Goal: Transaction & Acquisition: Obtain resource

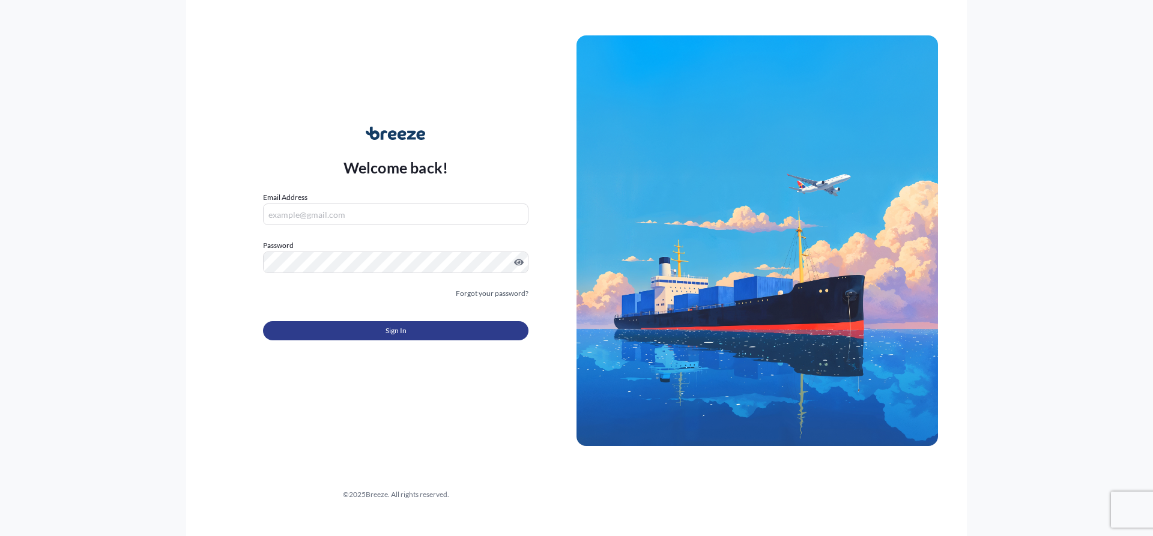
type input "[EMAIL_ADDRESS][DOMAIN_NAME]"
click at [415, 327] on button "Sign In" at bounding box center [396, 330] width 266 height 19
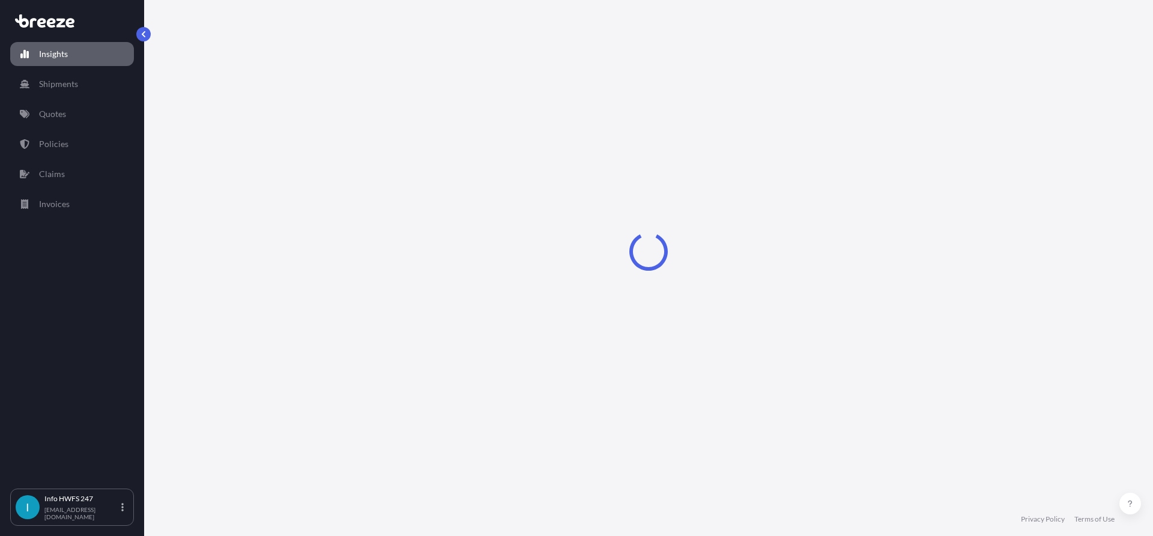
select select "2025"
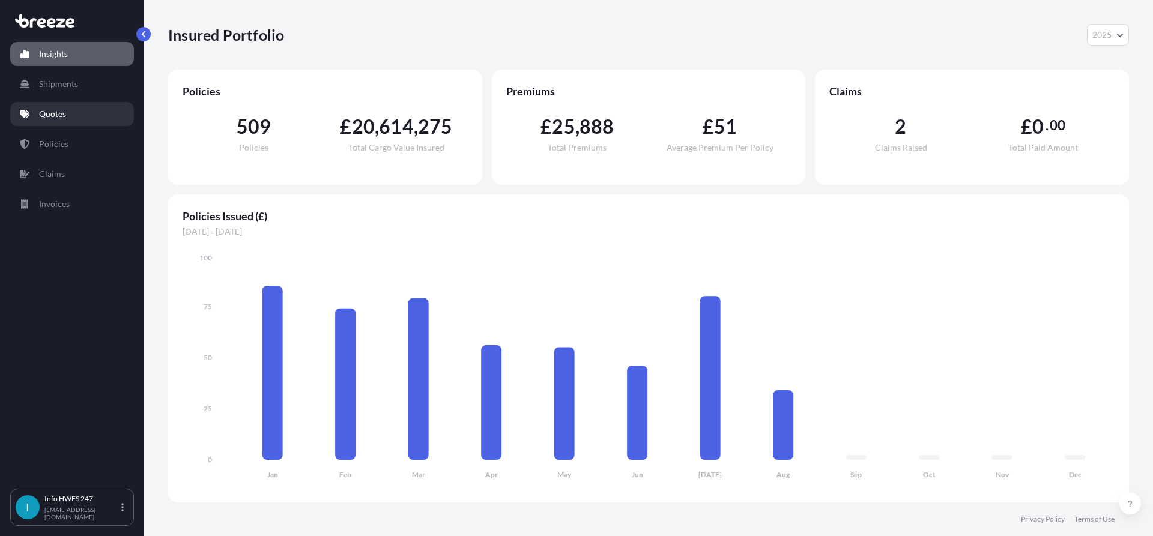
click at [68, 114] on link "Quotes" at bounding box center [72, 114] width 124 height 24
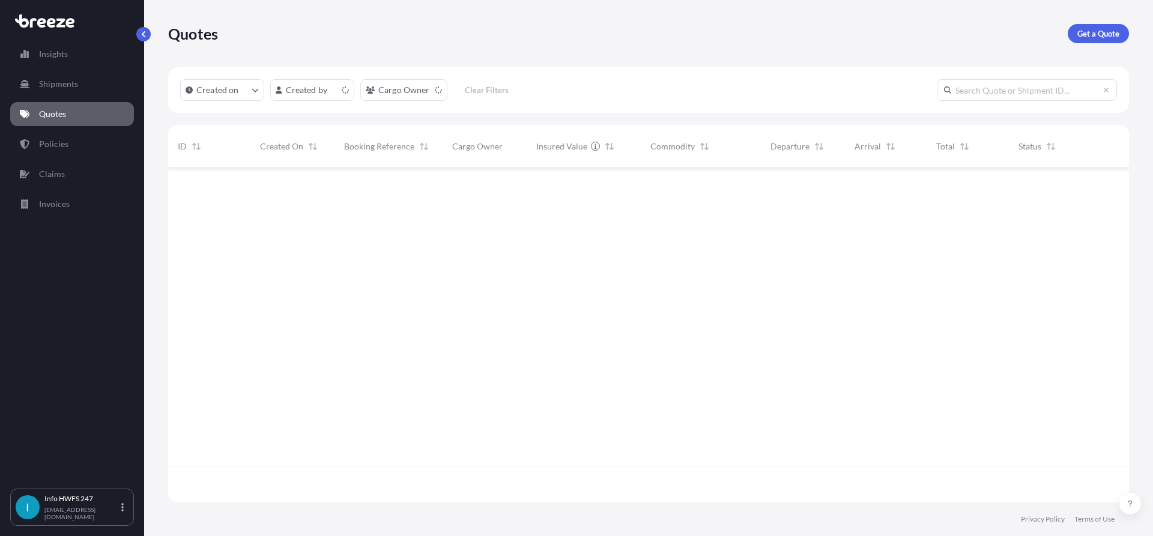
scroll to position [332, 952]
click at [1102, 31] on p "Get a Quote" at bounding box center [1099, 34] width 42 height 12
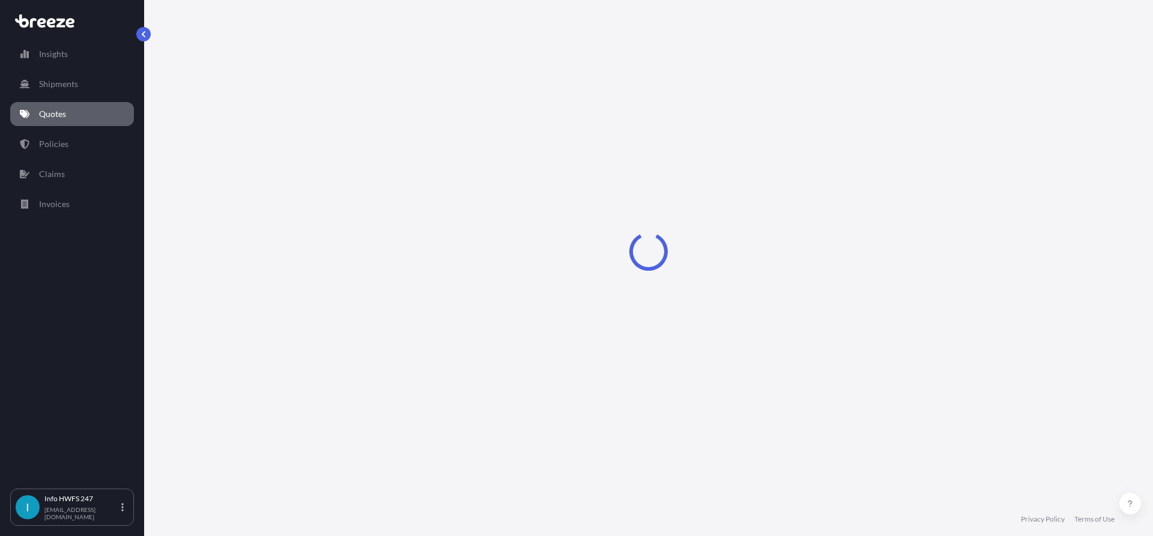
select select "Road"
select select "Air"
select select "1"
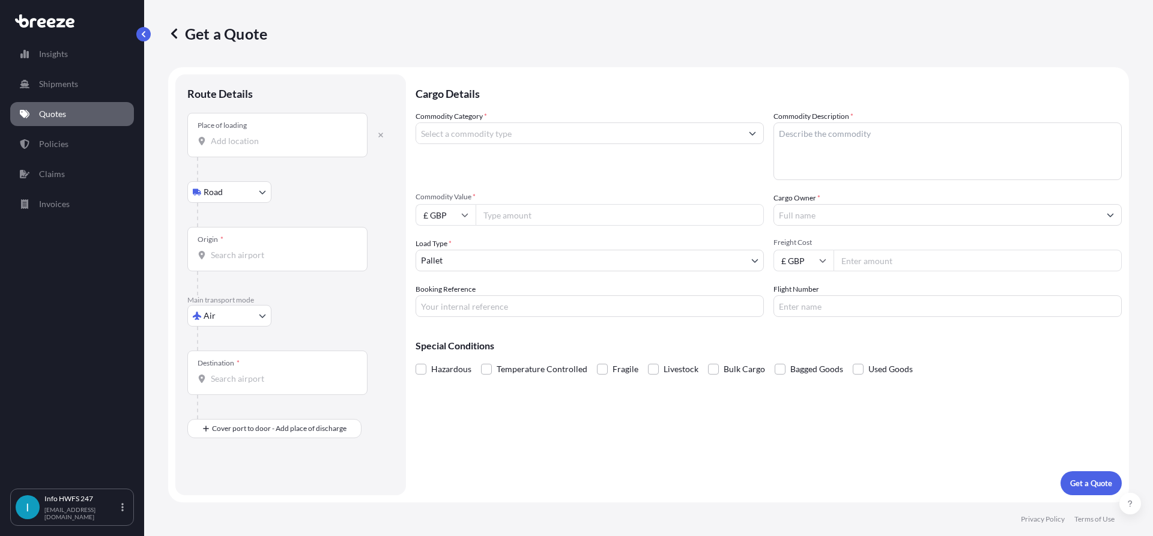
click at [249, 144] on input "Place of loading" at bounding box center [282, 141] width 142 height 12
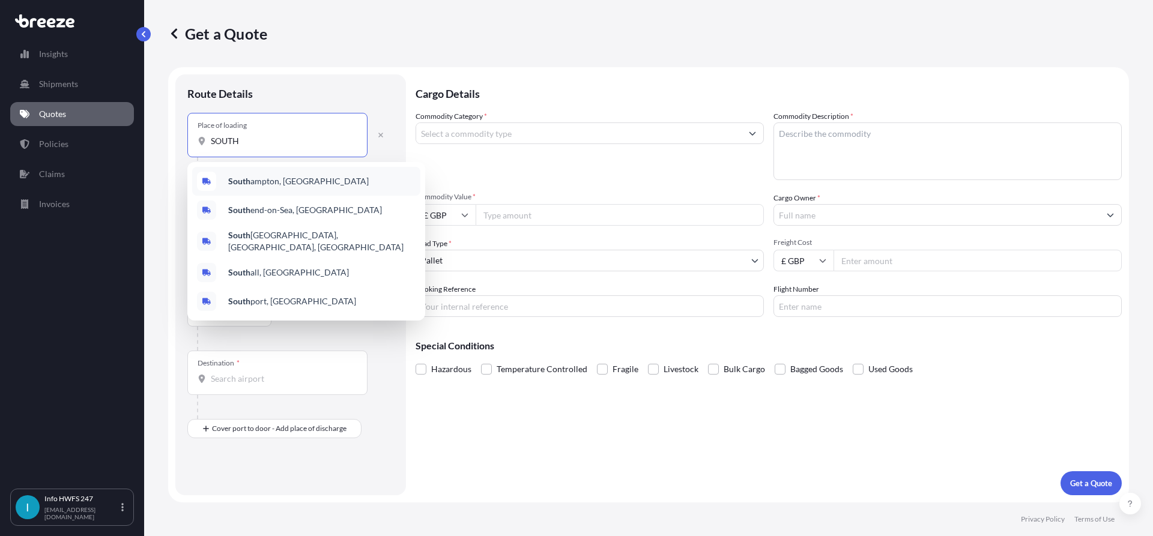
click at [261, 180] on span "[GEOGRAPHIC_DATA], [GEOGRAPHIC_DATA]" at bounding box center [298, 181] width 141 height 12
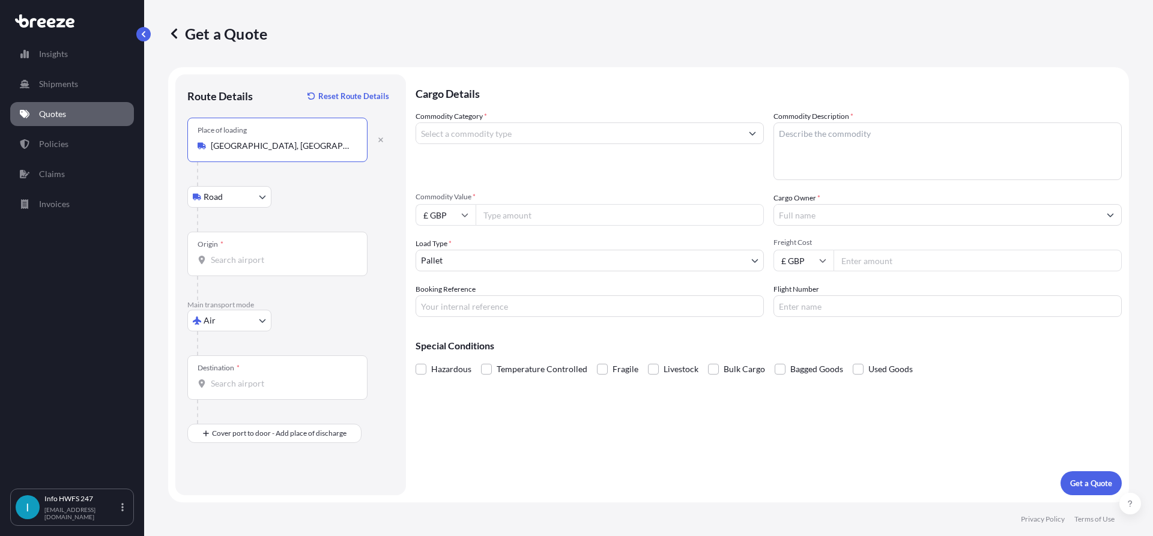
type input "[GEOGRAPHIC_DATA], [GEOGRAPHIC_DATA]"
click at [262, 258] on input "Origin *" at bounding box center [282, 260] width 142 height 12
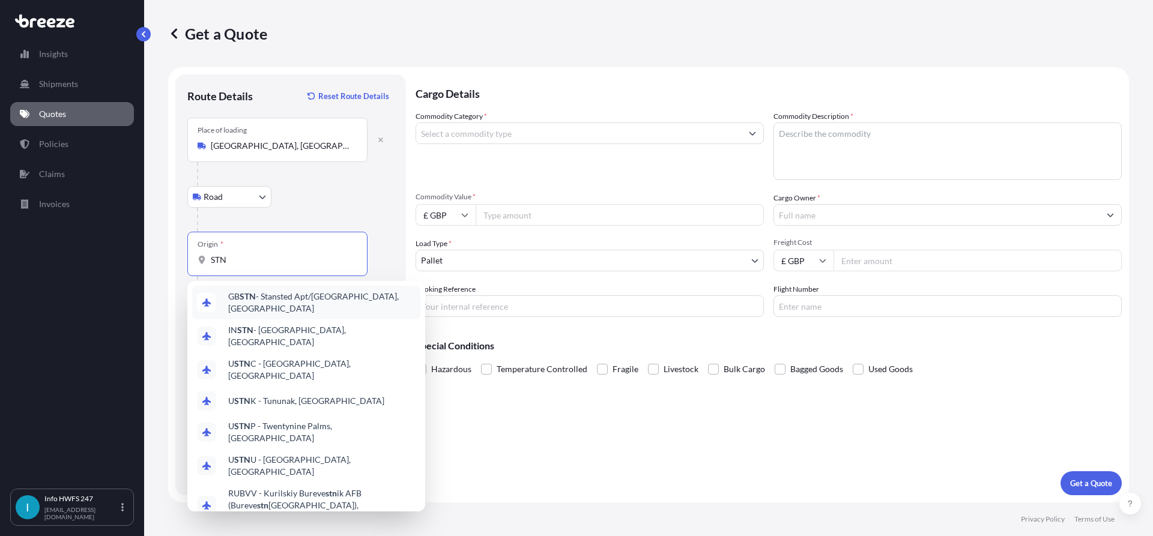
click at [286, 303] on span "GB STN - Stansted Apt/[GEOGRAPHIC_DATA], [GEOGRAPHIC_DATA]" at bounding box center [321, 303] width 187 height 24
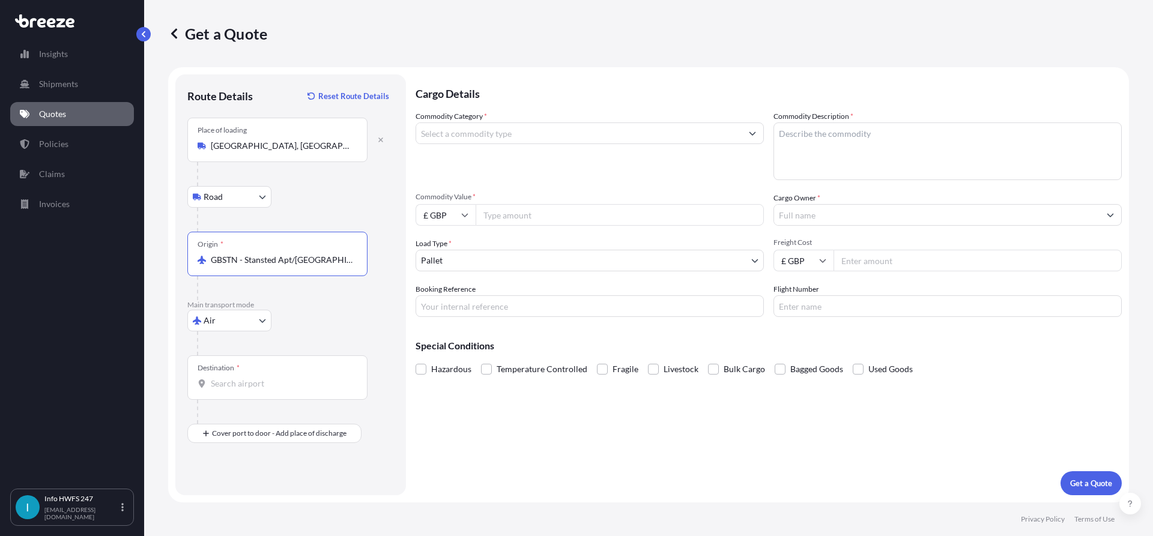
type input "GBSTN - Stansted Apt/[GEOGRAPHIC_DATA], [GEOGRAPHIC_DATA]"
click at [270, 374] on div "Destination *" at bounding box center [277, 378] width 180 height 44
click at [270, 378] on input "Destination *" at bounding box center [282, 384] width 142 height 12
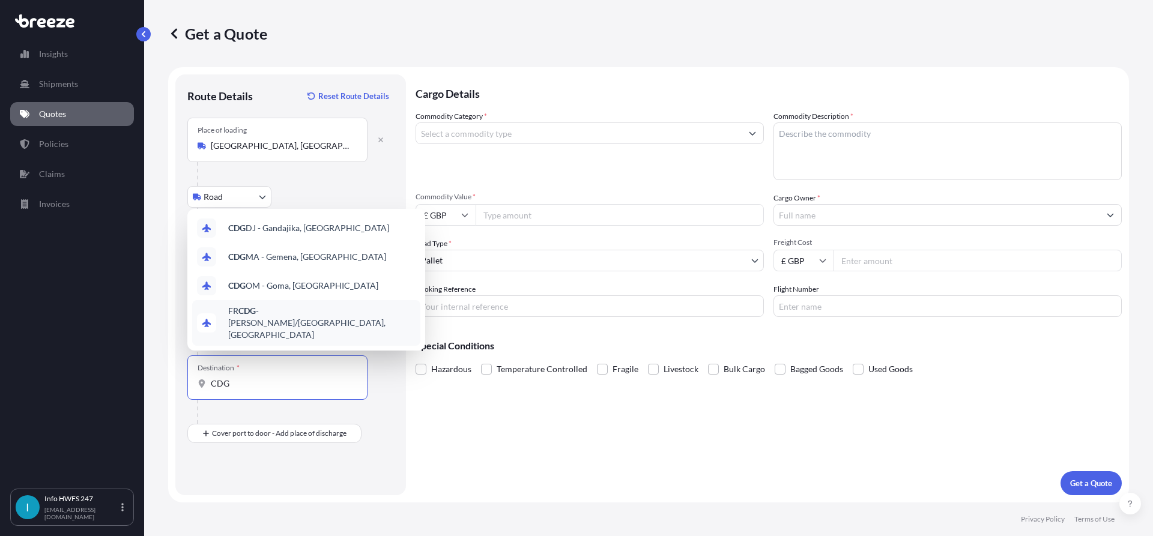
click at [304, 335] on span "FR CDG - [PERSON_NAME]-de-Gaulle Apt/[GEOGRAPHIC_DATA], [GEOGRAPHIC_DATA]" at bounding box center [321, 323] width 187 height 36
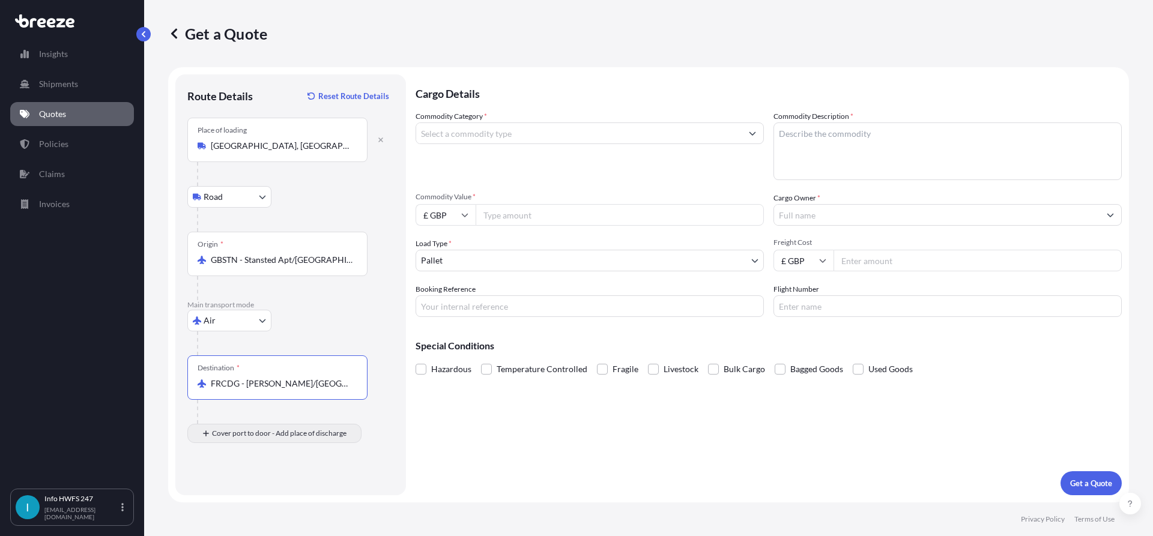
type input "FRCDG - [PERSON_NAME]/[GEOGRAPHIC_DATA], [GEOGRAPHIC_DATA]"
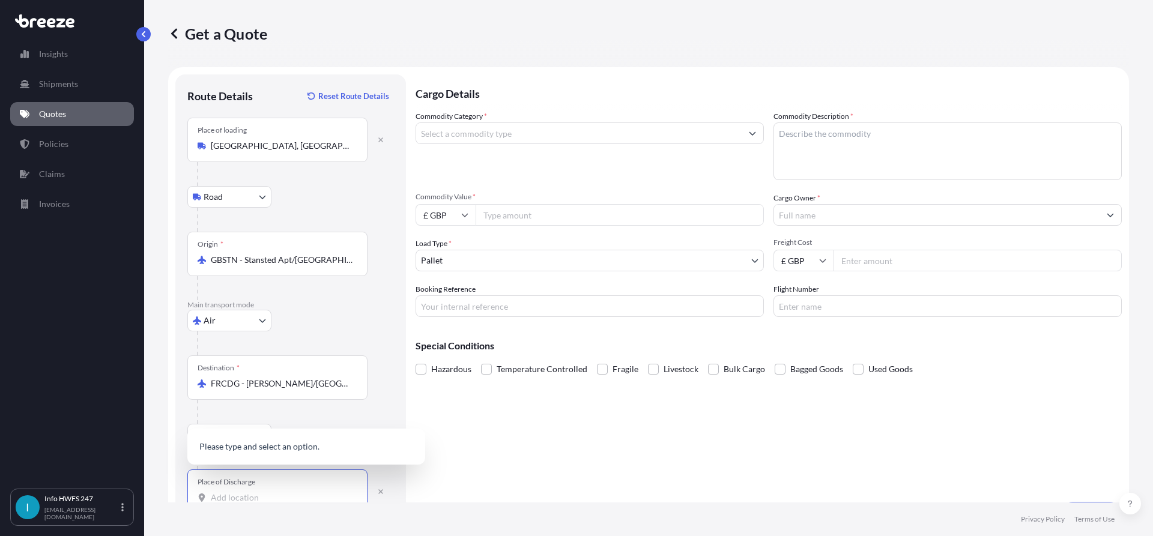
click at [250, 492] on input "Place of Discharge" at bounding box center [282, 498] width 142 height 12
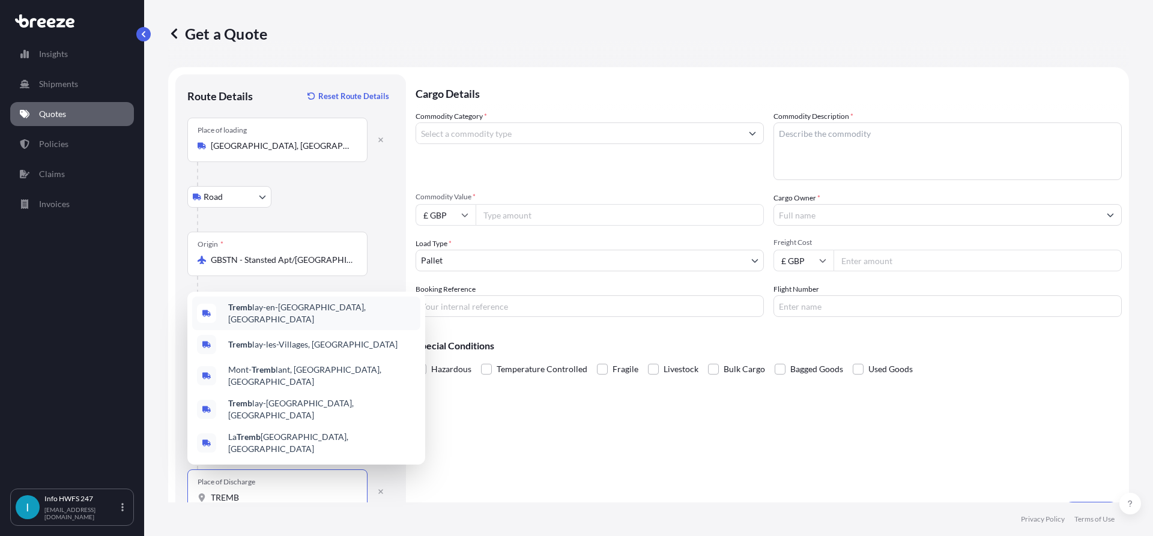
click at [305, 330] on div "Tremb lay-en-[GEOGRAPHIC_DATA], [GEOGRAPHIC_DATA]" at bounding box center [306, 314] width 228 height 34
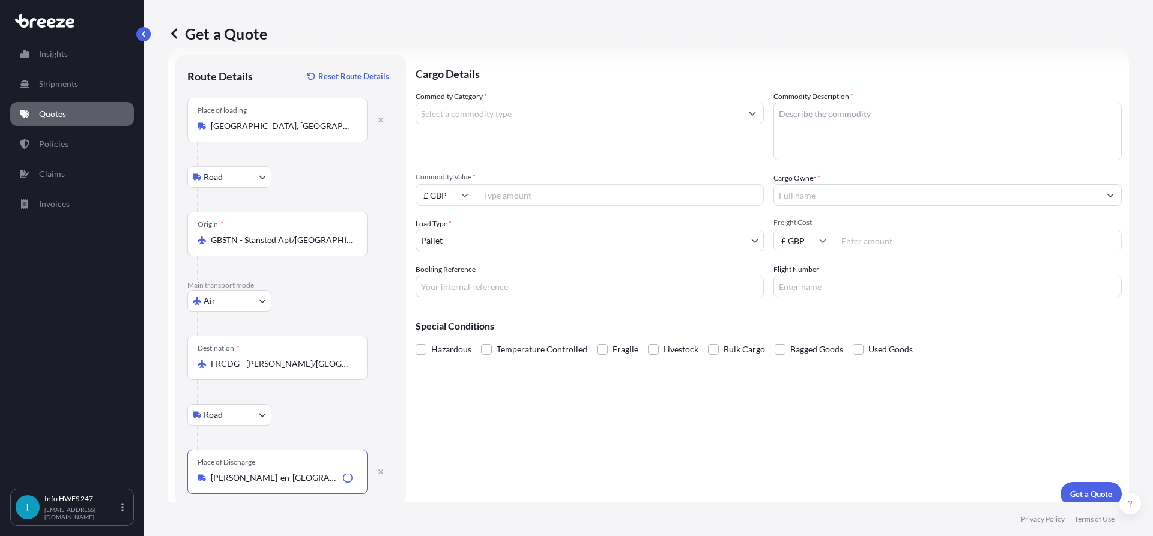
scroll to position [31, 0]
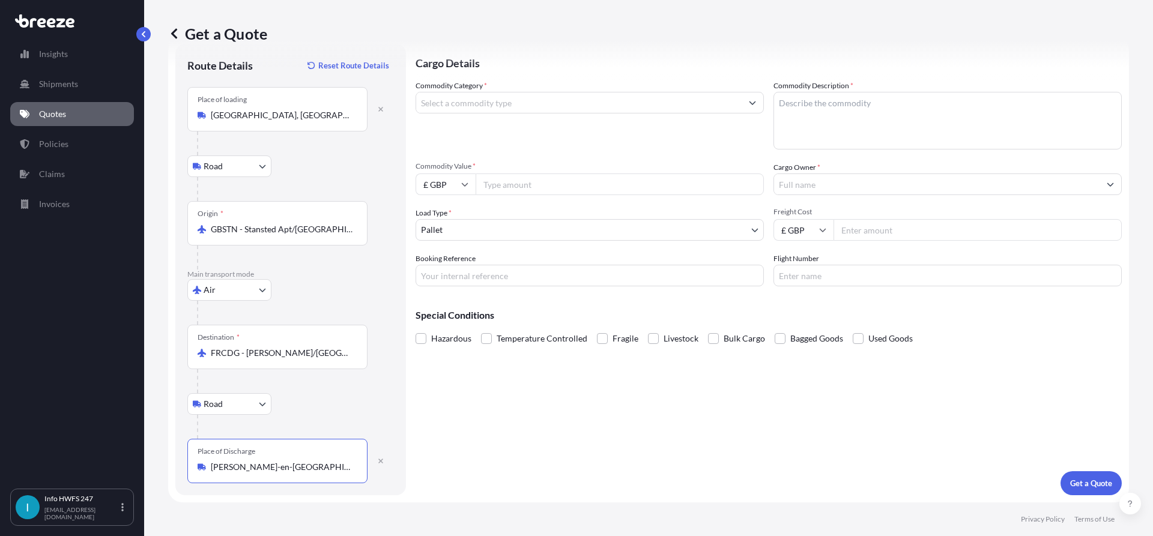
type input "[PERSON_NAME]-en-[GEOGRAPHIC_DATA], [GEOGRAPHIC_DATA]"
click at [574, 105] on input "Commodity Category *" at bounding box center [579, 103] width 326 height 22
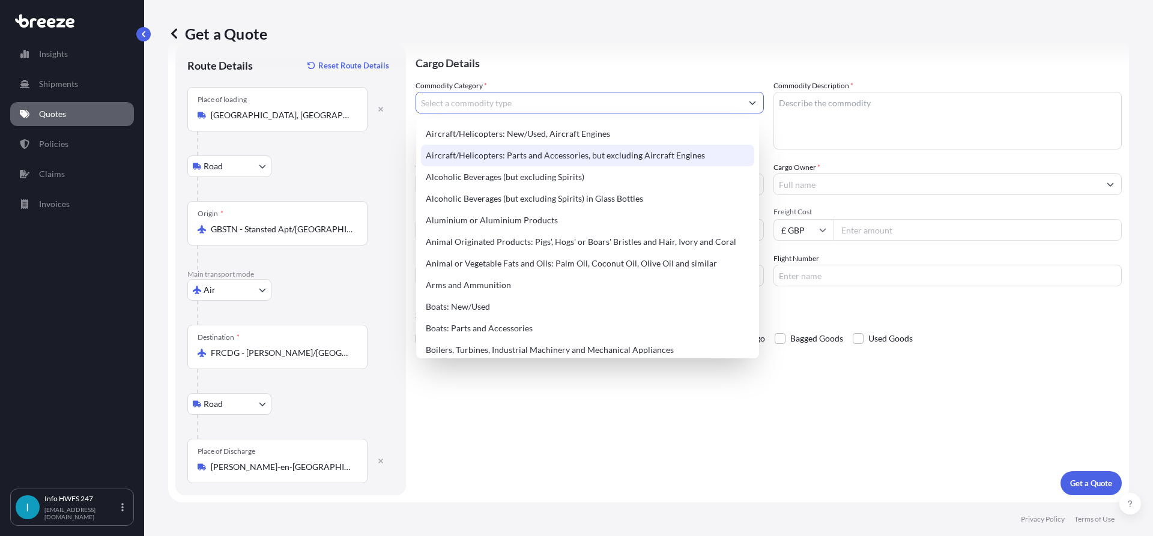
click at [574, 153] on div "Aircraft/Helicopters: Parts and Accessories, but excluding Aircraft Engines" at bounding box center [587, 156] width 333 height 22
type input "Aircraft/Helicopters: Parts and Accessories, but excluding Aircraft Engines"
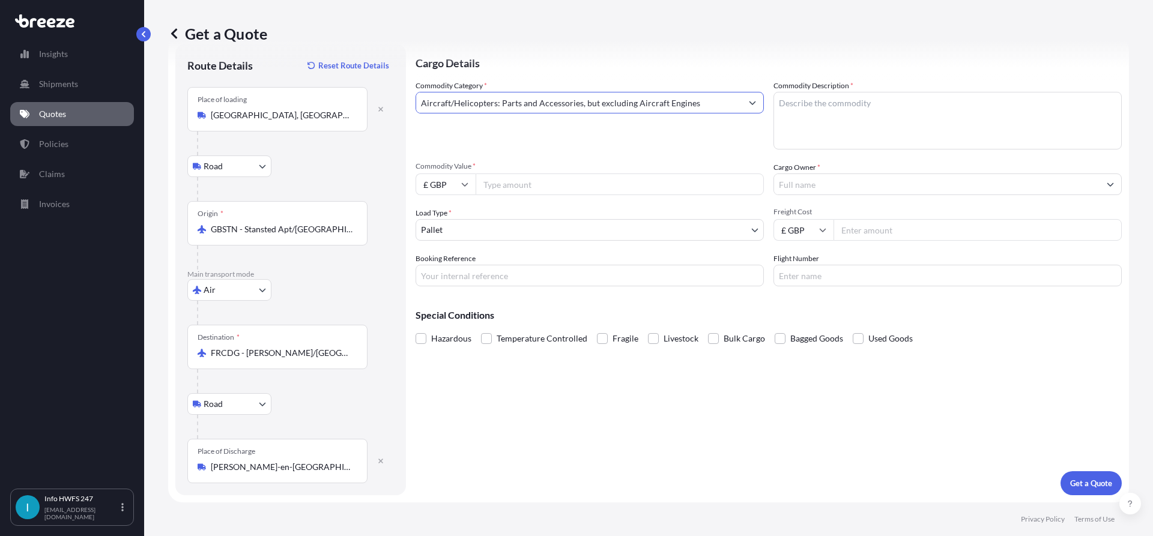
click at [871, 103] on textarea "Commodity Description *" at bounding box center [948, 121] width 348 height 58
type textarea "C"
type textarea "TEST BOX"
click at [459, 196] on div "Commodity Category * Aircraft/Helicopters: Parts and Accessories, but excluding…" at bounding box center [769, 183] width 706 height 207
click at [457, 187] on input "£ GBP" at bounding box center [446, 185] width 60 height 22
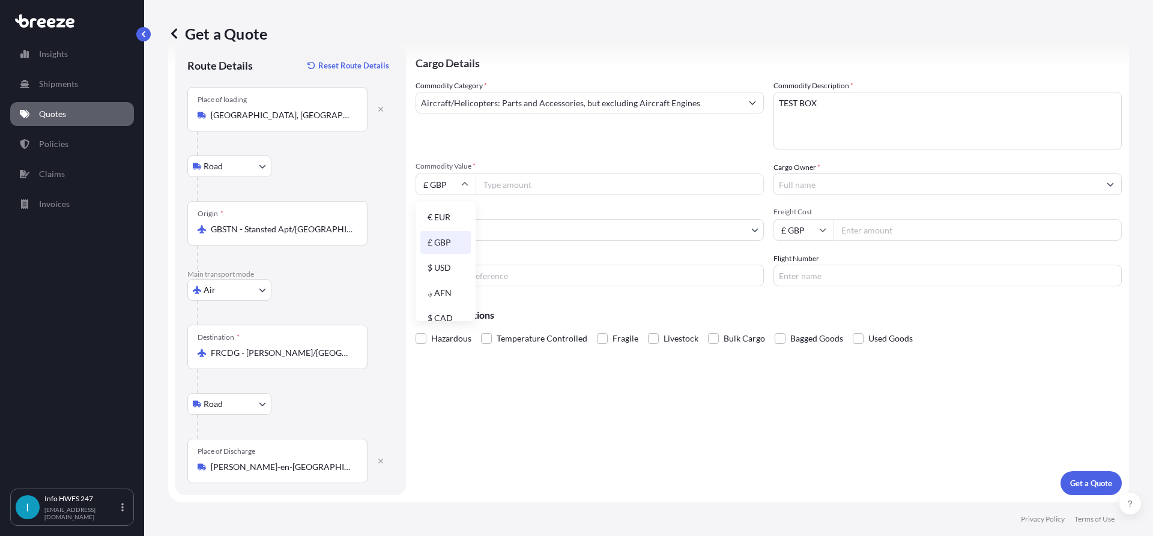
click at [451, 267] on div "$ USD" at bounding box center [445, 267] width 50 height 23
type input "$ USD"
click at [563, 186] on input "Commodity Value *" at bounding box center [620, 185] width 288 height 22
type input "13060"
click at [876, 185] on input "Cargo Owner *" at bounding box center [937, 185] width 326 height 22
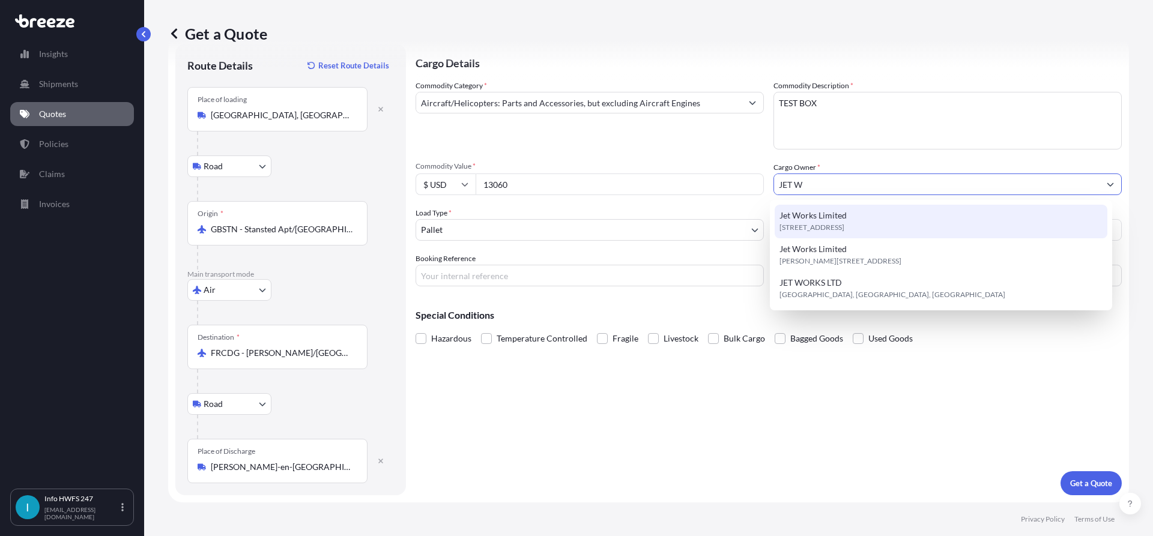
click at [870, 221] on div "Jet Works Limited [STREET_ADDRESS]" at bounding box center [941, 222] width 333 height 34
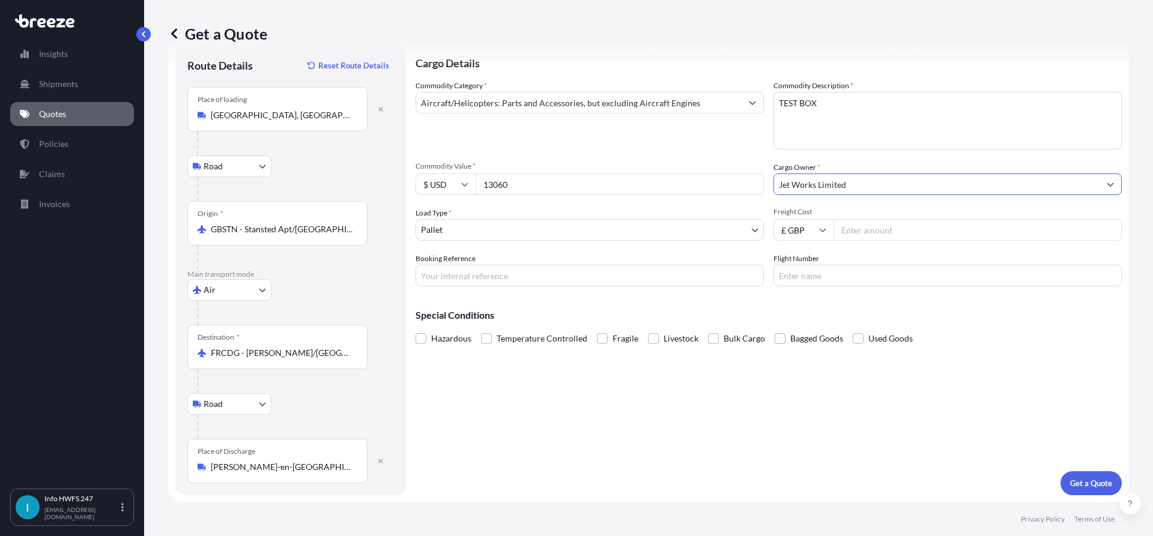
type input "Jet Works Limited"
drag, startPoint x: 484, startPoint y: 277, endPoint x: 701, endPoint y: 305, distance: 218.6
click at [484, 277] on input "Booking Reference" at bounding box center [590, 276] width 348 height 22
paste input "3342344530"
type input "3342344530"
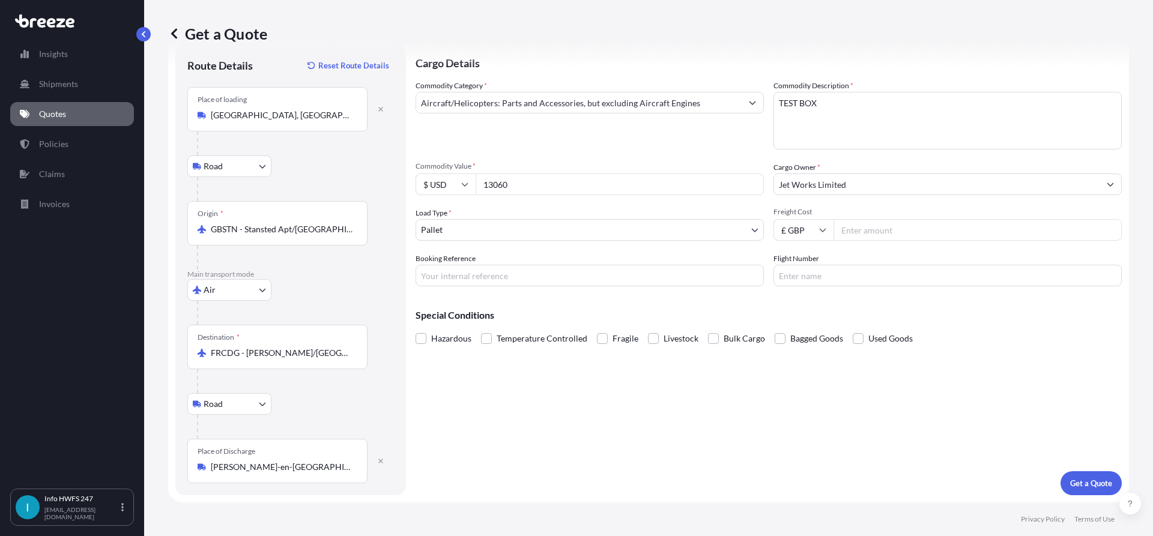
drag, startPoint x: 539, startPoint y: 273, endPoint x: 549, endPoint y: 255, distance: 20.4
click at [539, 273] on input "Booking Reference" at bounding box center [590, 276] width 348 height 22
paste input "HE165288"
type input "HE165288"
click at [1069, 475] on button "Get a Quote" at bounding box center [1091, 484] width 61 height 24
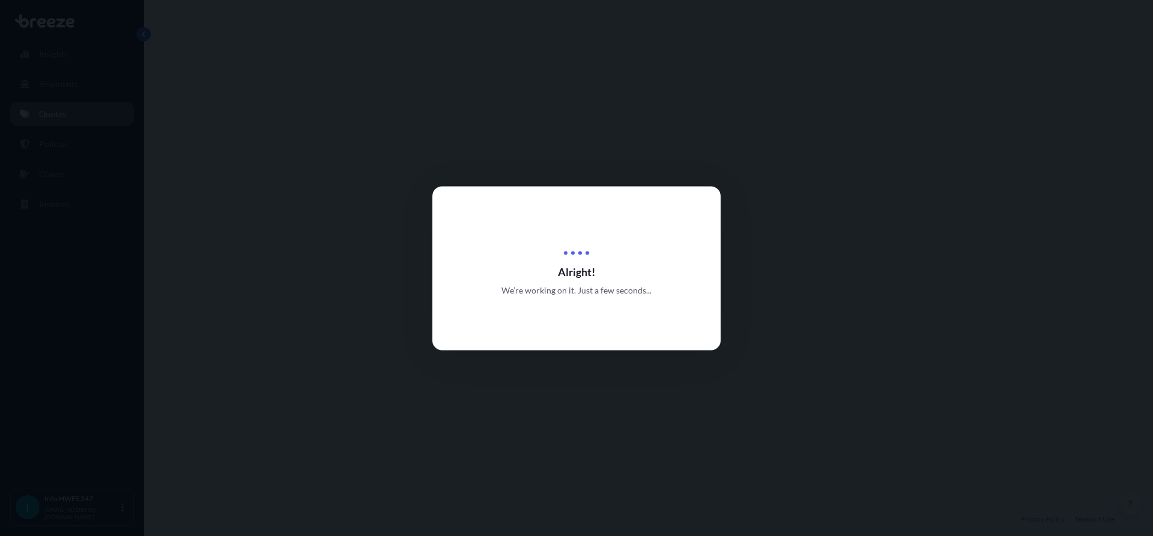
select select "Road"
select select "Air"
select select "Road"
select select "1"
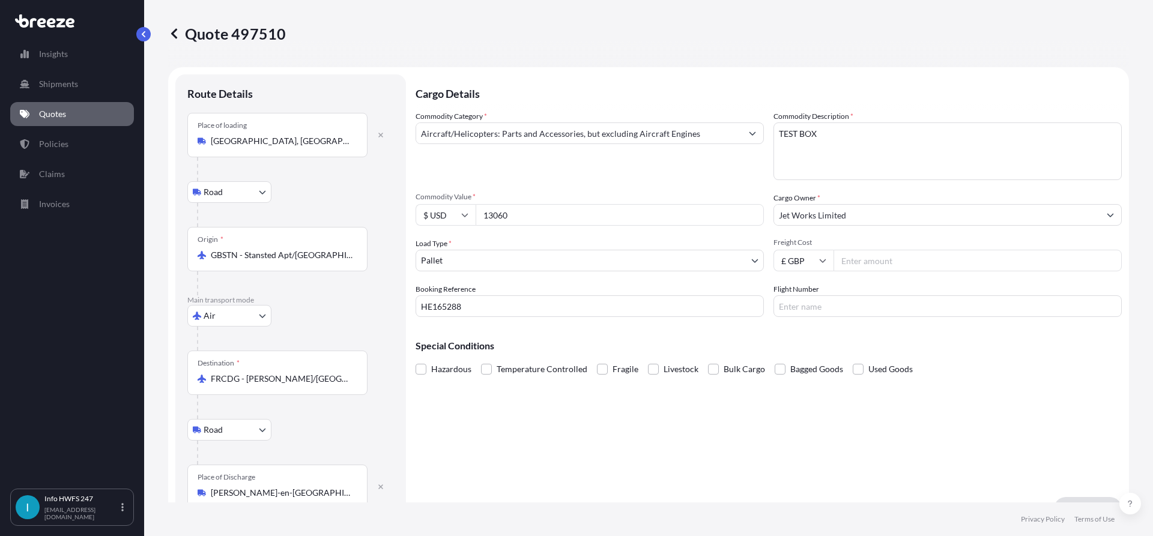
click at [578, 216] on input "13060" at bounding box center [620, 215] width 288 height 22
type input "13060.00"
click at [667, 451] on div "Cargo Details Commodity Category * Aircraft/Helicopters: Parts and Accessories,…" at bounding box center [769, 297] width 706 height 447
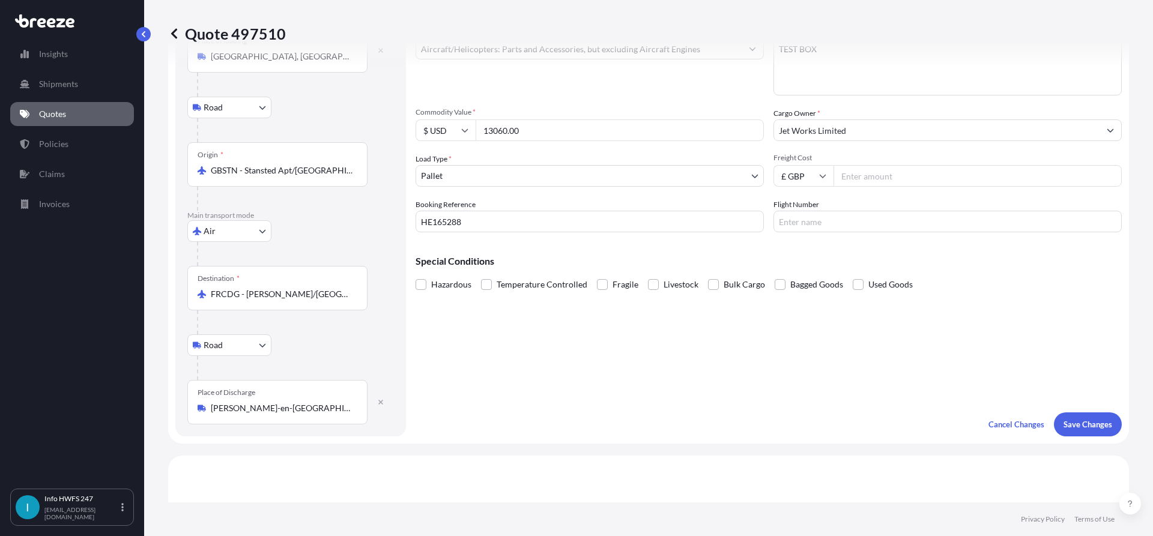
scroll to position [180, 0]
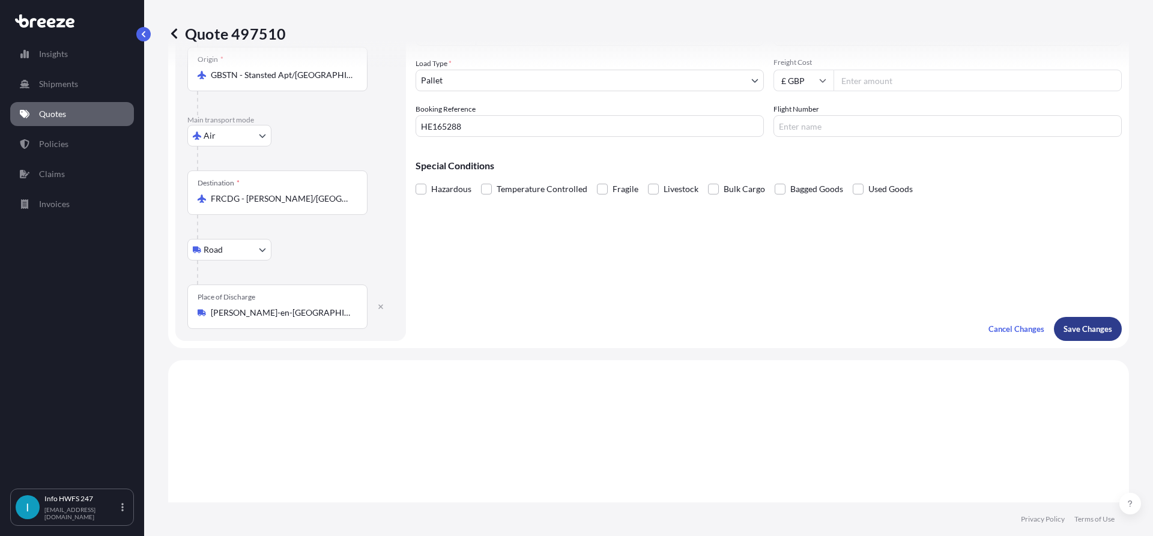
click at [1088, 330] on p "Save Changes" at bounding box center [1088, 329] width 49 height 12
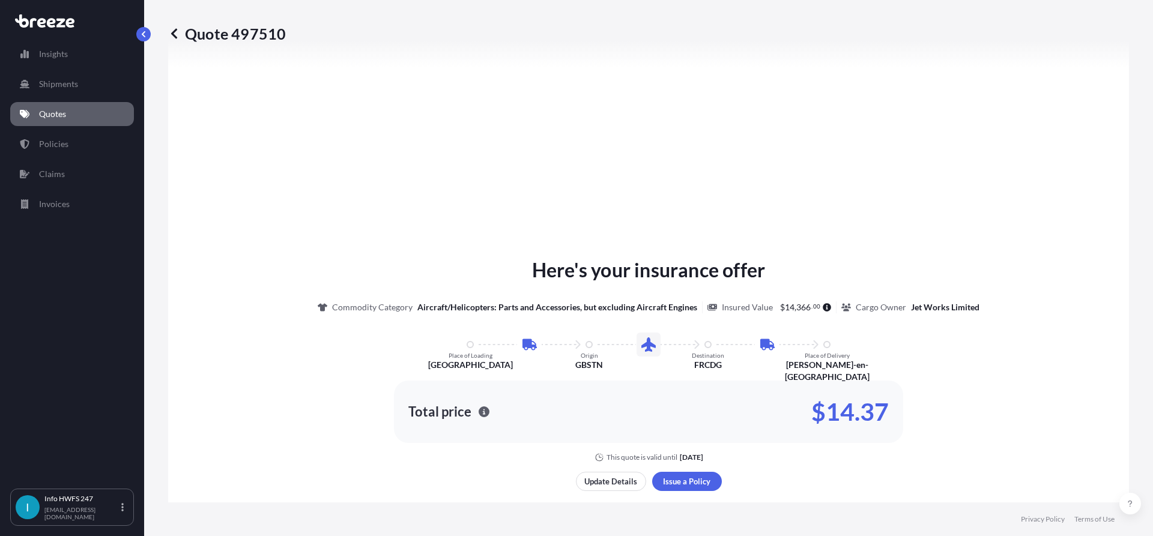
select select "Road"
select select "Air"
select select "Road"
select select "1"
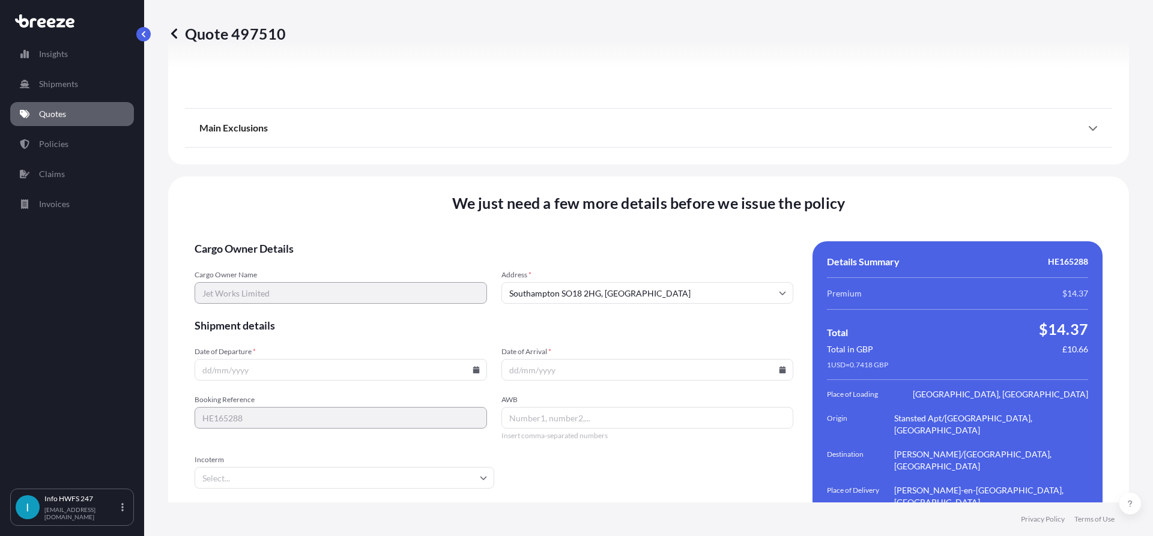
scroll to position [1597, 0]
click at [473, 365] on icon at bounding box center [476, 368] width 7 height 7
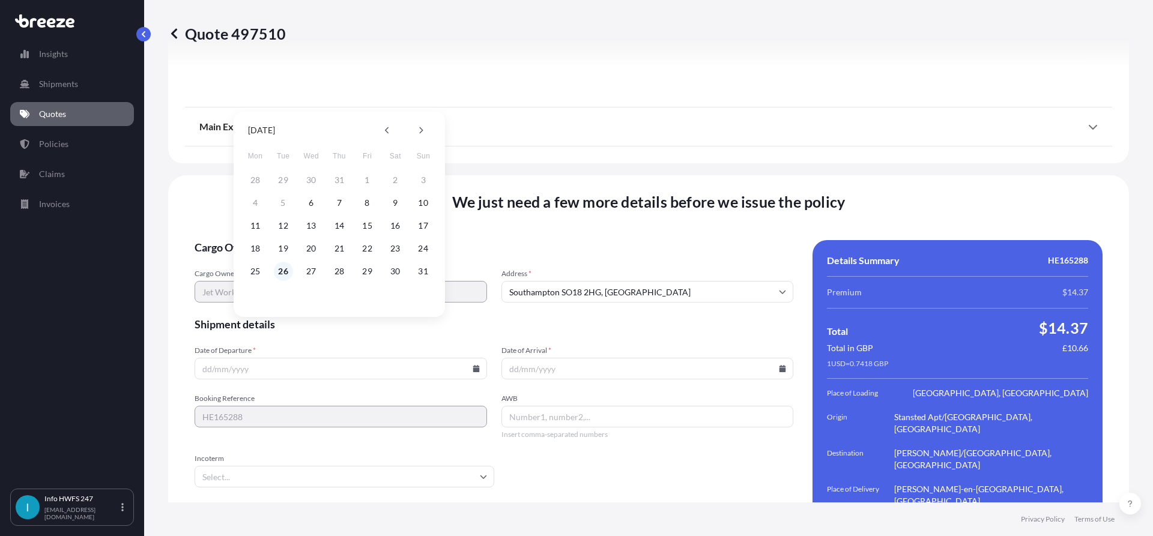
click at [283, 272] on button "26" at bounding box center [283, 271] width 19 height 19
type input "[DATE]"
click at [780, 365] on icon at bounding box center [783, 368] width 7 height 7
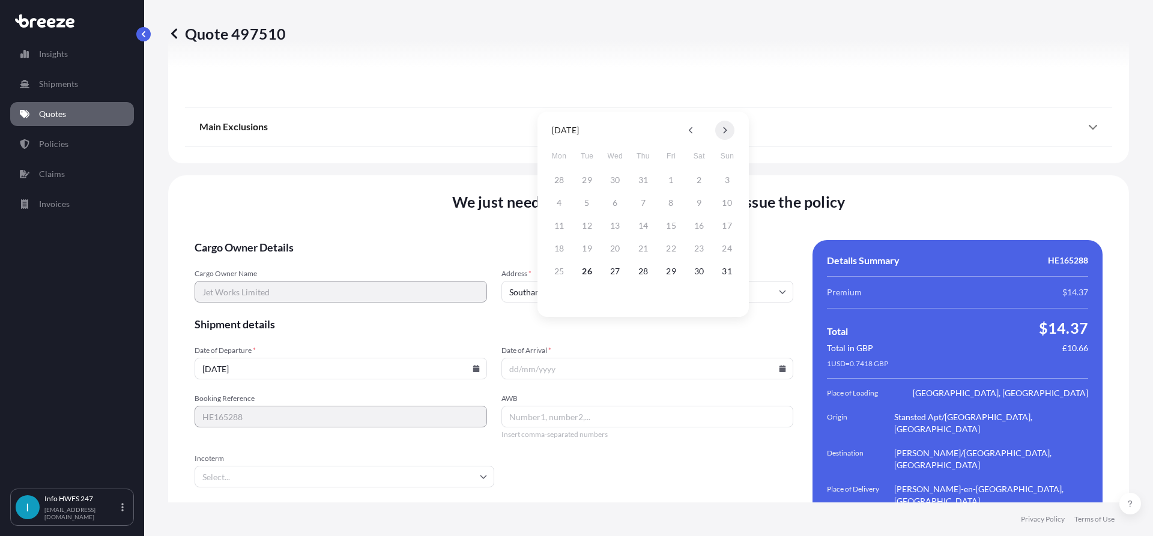
click at [732, 127] on button at bounding box center [724, 130] width 19 height 19
click at [585, 184] on button "2" at bounding box center [587, 180] width 19 height 19
type input "[DATE]"
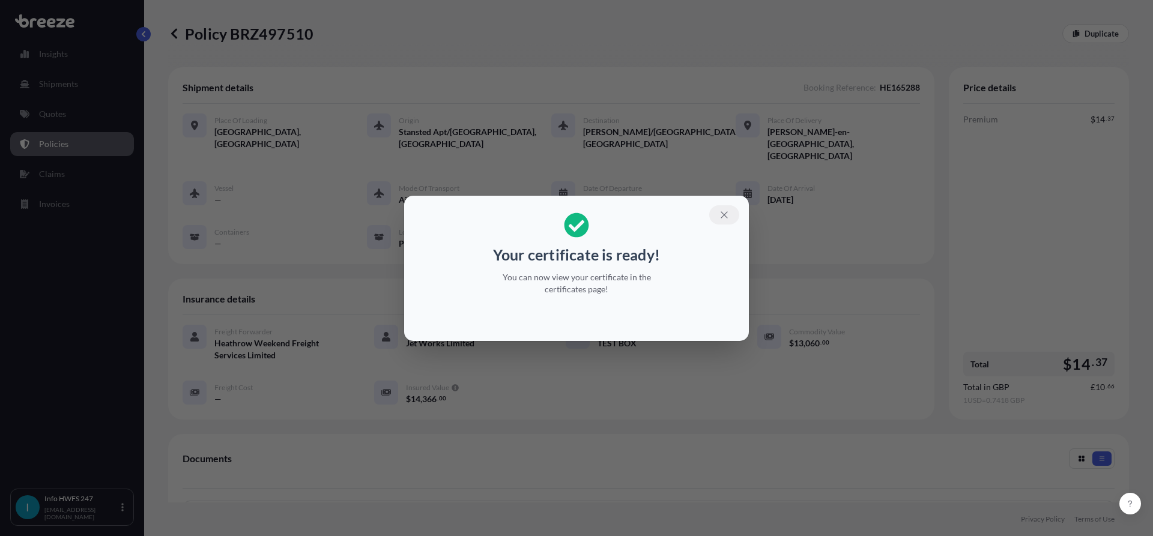
click at [720, 216] on icon "button" at bounding box center [724, 215] width 11 height 11
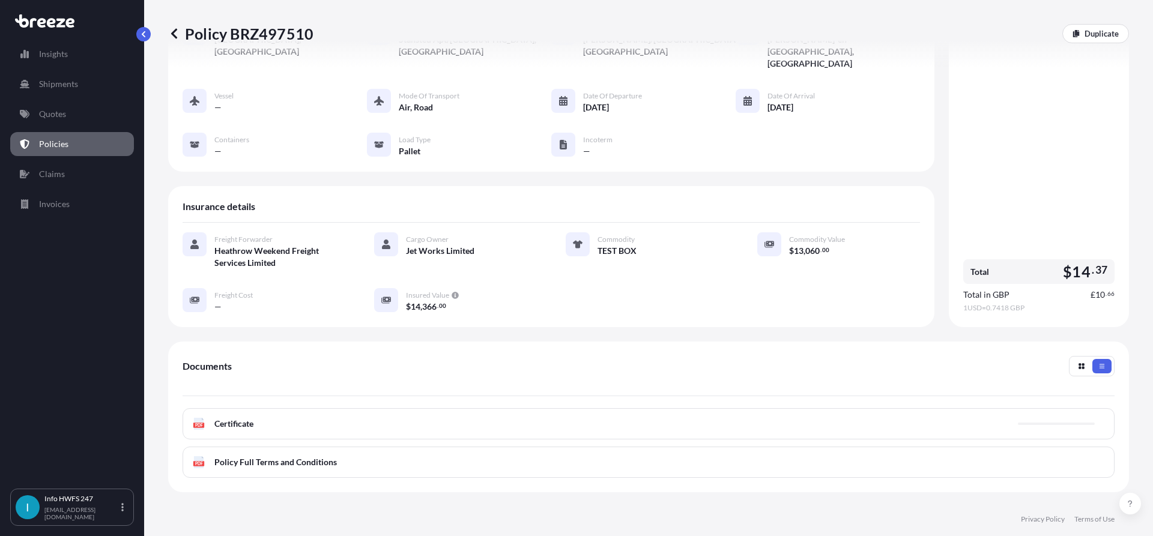
scroll to position [180, 0]
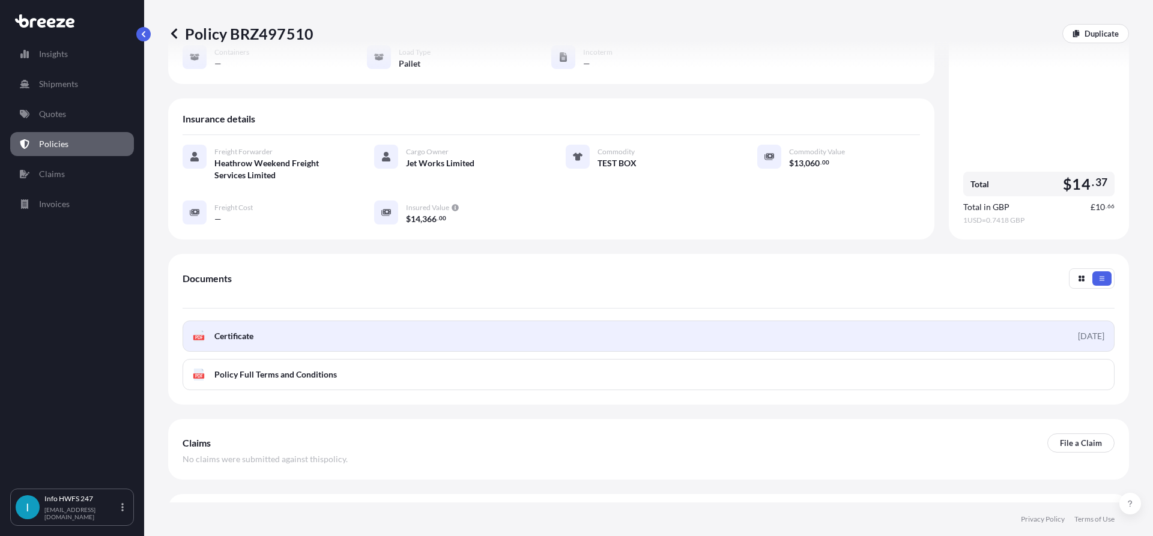
click at [492, 321] on link "PDF Certificate [DATE]" at bounding box center [649, 336] width 932 height 31
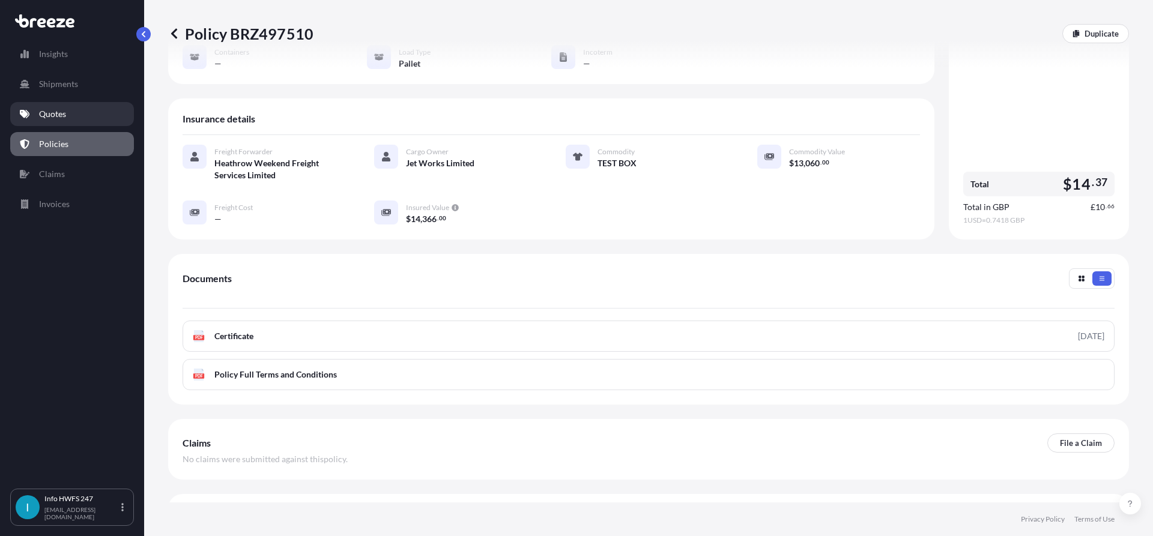
click at [65, 116] on p "Quotes" at bounding box center [52, 114] width 27 height 12
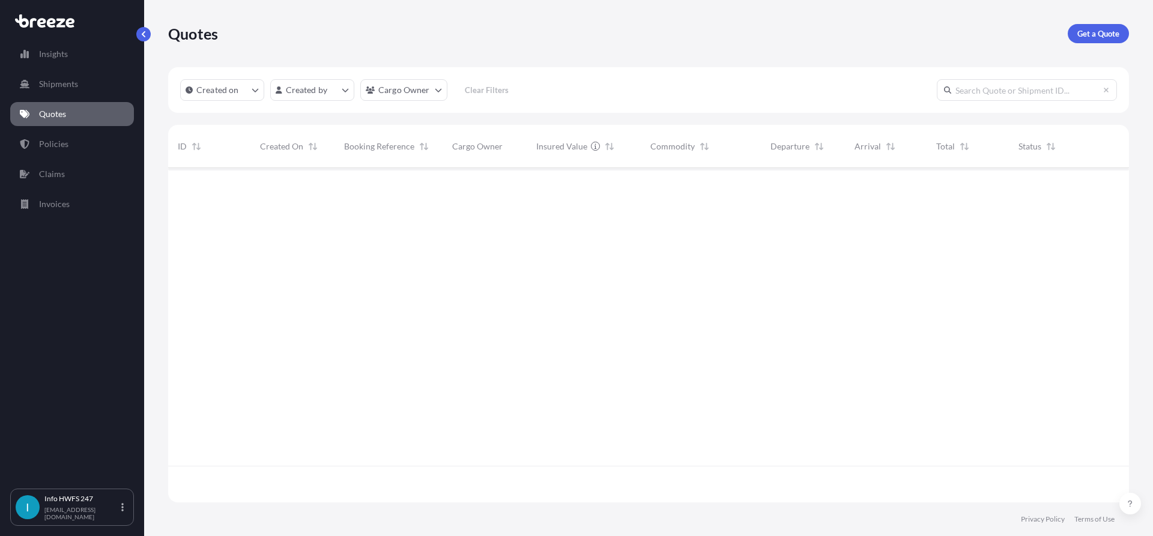
scroll to position [332, 952]
click at [1072, 19] on div "Quotes Get a Quote" at bounding box center [648, 33] width 961 height 67
click at [1086, 34] on p "Get a Quote" at bounding box center [1099, 34] width 42 height 12
select select "Road"
select select "Air"
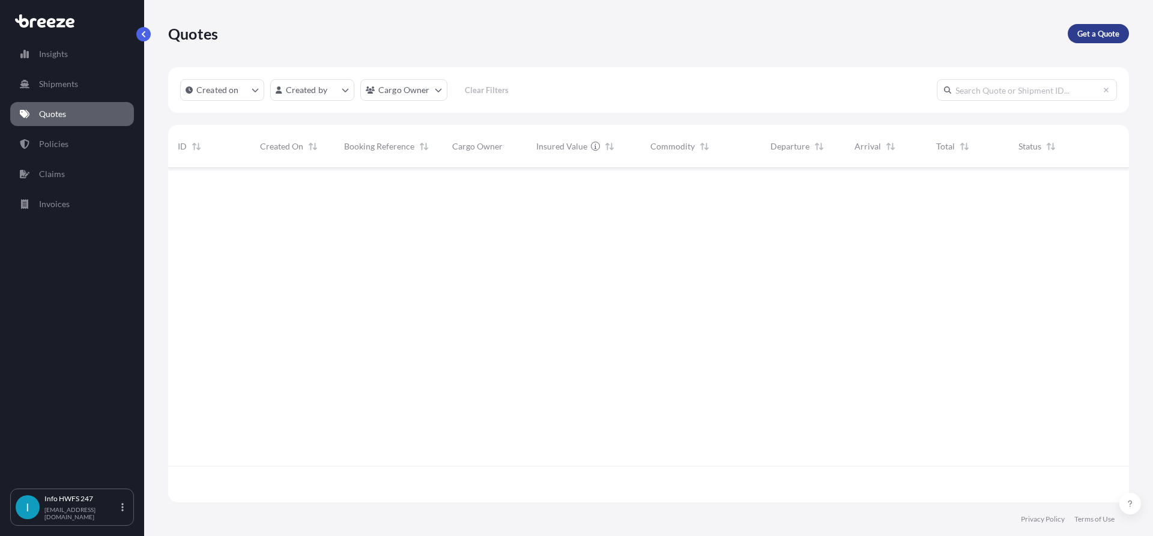
select select "1"
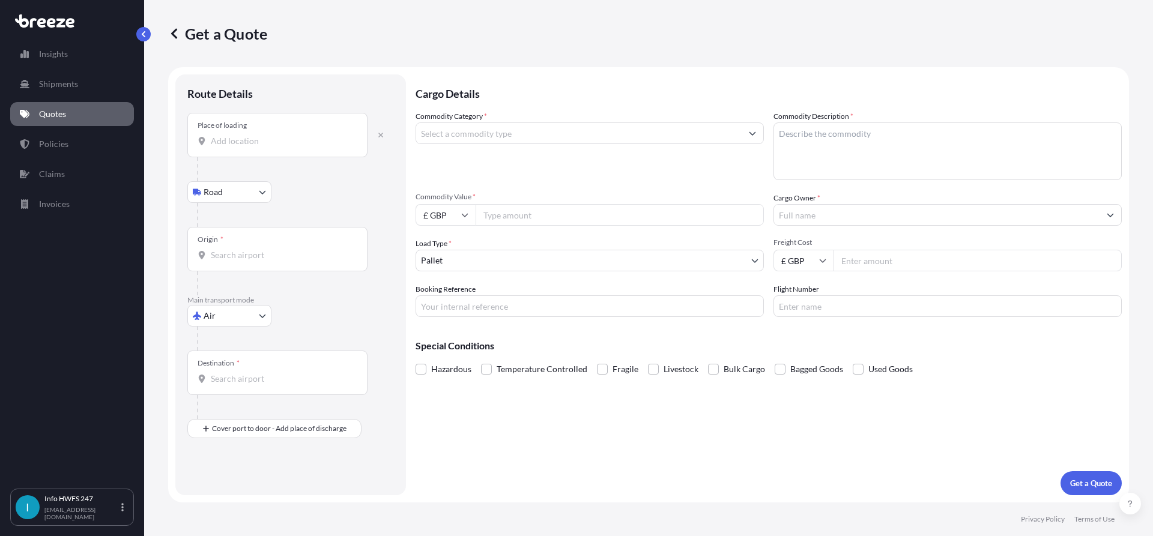
click at [297, 147] on div "Place of loading" at bounding box center [277, 135] width 180 height 44
click at [302, 152] on div "Place of loading" at bounding box center [277, 135] width 180 height 44
click at [302, 147] on input "Place of loading" at bounding box center [282, 141] width 142 height 12
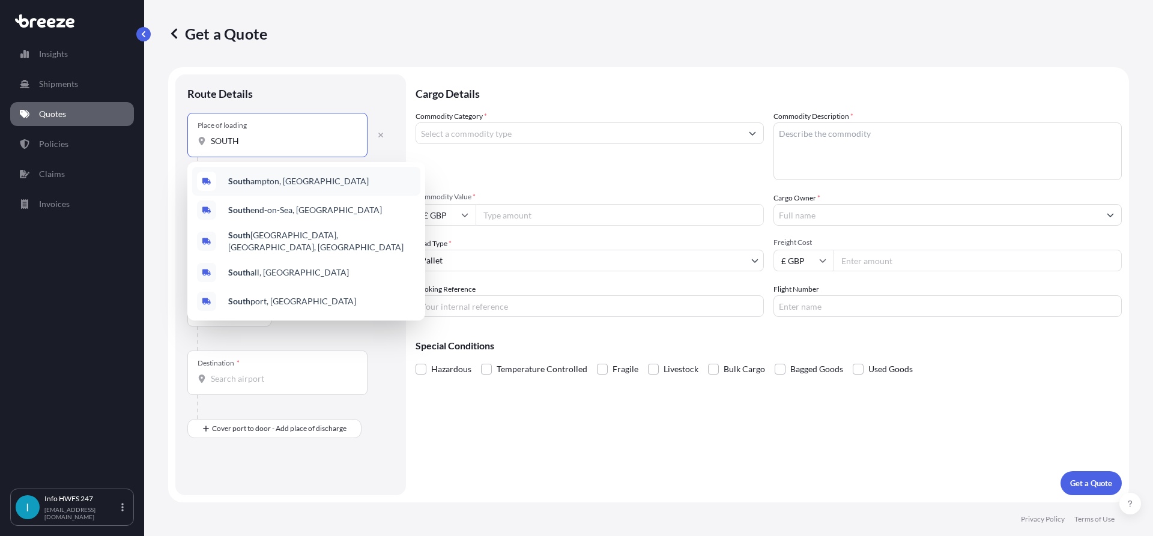
click at [302, 185] on div "[GEOGRAPHIC_DATA], [GEOGRAPHIC_DATA]" at bounding box center [306, 181] width 228 height 29
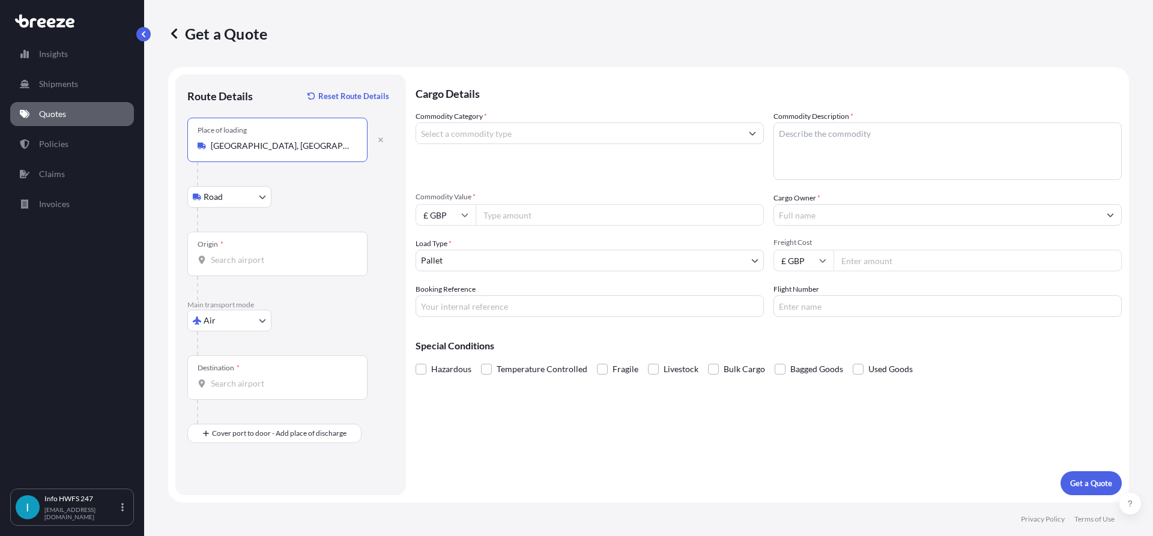
type input "[GEOGRAPHIC_DATA], [GEOGRAPHIC_DATA]"
click at [261, 243] on div "Origin *" at bounding box center [277, 254] width 180 height 44
click at [261, 254] on input "Origin *" at bounding box center [282, 260] width 142 height 12
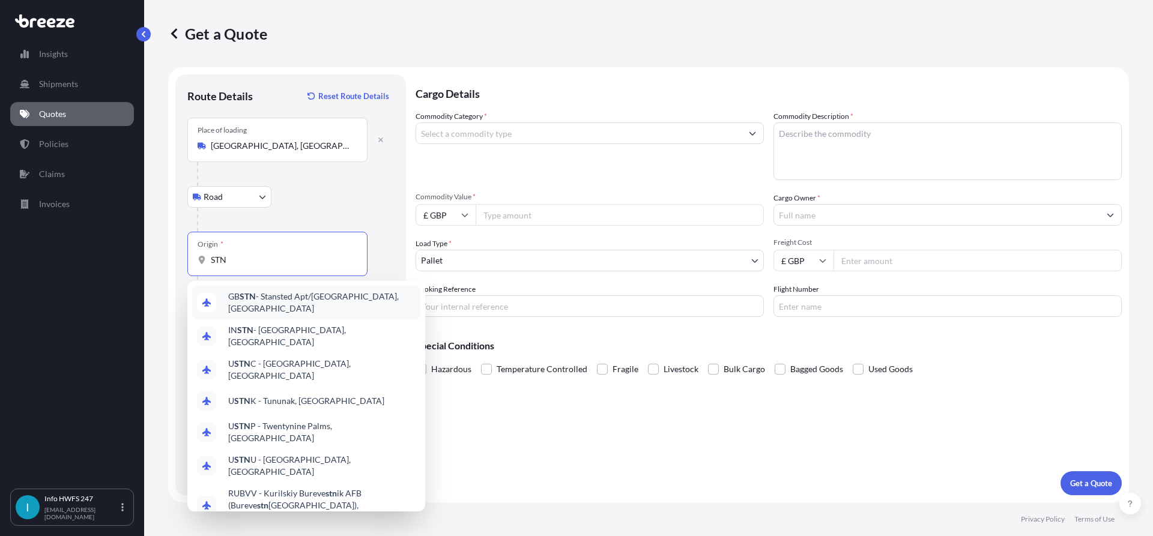
click at [332, 296] on div "GB STN - Stansted Apt/[GEOGRAPHIC_DATA], [GEOGRAPHIC_DATA]" at bounding box center [306, 303] width 228 height 34
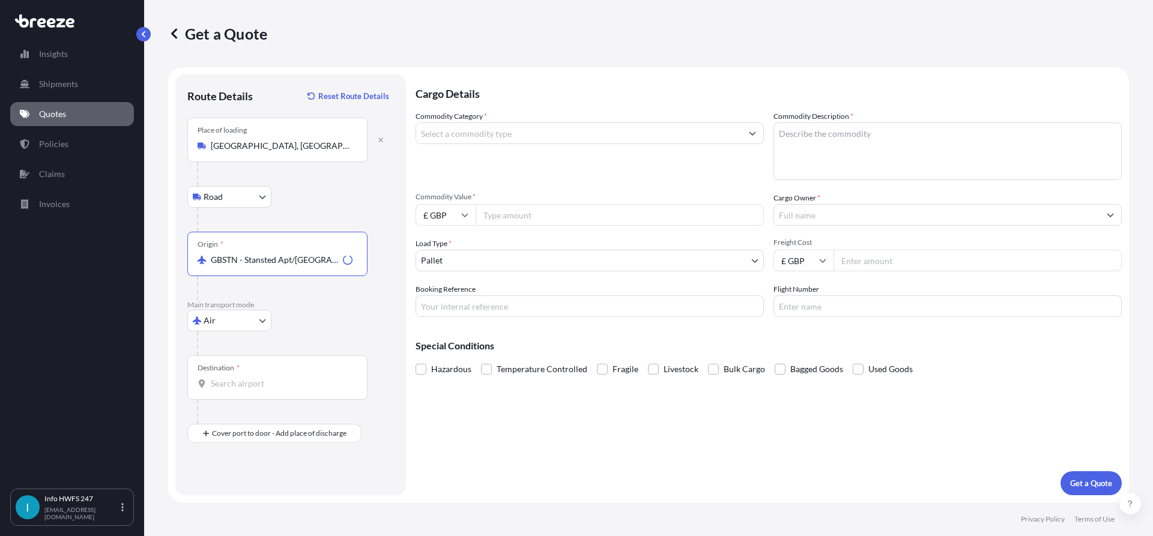
type input "GBSTN - Stansted Apt/[GEOGRAPHIC_DATA], [GEOGRAPHIC_DATA]"
click at [259, 371] on div "Destination *" at bounding box center [277, 378] width 180 height 44
click at [259, 378] on input "Destination *" at bounding box center [282, 384] width 142 height 12
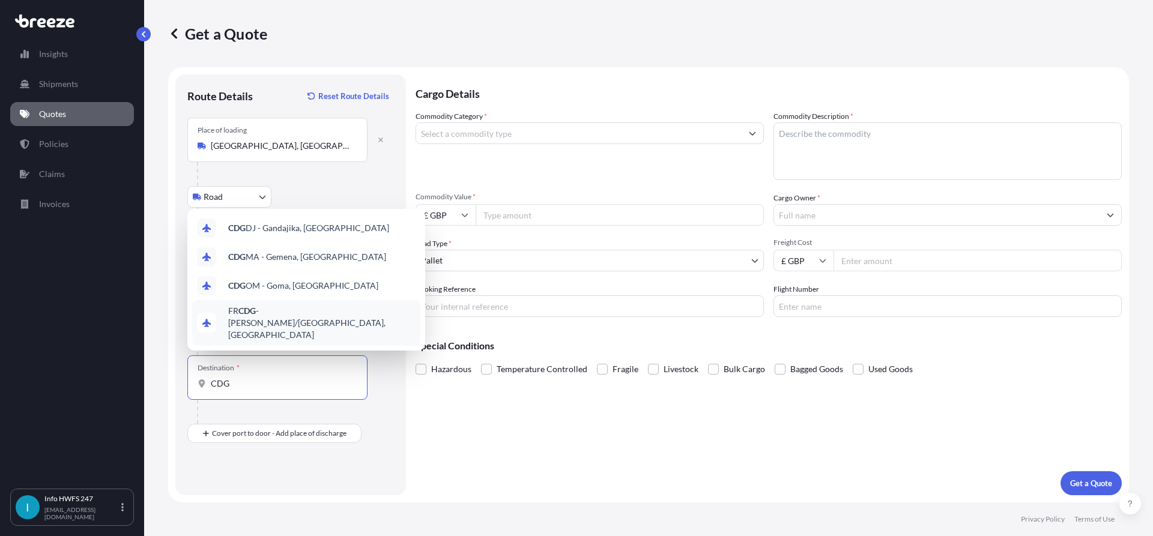
click at [299, 332] on span "FR CDG - [PERSON_NAME]-de-Gaulle Apt/[GEOGRAPHIC_DATA], [GEOGRAPHIC_DATA]" at bounding box center [321, 323] width 187 height 36
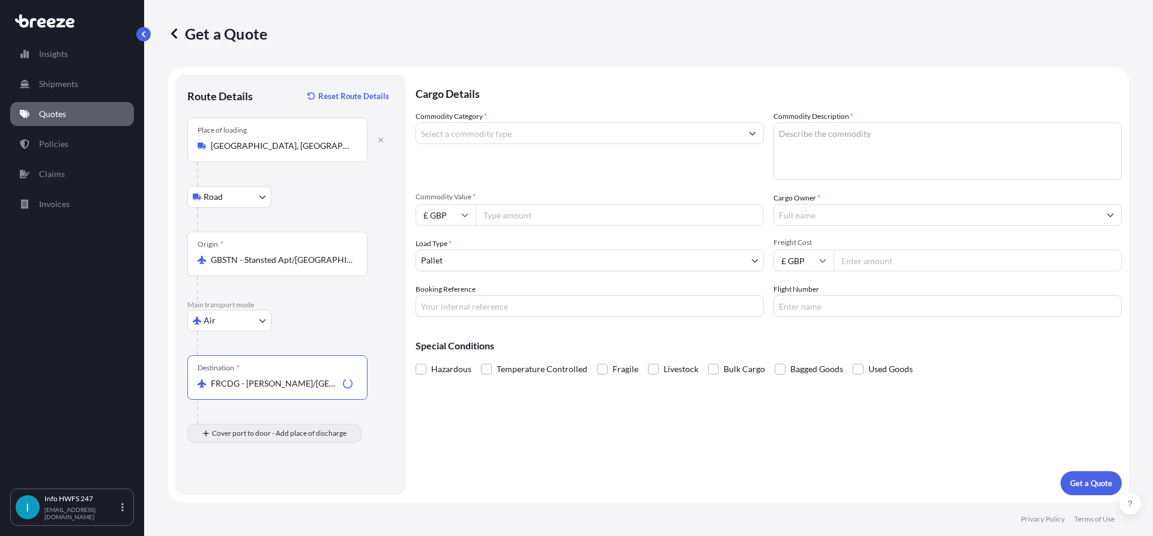
type input "FRCDG - [PERSON_NAME]/[GEOGRAPHIC_DATA], [GEOGRAPHIC_DATA]"
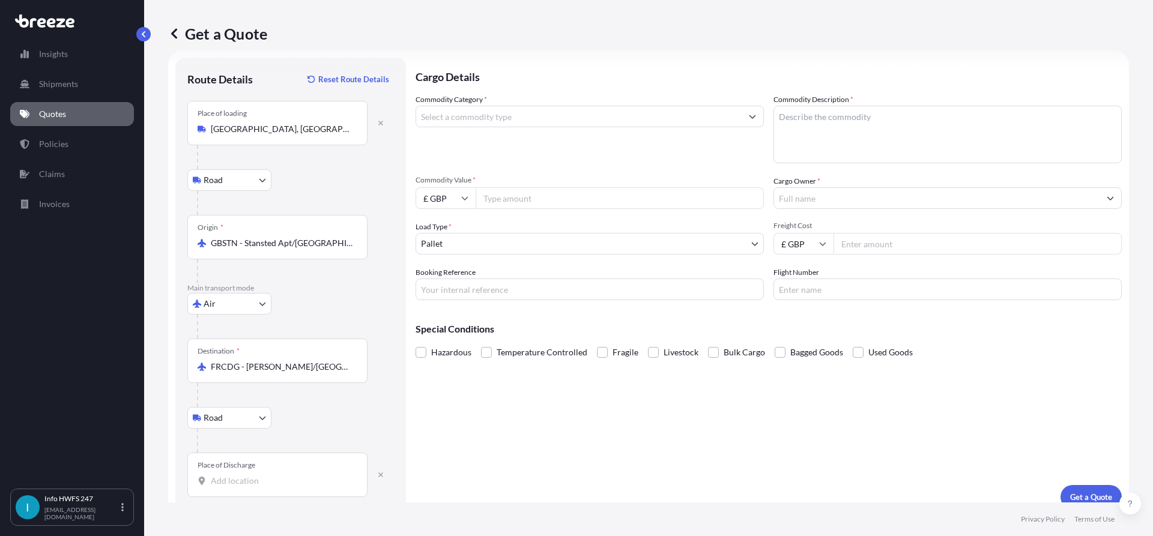
scroll to position [31, 0]
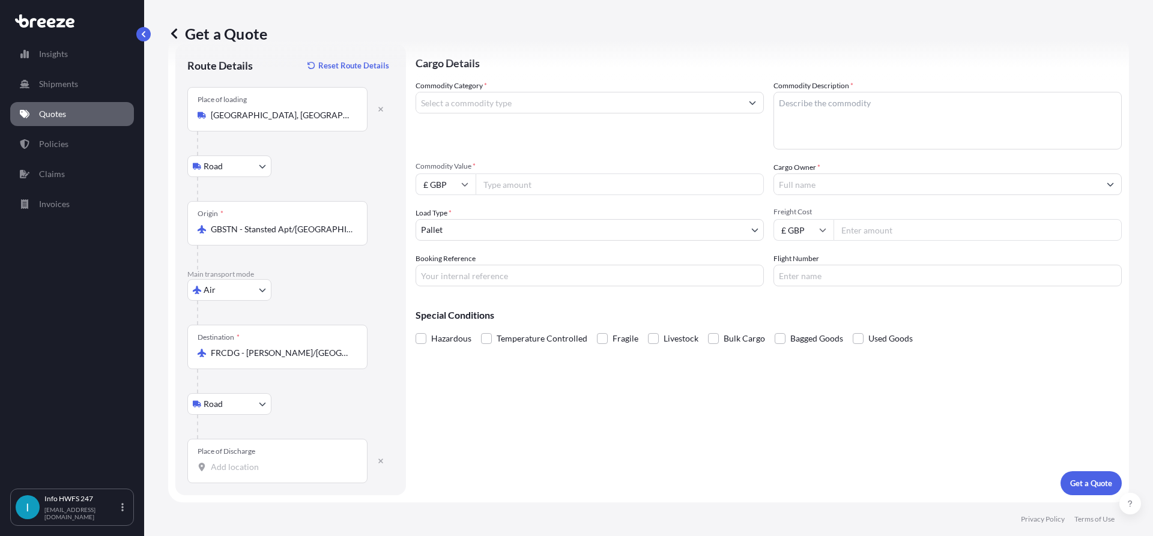
click at [269, 466] on input "Place of Discharge" at bounding box center [282, 467] width 142 height 12
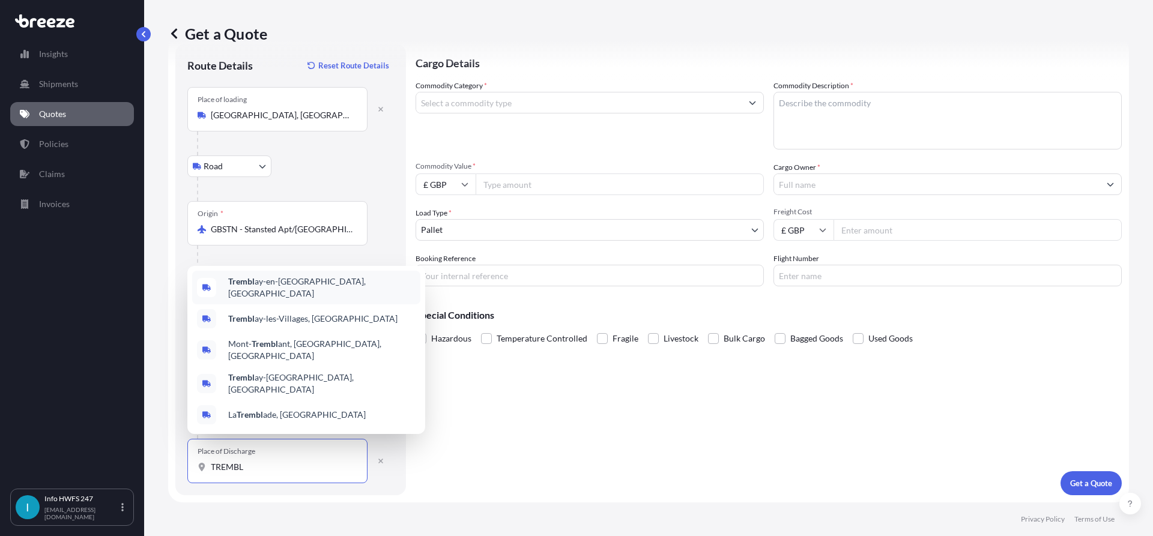
click at [306, 296] on span "Trembl ay-en-[GEOGRAPHIC_DATA], [GEOGRAPHIC_DATA]" at bounding box center [321, 288] width 187 height 24
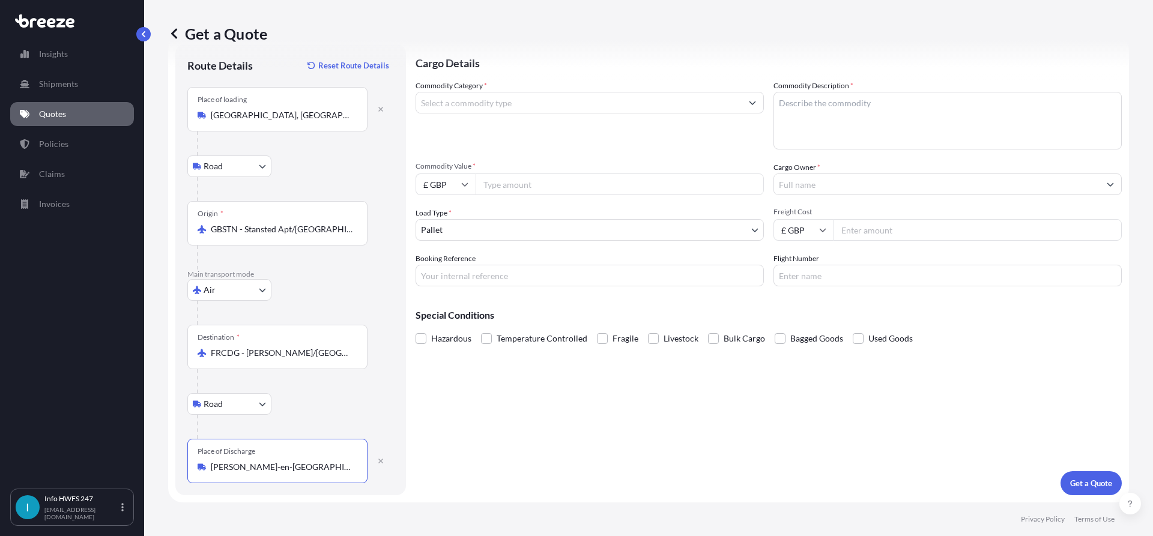
type input "[PERSON_NAME]-en-[GEOGRAPHIC_DATA], [GEOGRAPHIC_DATA]"
click at [557, 103] on input "Commodity Category *" at bounding box center [579, 103] width 326 height 22
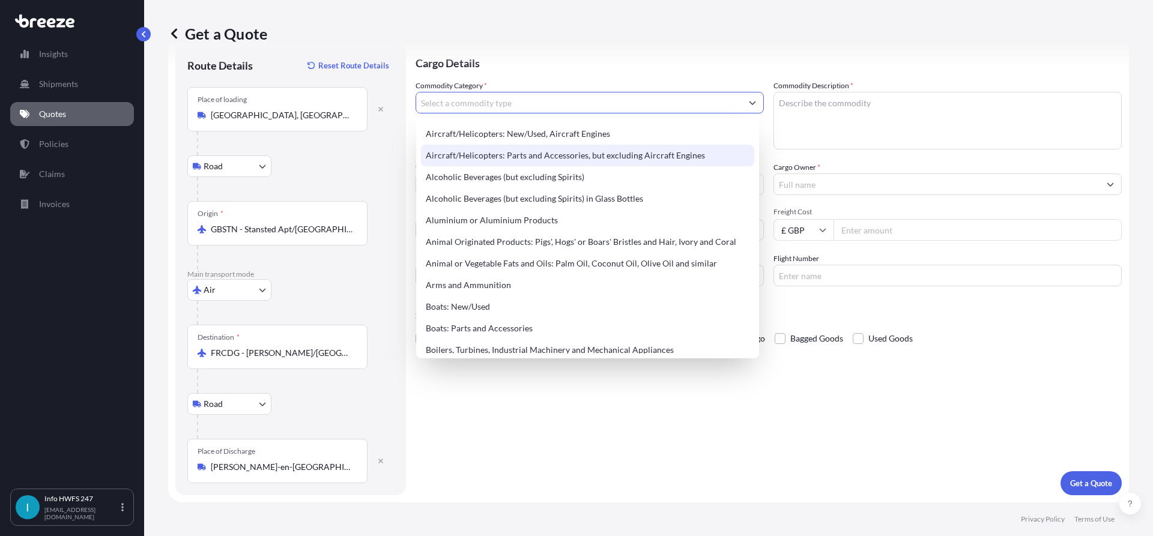
click at [550, 159] on div "Aircraft/Helicopters: Parts and Accessories, but excluding Aircraft Engines" at bounding box center [587, 156] width 333 height 22
type input "Aircraft/Helicopters: Parts and Accessories, but excluding Aircraft Engines"
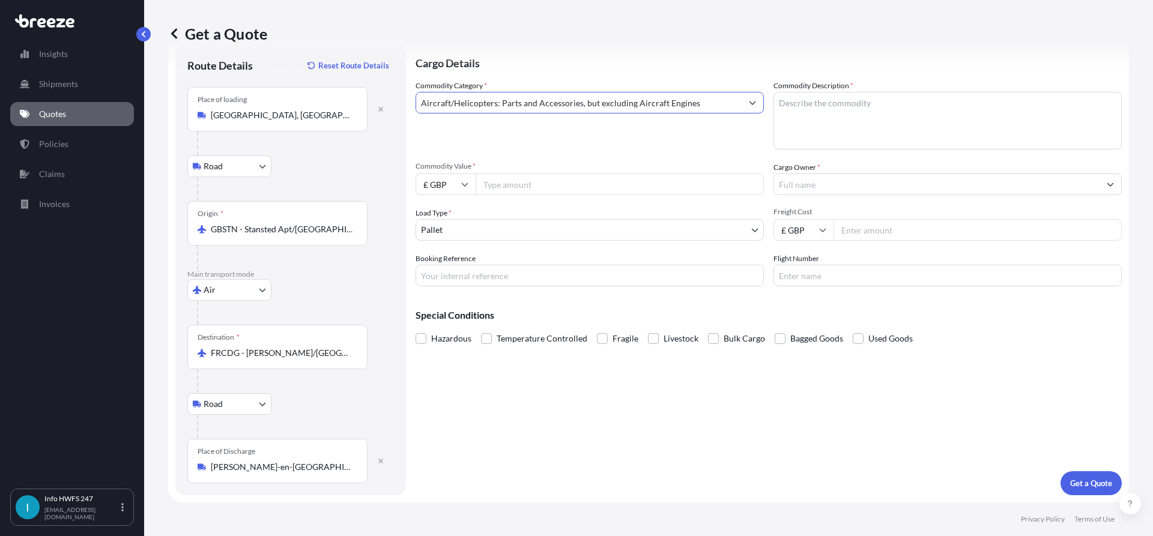
click at [925, 114] on textarea "Commodity Description *" at bounding box center [948, 121] width 348 height 58
type textarea "TOOLING"
click at [460, 185] on input "£ GBP" at bounding box center [446, 185] width 60 height 22
click at [443, 262] on div "$ USD" at bounding box center [445, 267] width 50 height 23
type input "$ USD"
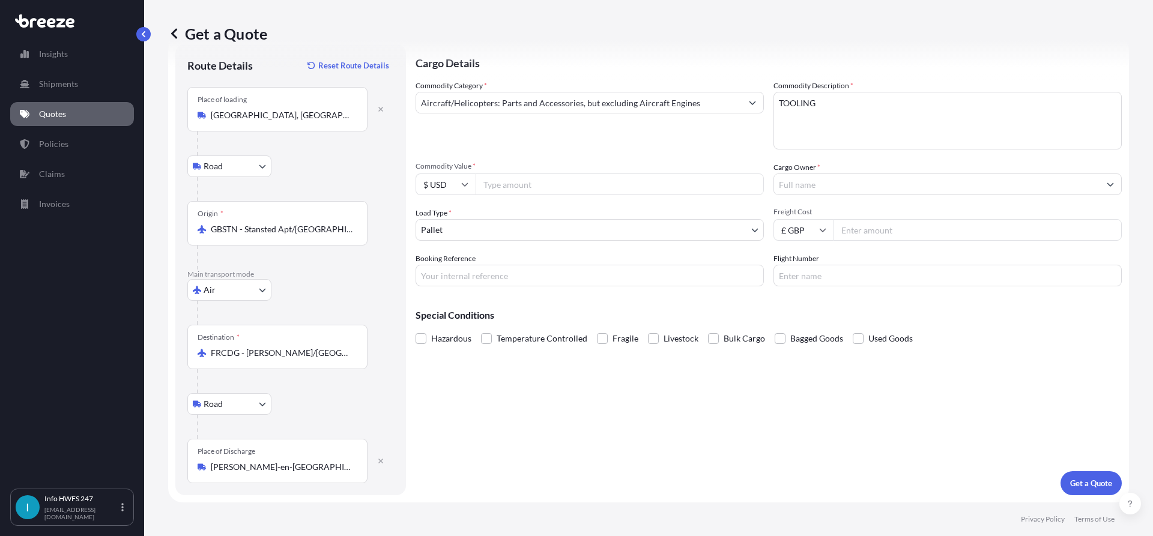
click at [519, 193] on input "Commodity Value *" at bounding box center [620, 185] width 288 height 22
type input "8452"
click at [798, 190] on input "Cargo Owner *" at bounding box center [937, 185] width 326 height 22
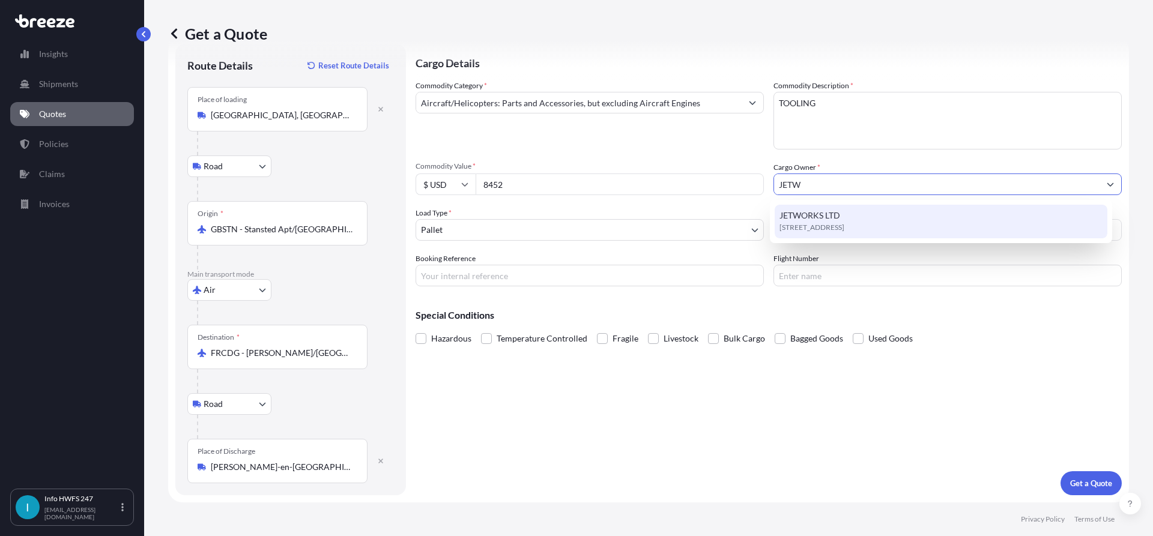
click at [827, 218] on span "JETWORKS LTD" at bounding box center [810, 216] width 61 height 12
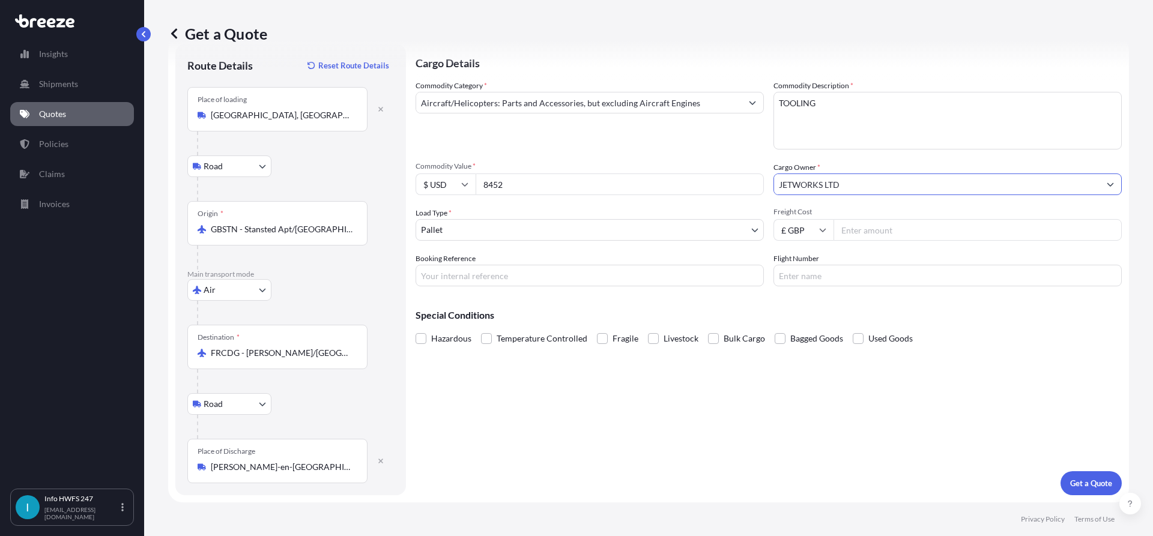
type input "JETWORKS LTD"
drag, startPoint x: 601, startPoint y: 271, endPoint x: 621, endPoint y: 264, distance: 21.7
click at [601, 272] on input "Booking Reference" at bounding box center [590, 276] width 348 height 22
paste input "HE165284"
type input "HE165284"
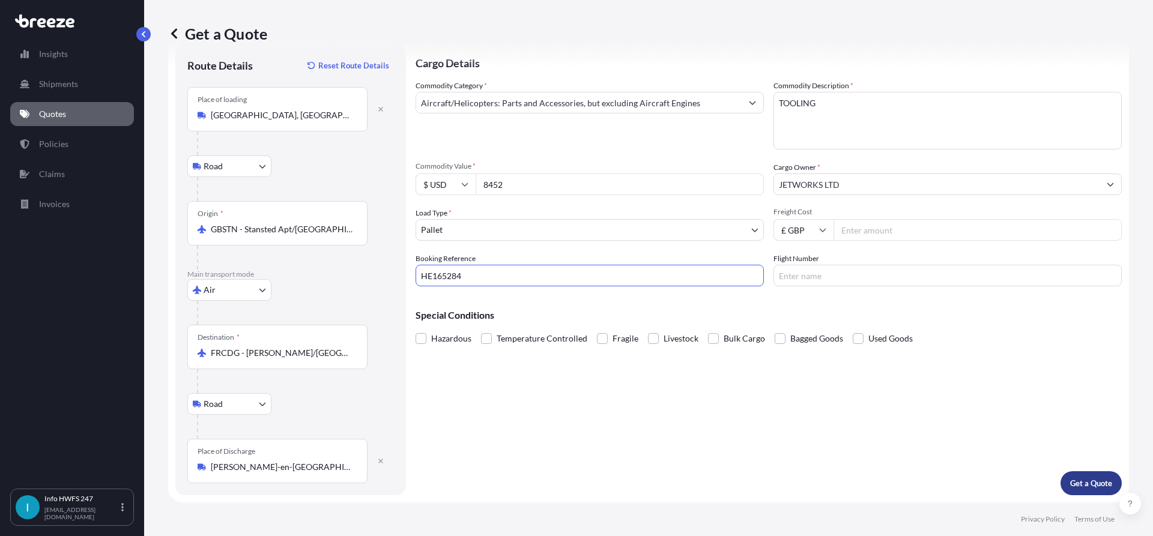
click at [1096, 481] on p "Get a Quote" at bounding box center [1091, 484] width 42 height 12
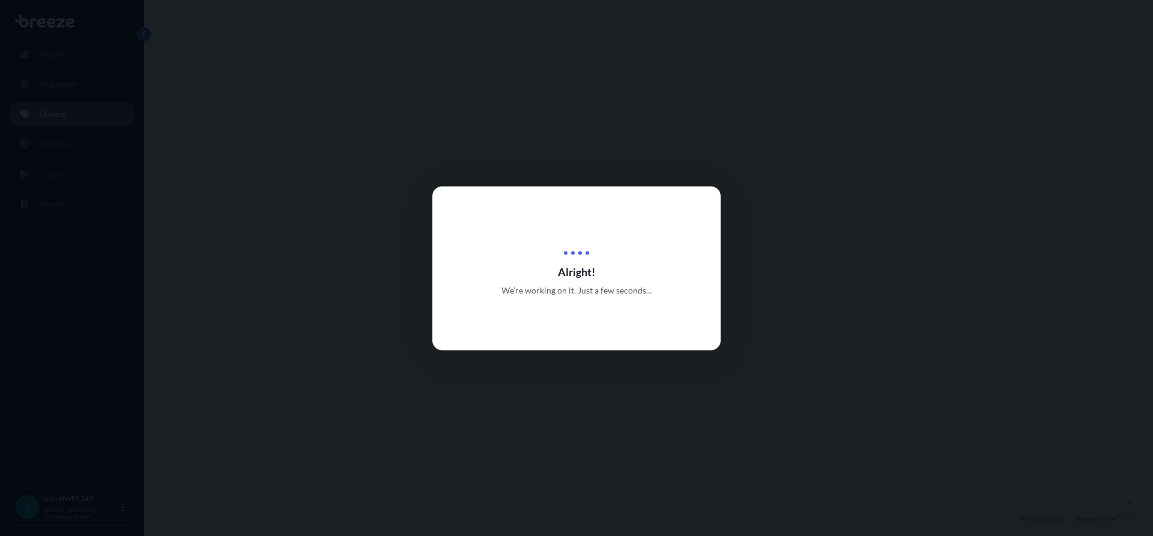
select select "Road"
select select "Air"
select select "Road"
select select "1"
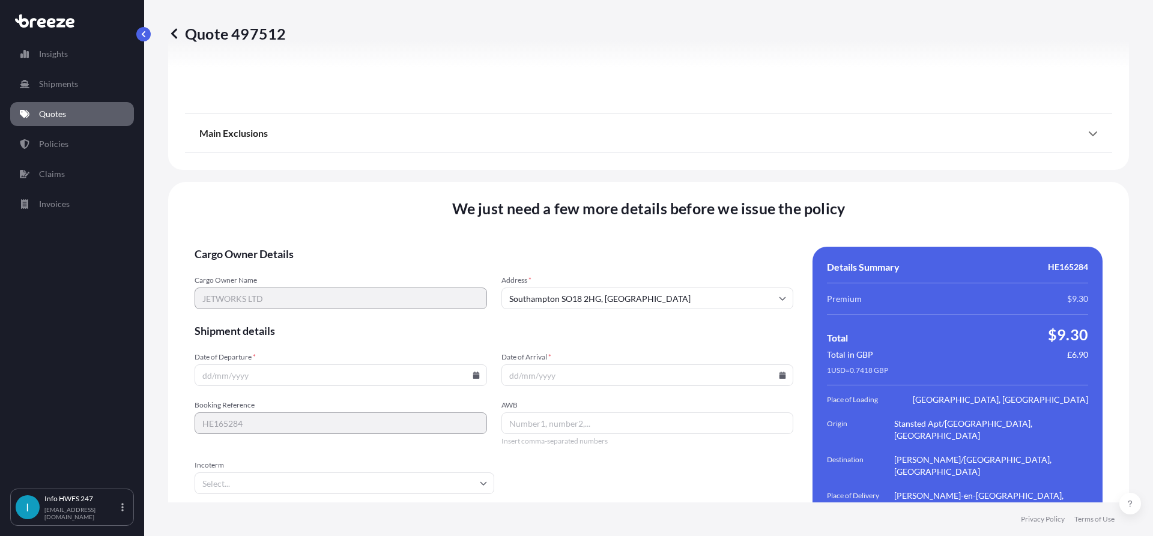
scroll to position [1597, 0]
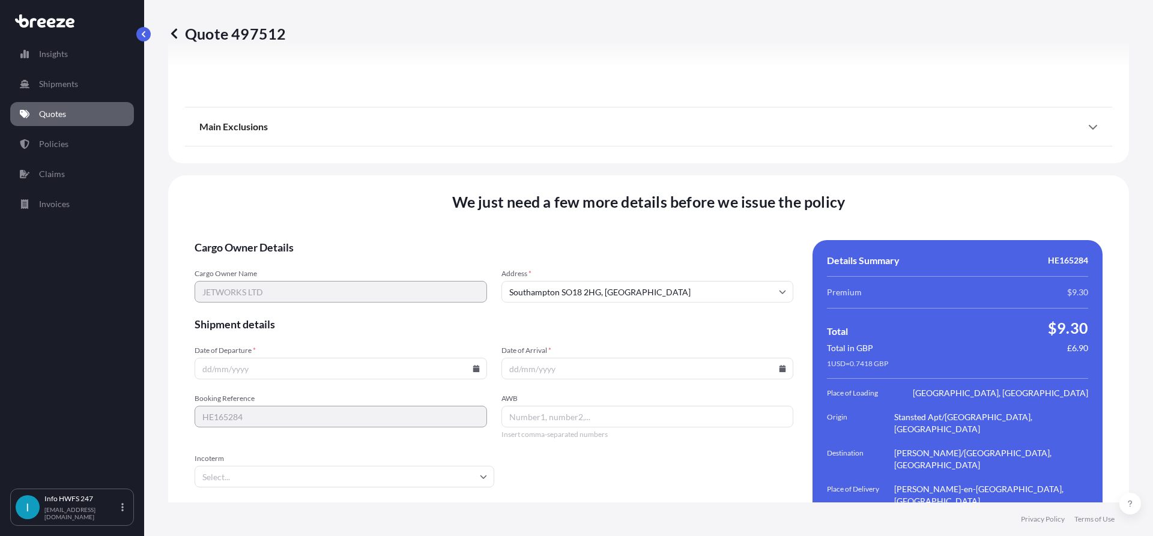
click at [385, 358] on input "Date of Departure *" at bounding box center [341, 369] width 293 height 22
click at [466, 358] on input "Date of Departure *" at bounding box center [341, 369] width 293 height 22
click at [478, 358] on input "Date of Departure *" at bounding box center [341, 369] width 293 height 22
click at [476, 365] on icon at bounding box center [476, 368] width 7 height 7
click at [283, 266] on button "26" at bounding box center [283, 271] width 19 height 19
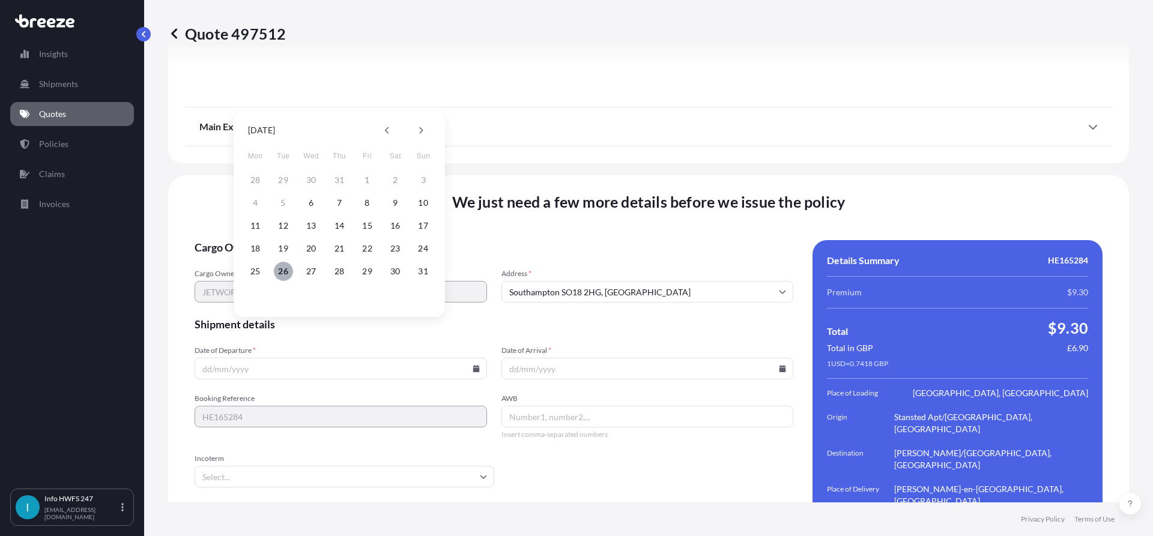
type input "[DATE]"
click at [774, 358] on input "Date of Arrival *" at bounding box center [648, 369] width 293 height 22
click at [782, 358] on input "Date of Arrival *" at bounding box center [648, 369] width 293 height 22
click at [772, 358] on input "Date of Arrival *" at bounding box center [648, 369] width 293 height 22
drag, startPoint x: 777, startPoint y: 332, endPoint x: 781, endPoint y: 258, distance: 74.0
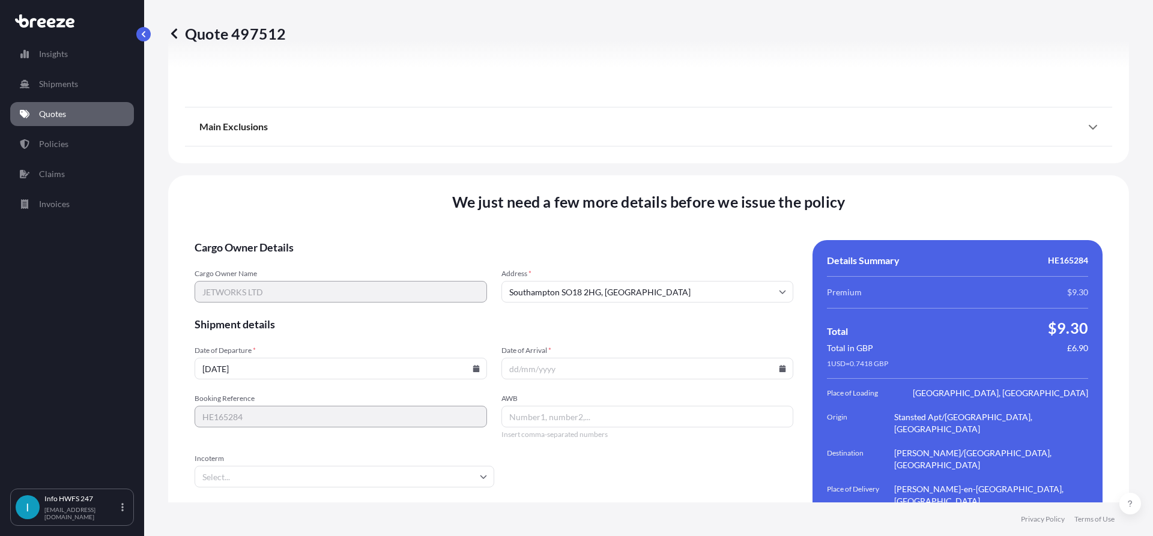
click at [779, 365] on icon at bounding box center [782, 368] width 7 height 7
click at [718, 133] on button at bounding box center [724, 130] width 19 height 19
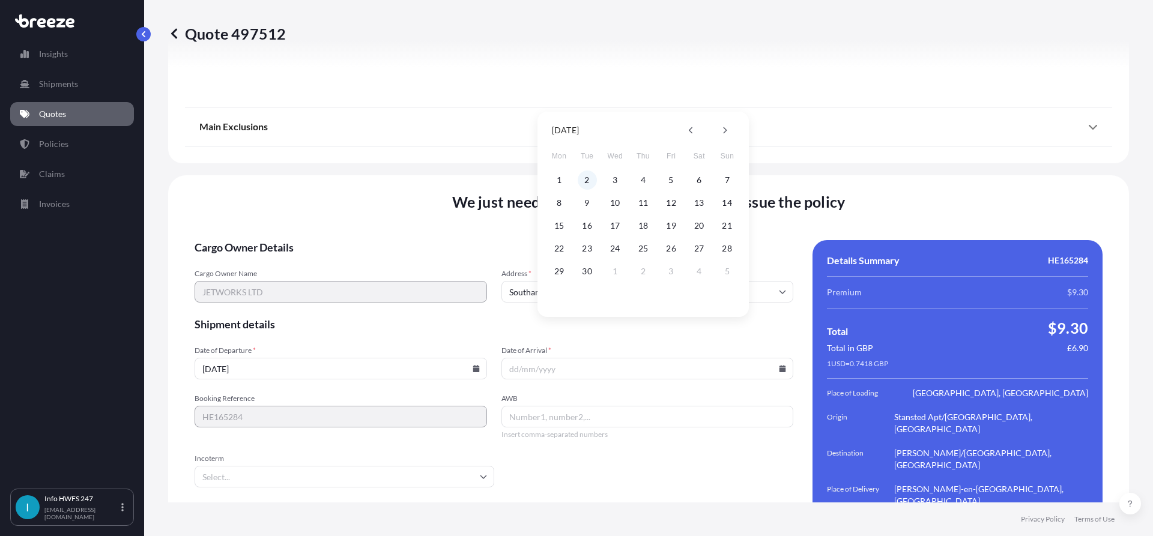
click at [583, 177] on button "2" at bounding box center [587, 180] width 19 height 19
type input "[DATE]"
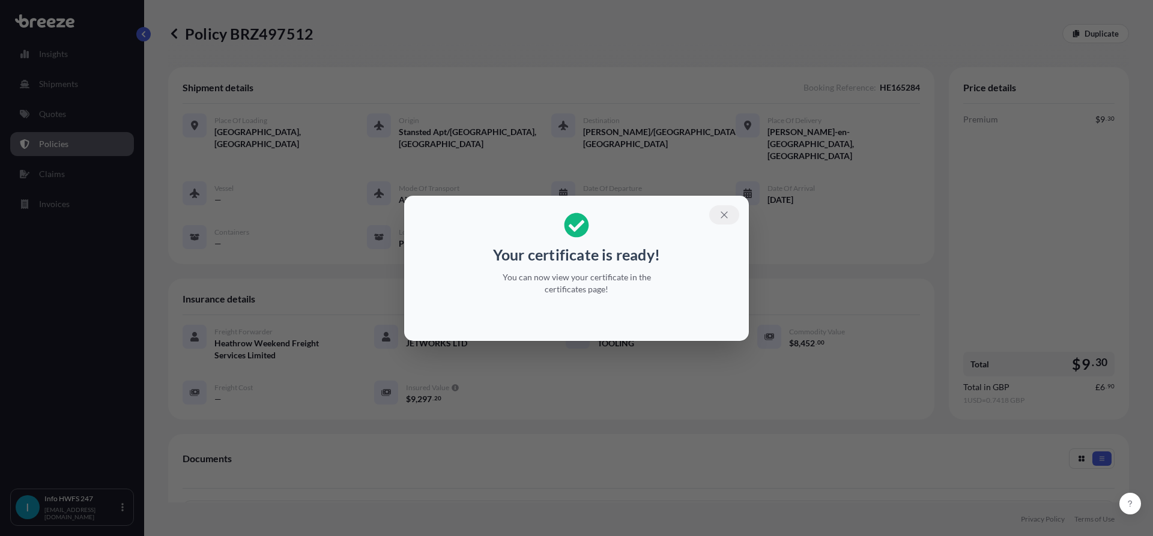
click at [729, 216] on icon "button" at bounding box center [724, 215] width 11 height 11
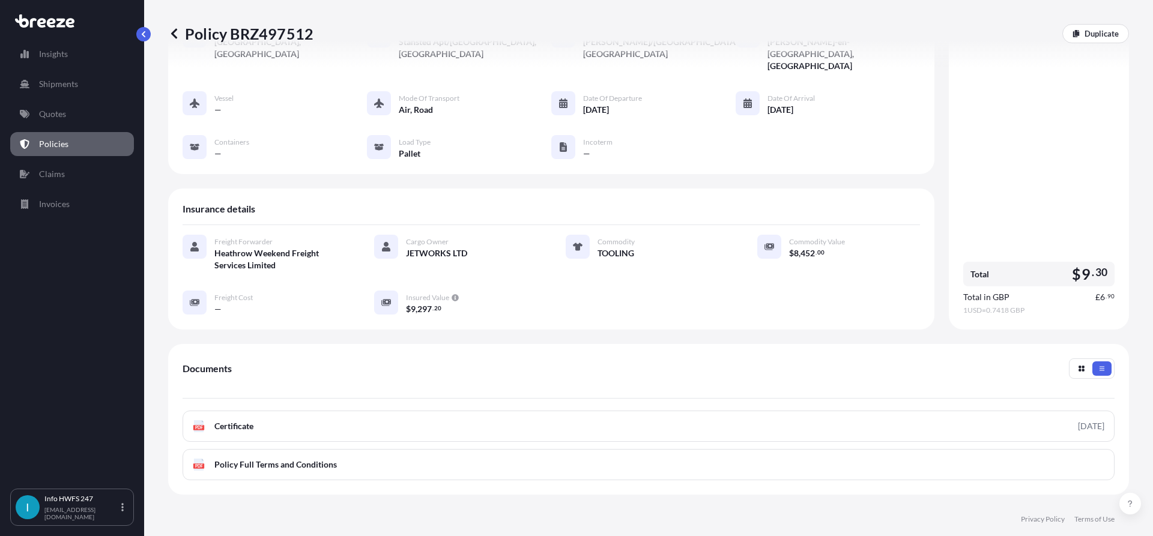
scroll to position [186, 0]
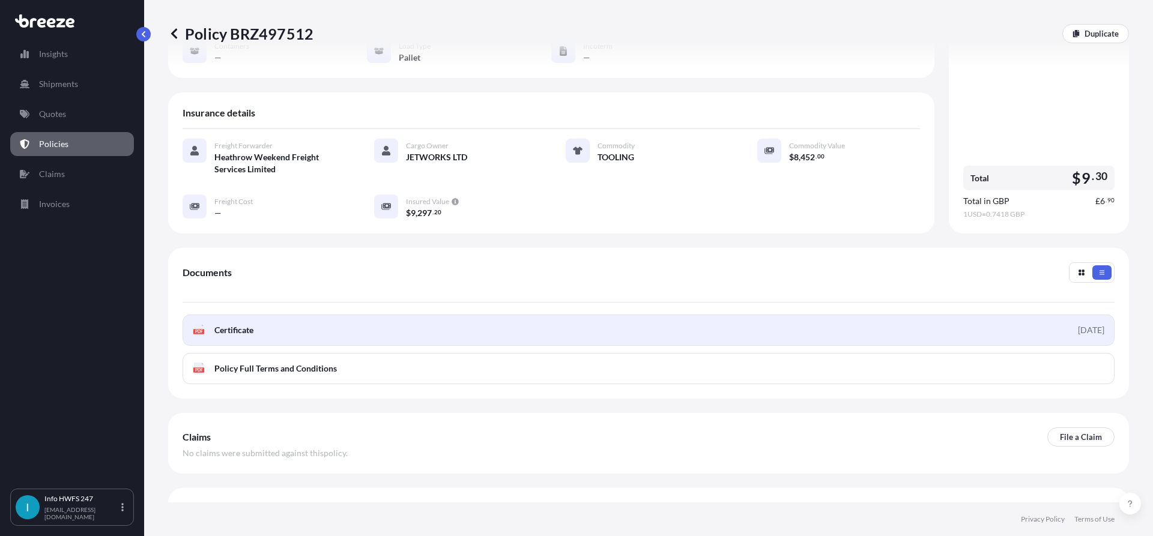
click at [688, 315] on link "PDF Certificate [DATE]" at bounding box center [649, 330] width 932 height 31
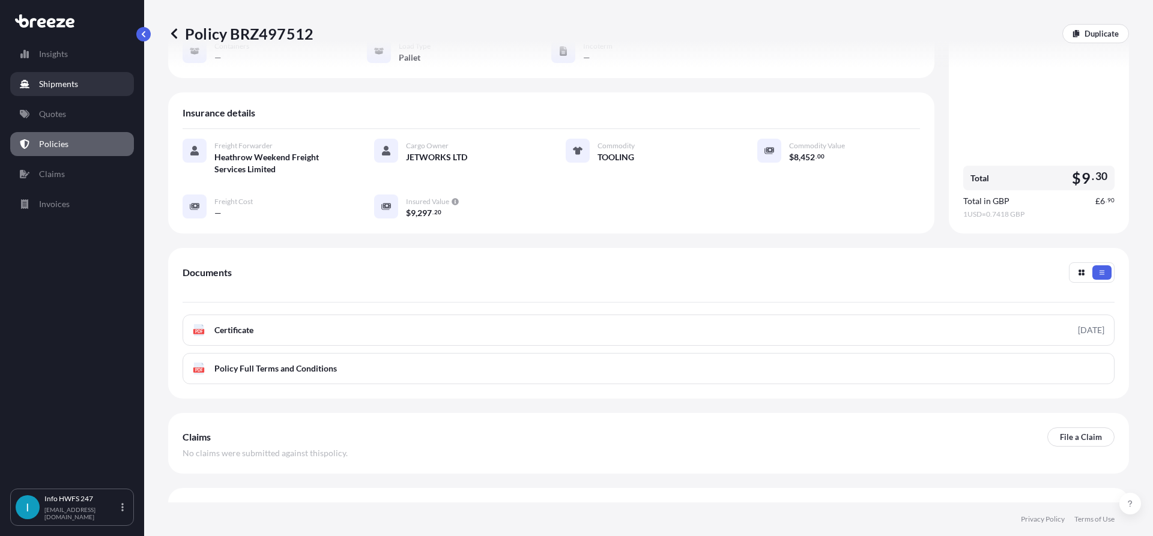
click at [56, 78] on p "Shipments" at bounding box center [58, 84] width 39 height 12
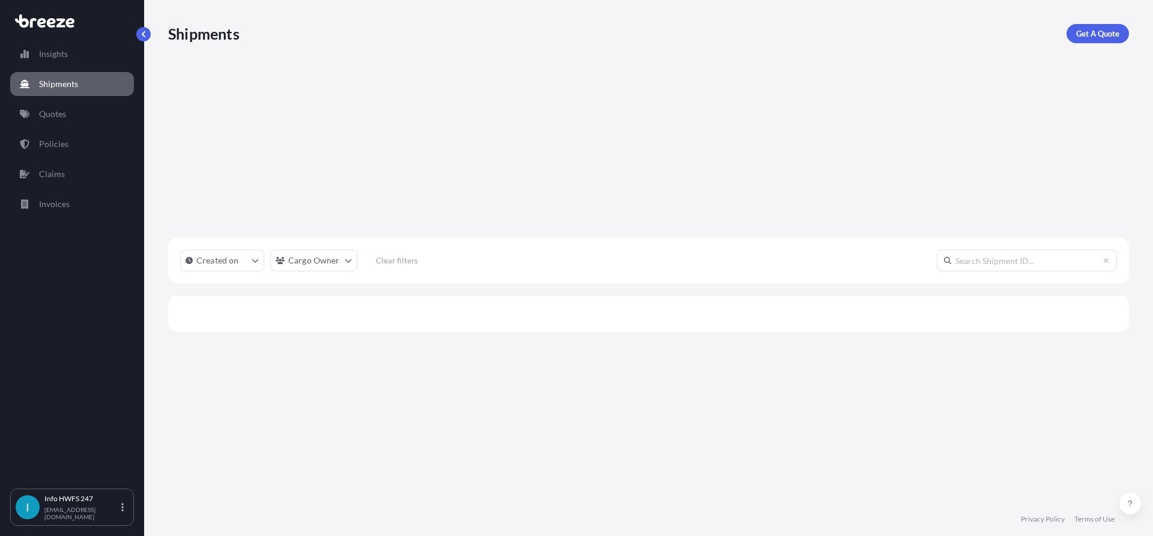
scroll to position [332, 952]
click at [59, 105] on link "Quotes" at bounding box center [72, 114] width 124 height 24
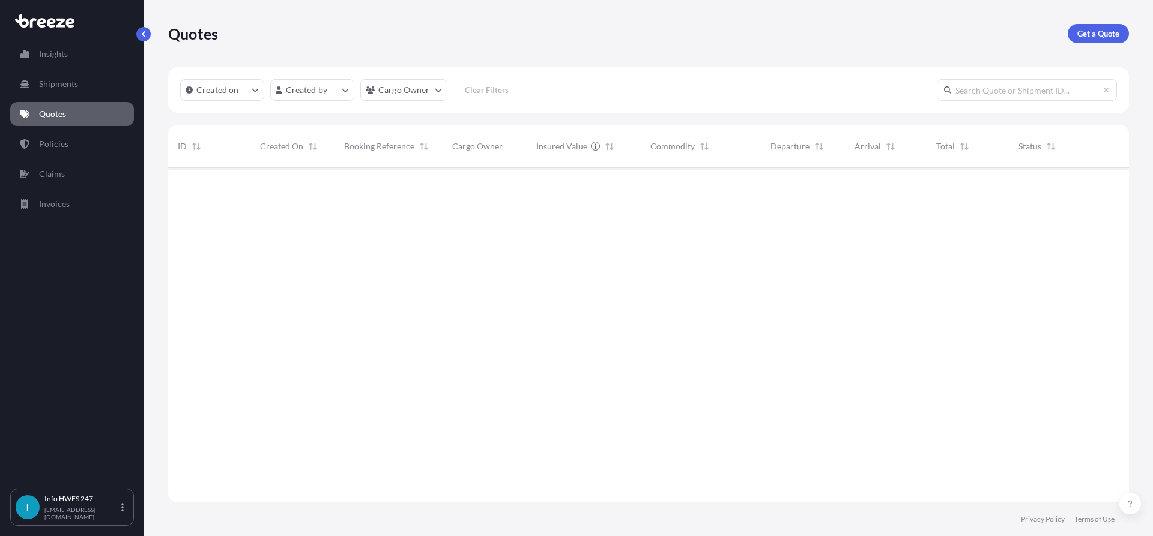
scroll to position [332, 952]
click at [1085, 30] on p "Get a Quote" at bounding box center [1099, 34] width 42 height 12
select select "Road"
select select "Air"
select select "1"
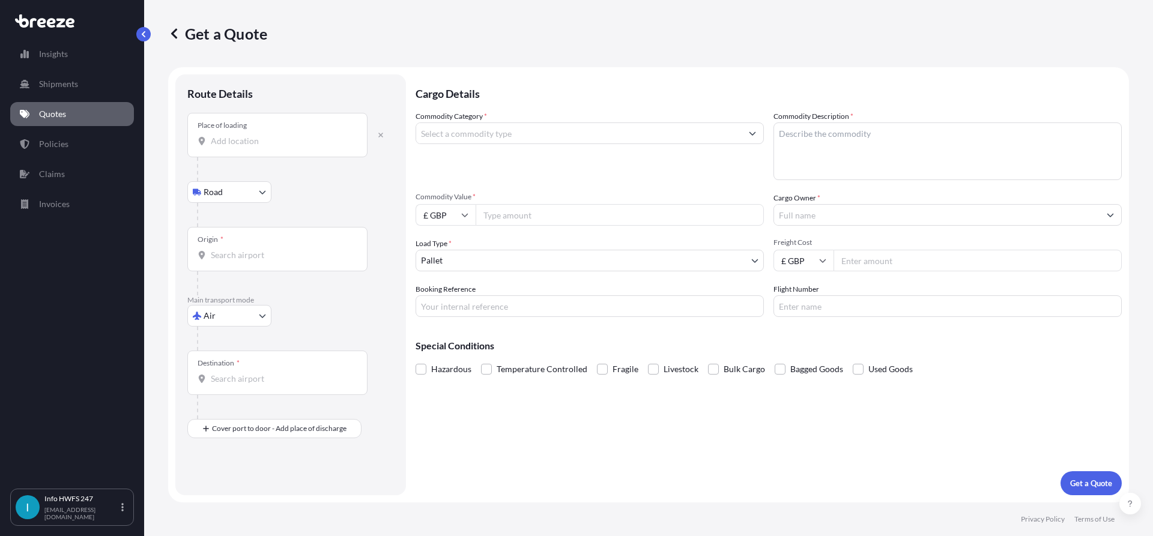
click at [255, 128] on div "Place of loading" at bounding box center [277, 135] width 180 height 44
click at [255, 135] on input "Place of loading" at bounding box center [282, 141] width 142 height 12
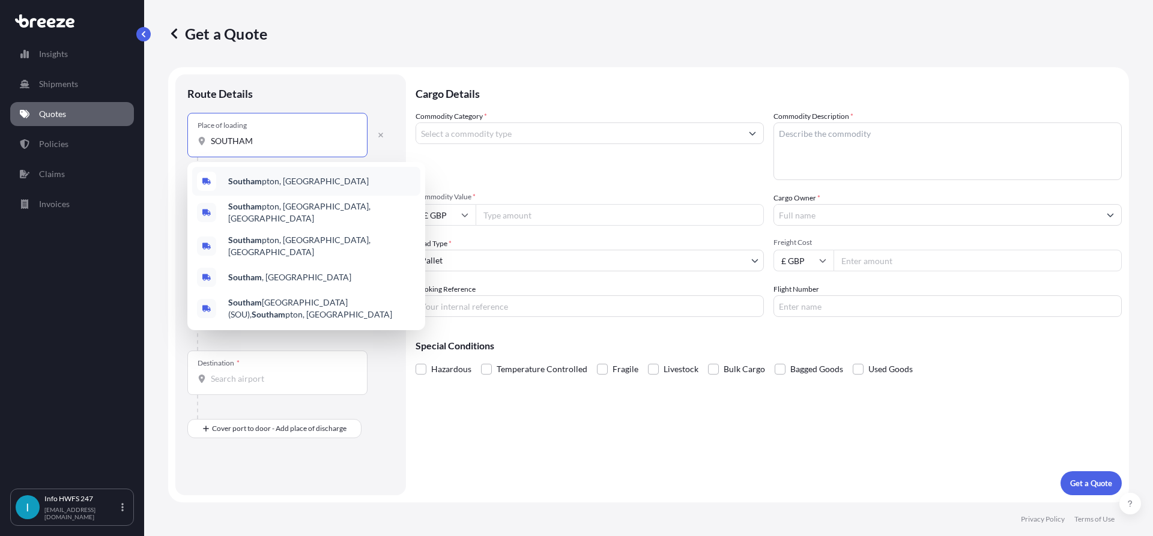
click at [262, 184] on span "Southam pton, [GEOGRAPHIC_DATA]" at bounding box center [298, 181] width 141 height 12
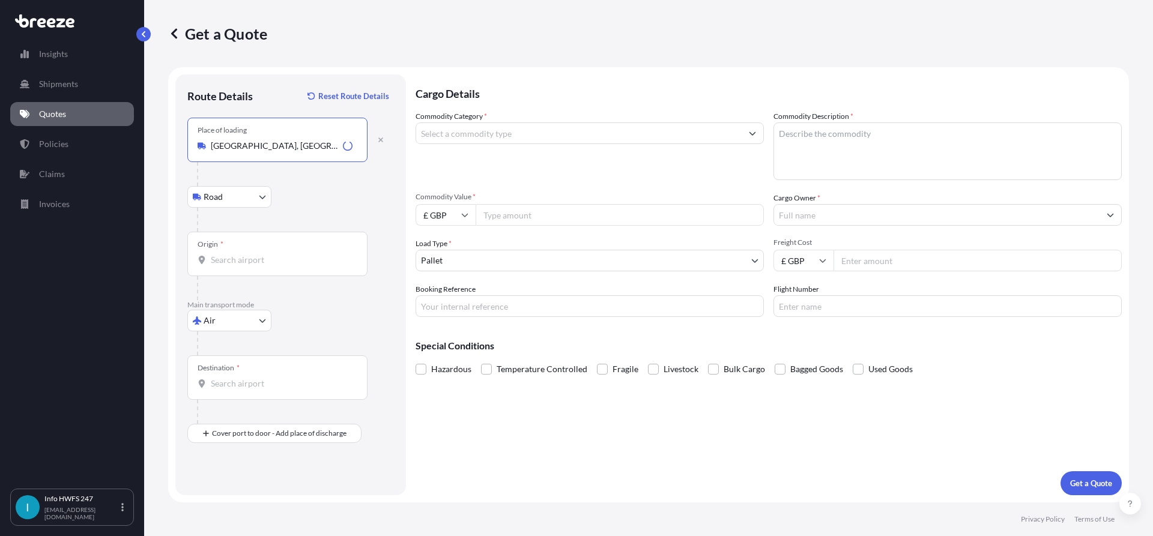
type input "[GEOGRAPHIC_DATA], [GEOGRAPHIC_DATA]"
click at [253, 251] on div "Origin *" at bounding box center [277, 254] width 180 height 44
click at [253, 254] on input "Origin *" at bounding box center [282, 260] width 142 height 12
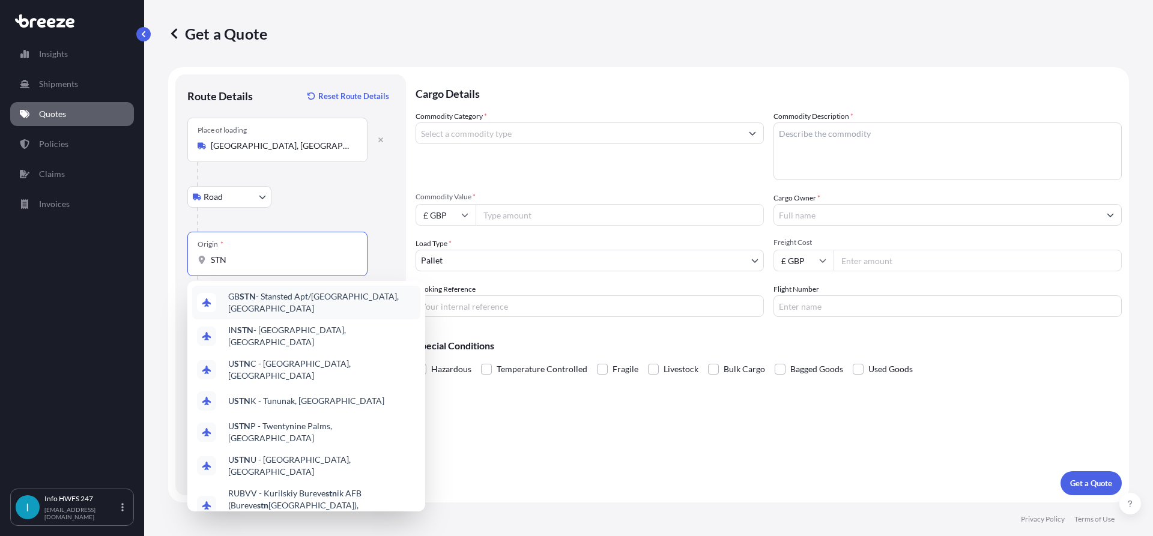
click at [281, 300] on span "GB STN - Stansted Apt/[GEOGRAPHIC_DATA], [GEOGRAPHIC_DATA]" at bounding box center [321, 303] width 187 height 24
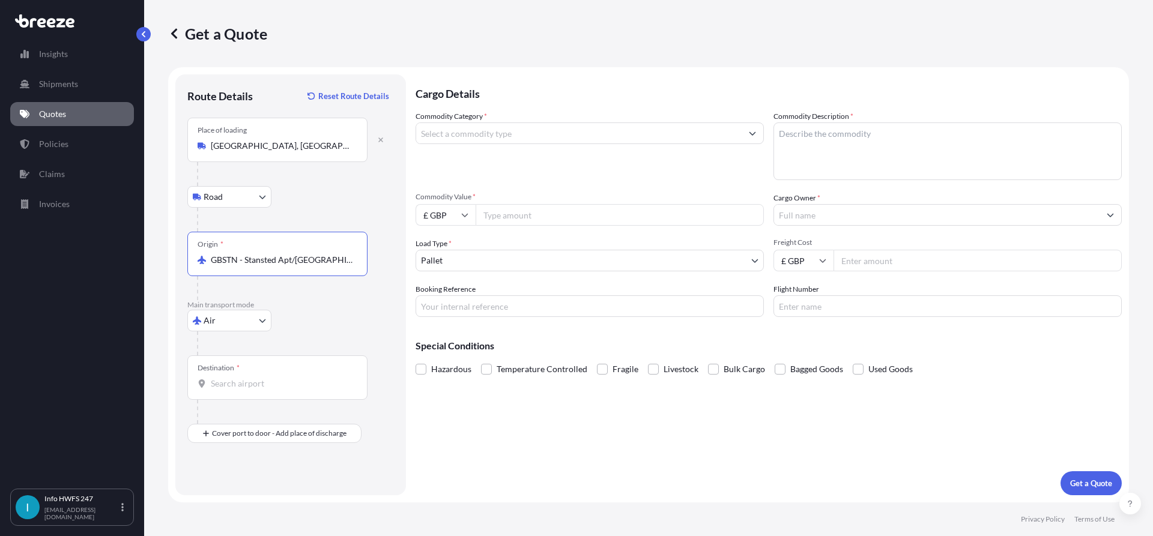
type input "GBSTN - Stansted Apt/[GEOGRAPHIC_DATA], [GEOGRAPHIC_DATA]"
click at [237, 372] on span "*" at bounding box center [238, 368] width 3 height 10
click at [237, 378] on input "Destination *" at bounding box center [282, 384] width 142 height 12
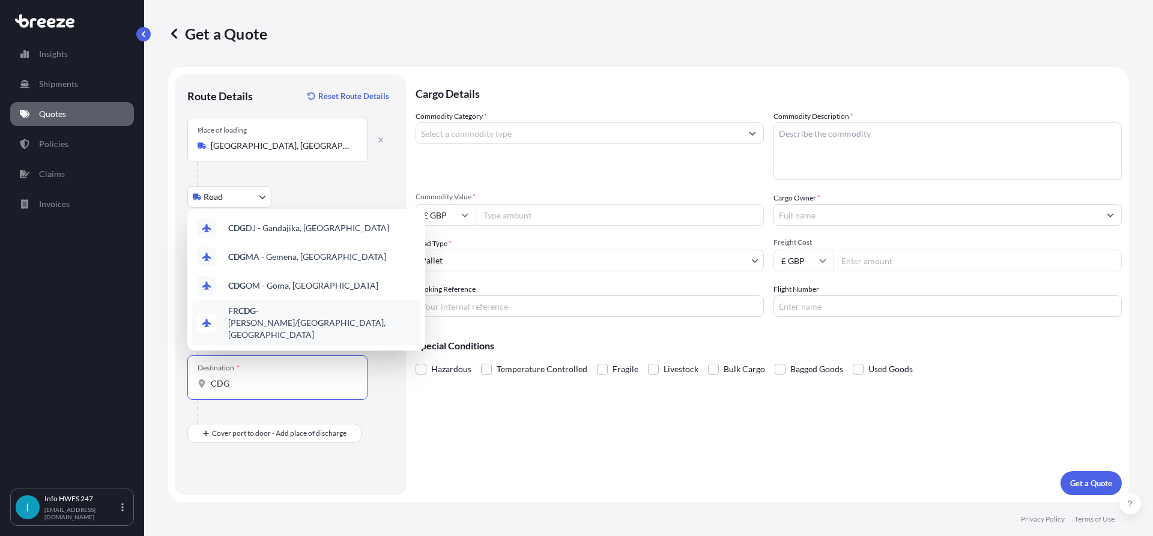
click at [303, 332] on span "FR CDG - [PERSON_NAME]-de-Gaulle Apt/[GEOGRAPHIC_DATA], [GEOGRAPHIC_DATA]" at bounding box center [321, 323] width 187 height 36
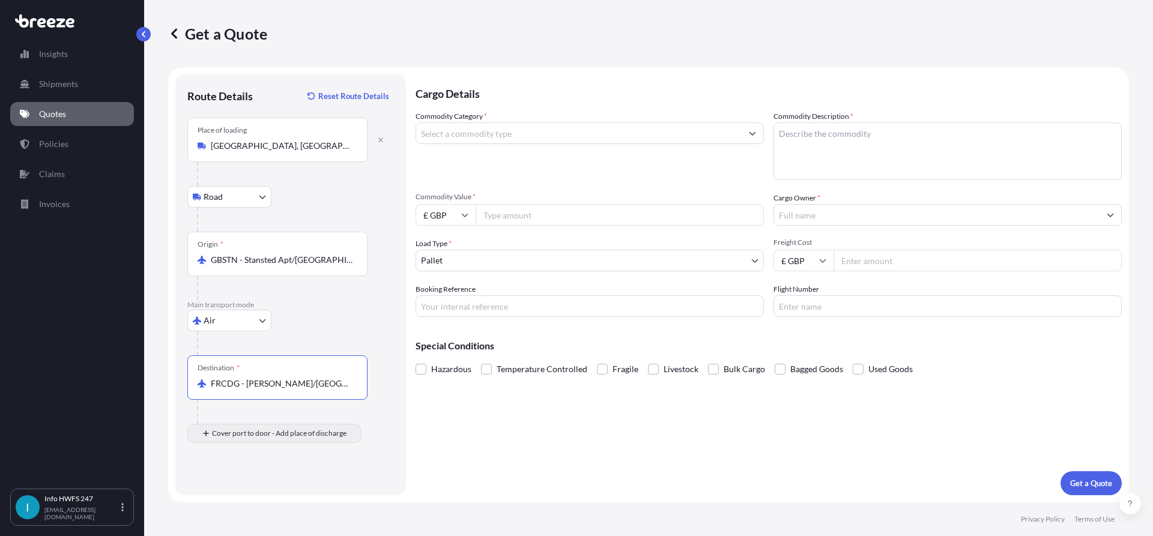
type input "FRCDG - [PERSON_NAME]/[GEOGRAPHIC_DATA], [GEOGRAPHIC_DATA]"
click at [257, 494] on input "Place of Discharge" at bounding box center [282, 498] width 142 height 12
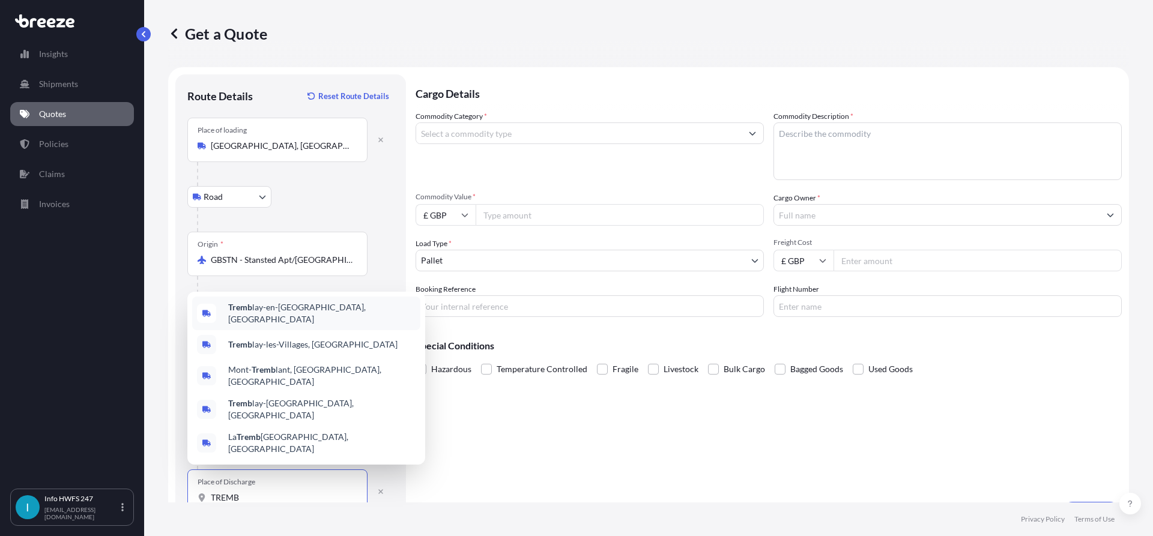
click at [312, 330] on div "Tremb lay-en-[GEOGRAPHIC_DATA], [GEOGRAPHIC_DATA]" at bounding box center [306, 314] width 228 height 34
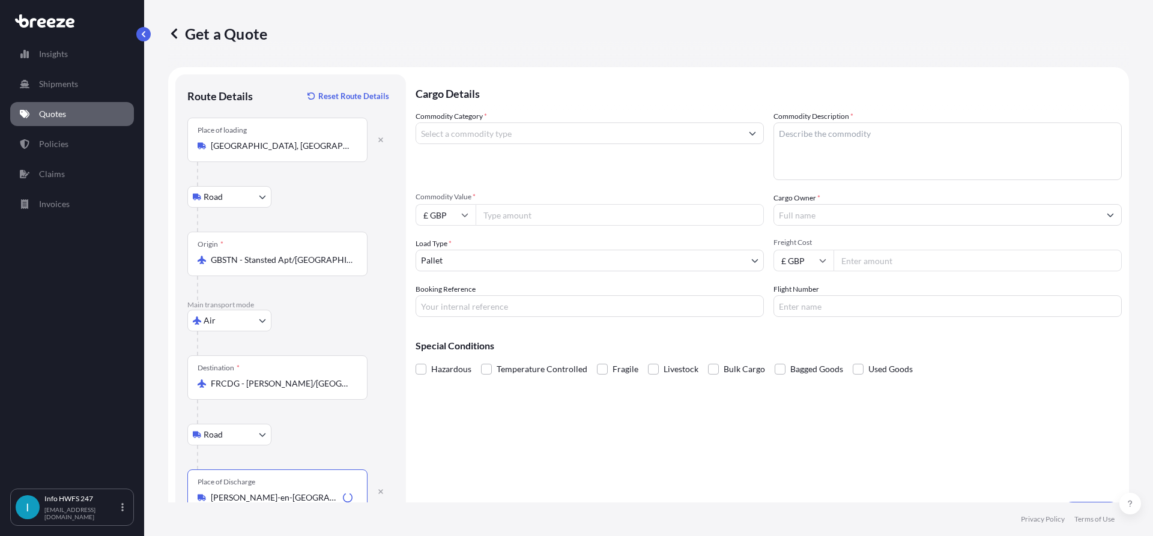
type input "[PERSON_NAME]-en-[GEOGRAPHIC_DATA], [GEOGRAPHIC_DATA]"
click at [589, 135] on input "Commodity Category *" at bounding box center [579, 134] width 326 height 22
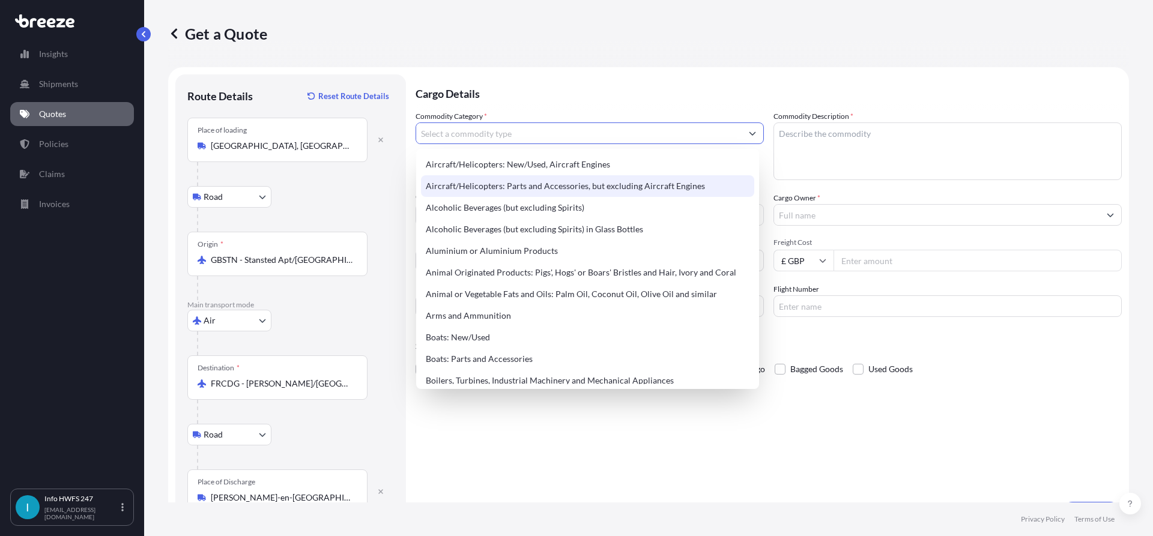
click at [553, 183] on div "Aircraft/Helicopters: Parts and Accessories, but excluding Aircraft Engines" at bounding box center [587, 186] width 333 height 22
type input "Aircraft/Helicopters: Parts and Accessories, but excluding Aircraft Engines"
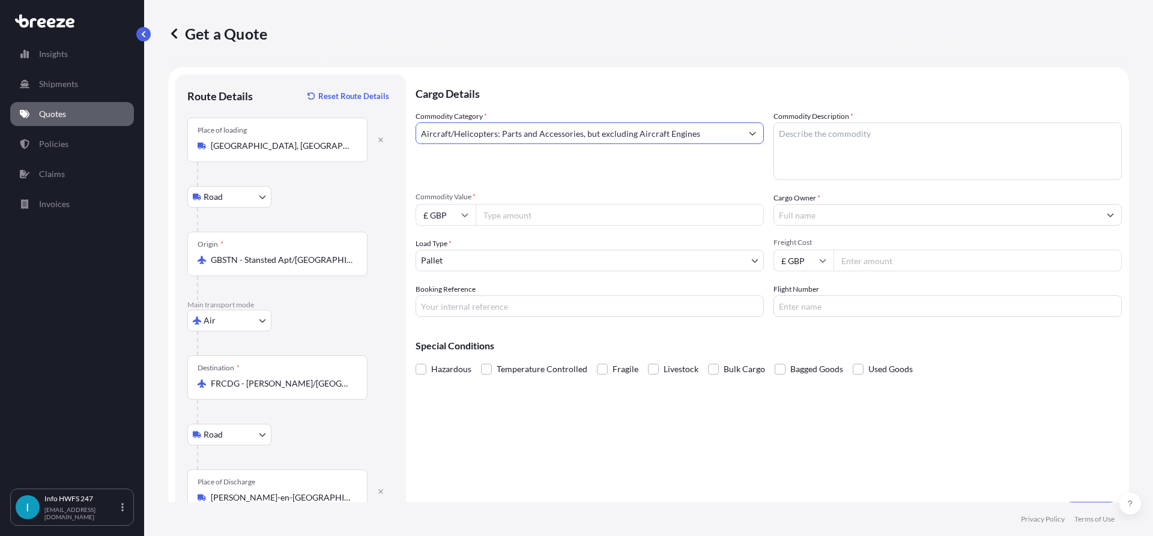
click at [885, 132] on textarea "Commodity Description *" at bounding box center [948, 152] width 348 height 58
type textarea "TOOLING"
click at [479, 219] on input "Commodity Value *" at bounding box center [620, 215] width 288 height 22
click at [472, 219] on input "£ GBP" at bounding box center [446, 215] width 60 height 22
click at [445, 297] on div "$ USD" at bounding box center [445, 298] width 50 height 23
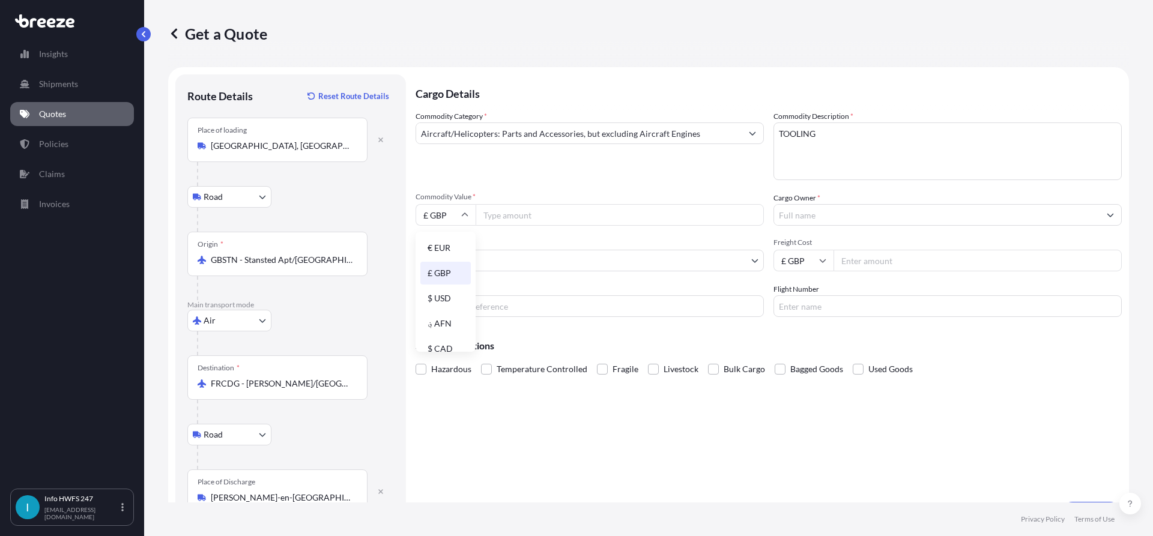
type input "$ USD"
click at [524, 219] on input "Commodity Value *" at bounding box center [620, 215] width 288 height 22
type input "40920"
click at [831, 217] on input "Cargo Owner *" at bounding box center [937, 215] width 326 height 22
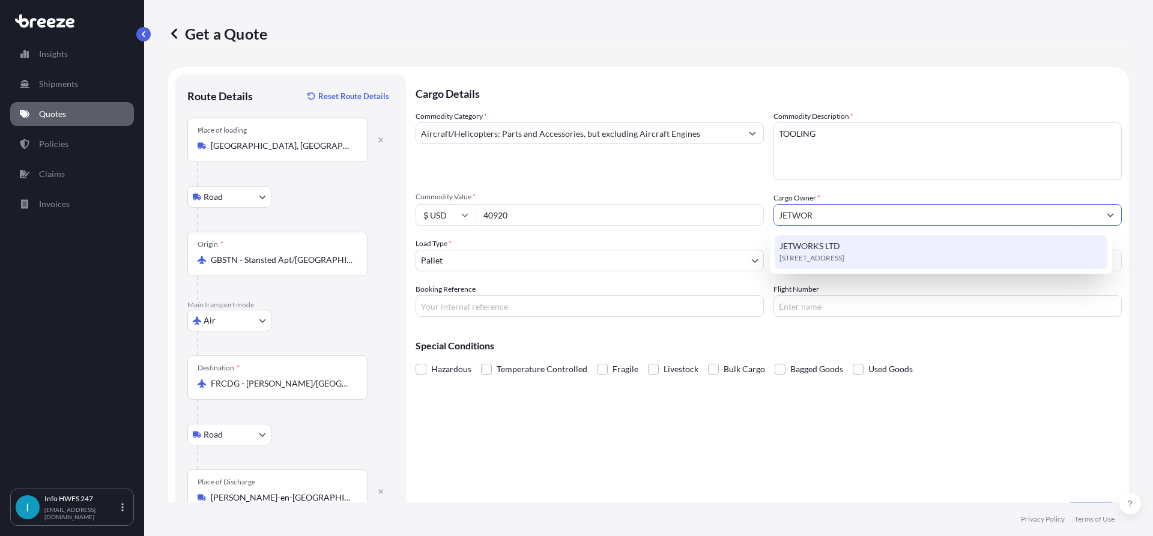
click at [840, 250] on span "JETWORKS LTD" at bounding box center [810, 246] width 61 height 12
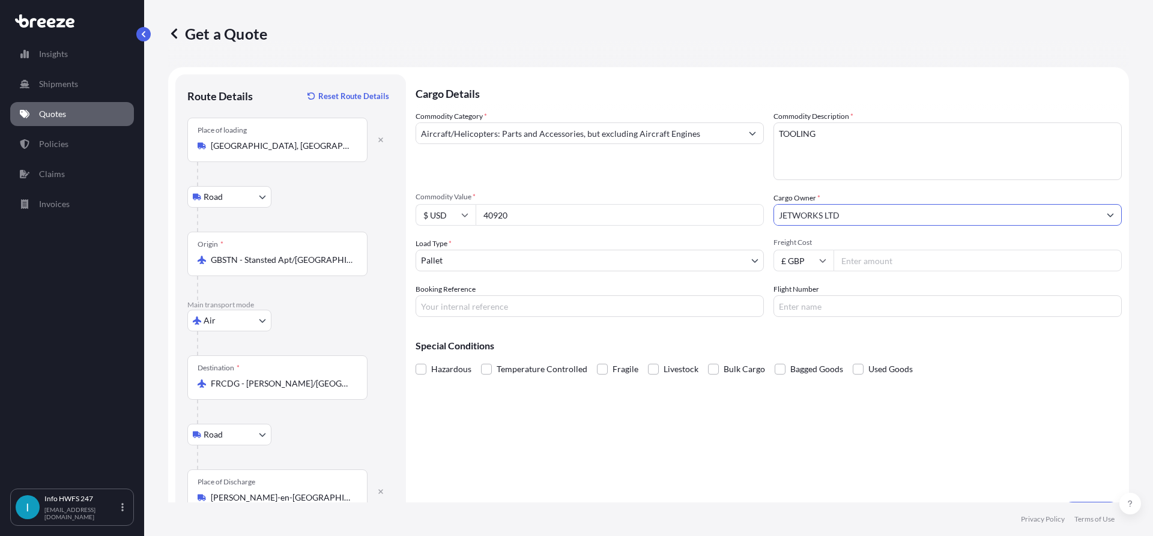
type input "JETWORKS LTD"
click at [610, 303] on input "Booking Reference" at bounding box center [590, 307] width 348 height 22
paste input "HE165281"
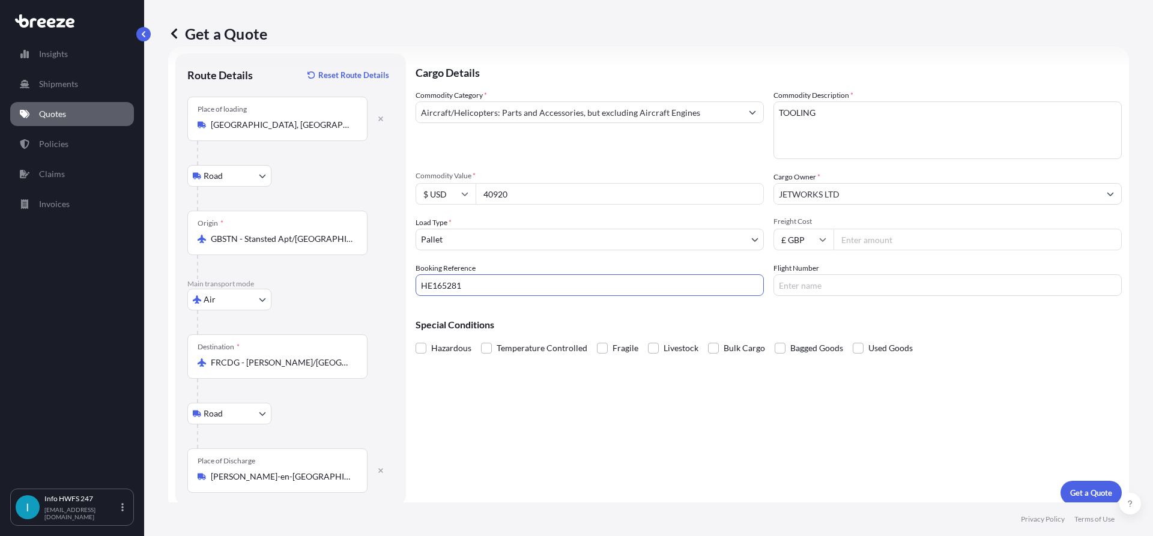
scroll to position [31, 0]
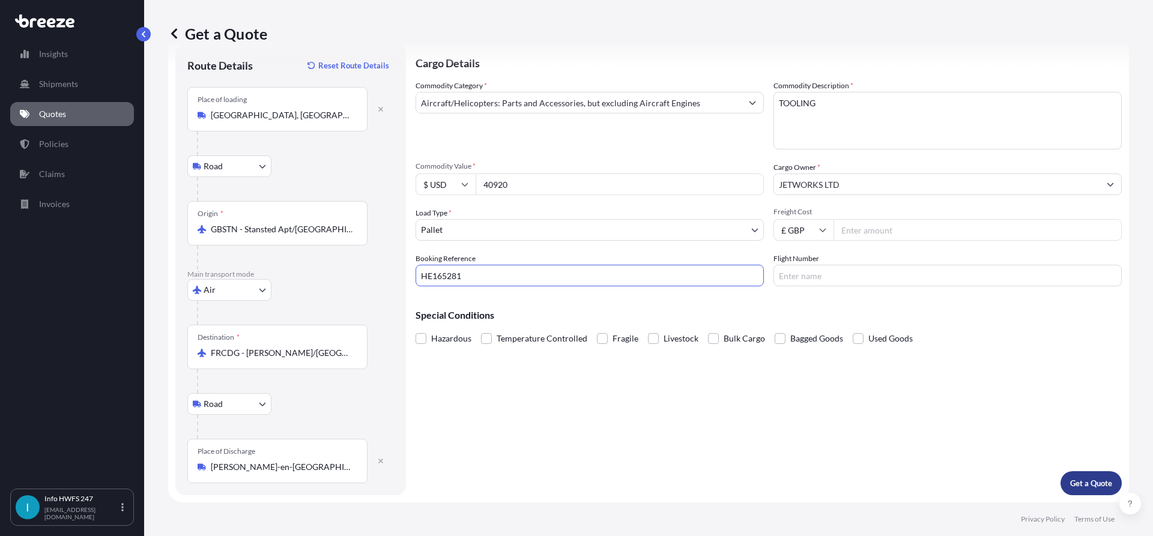
type input "HE165281"
click at [1083, 485] on p "Get a Quote" at bounding box center [1091, 484] width 42 height 12
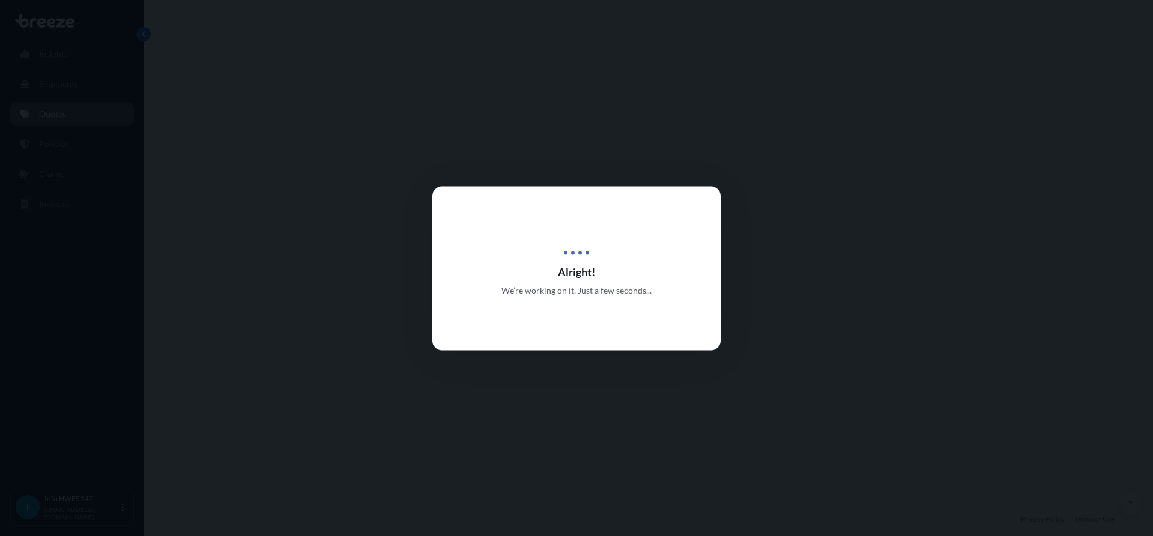
select select "Road"
select select "Air"
select select "Road"
select select "1"
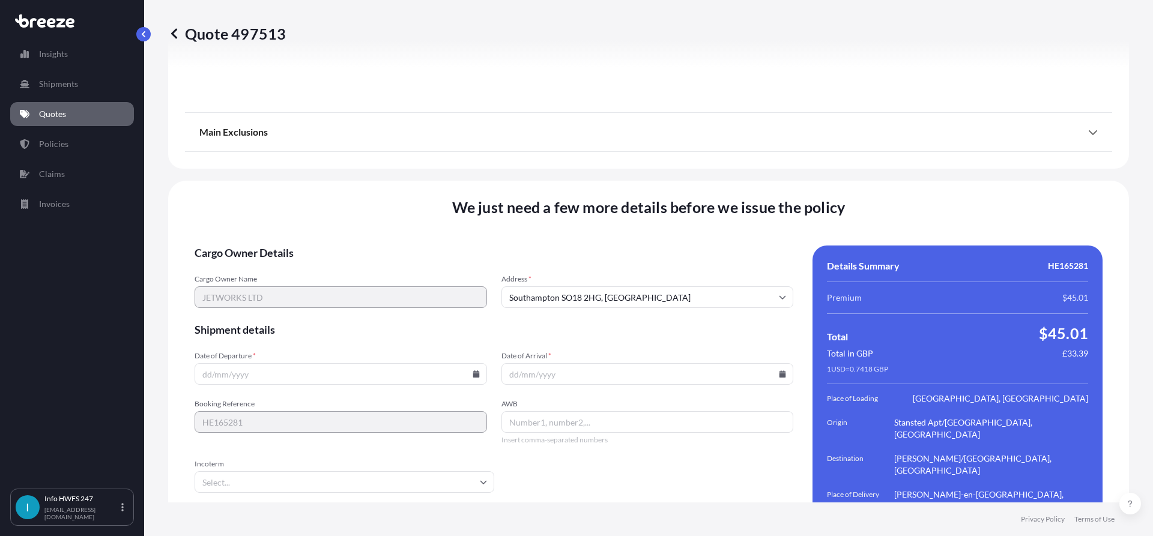
scroll to position [1597, 0]
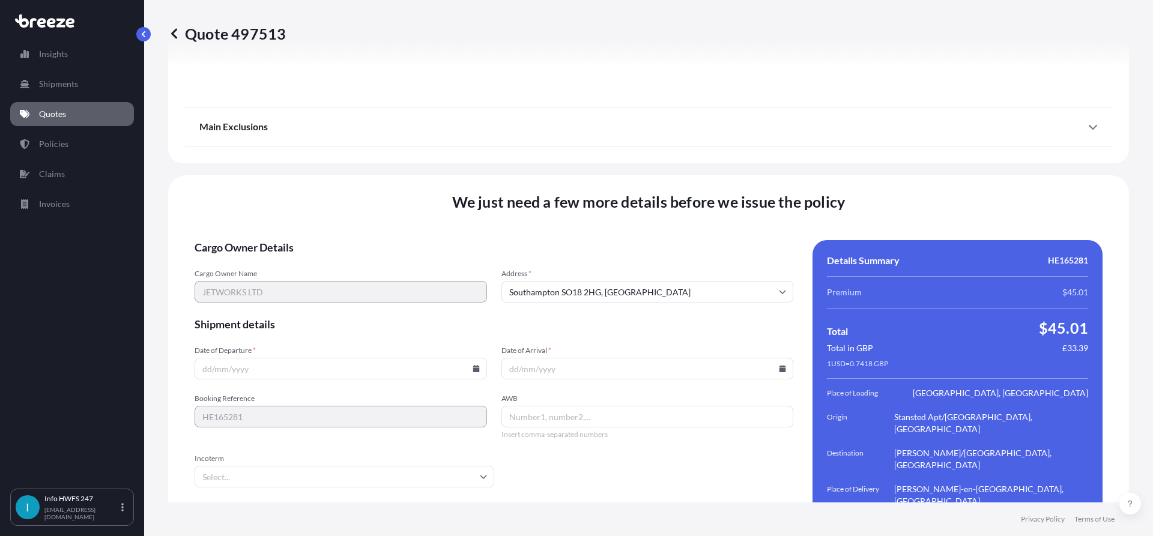
click at [469, 358] on input "Date of Departure *" at bounding box center [341, 369] width 293 height 22
click at [473, 365] on icon at bounding box center [476, 368] width 7 height 7
click at [278, 271] on button "26" at bounding box center [283, 271] width 19 height 19
type input "[DATE]"
click at [779, 365] on icon at bounding box center [782, 368] width 7 height 7
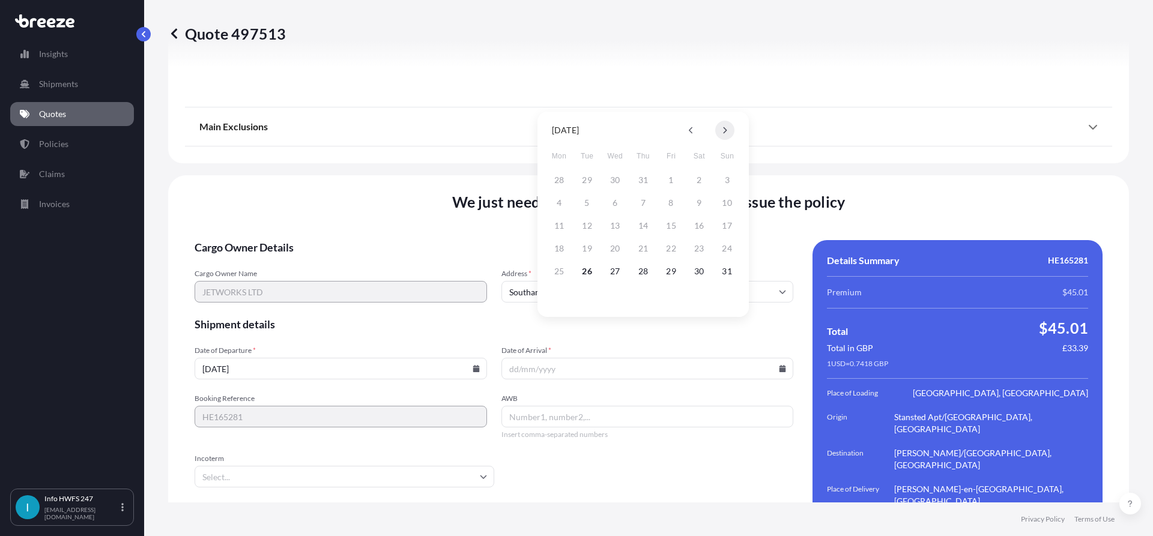
click at [730, 130] on button at bounding box center [724, 130] width 19 height 19
click at [586, 182] on button "2" at bounding box center [587, 180] width 19 height 19
type input "[DATE]"
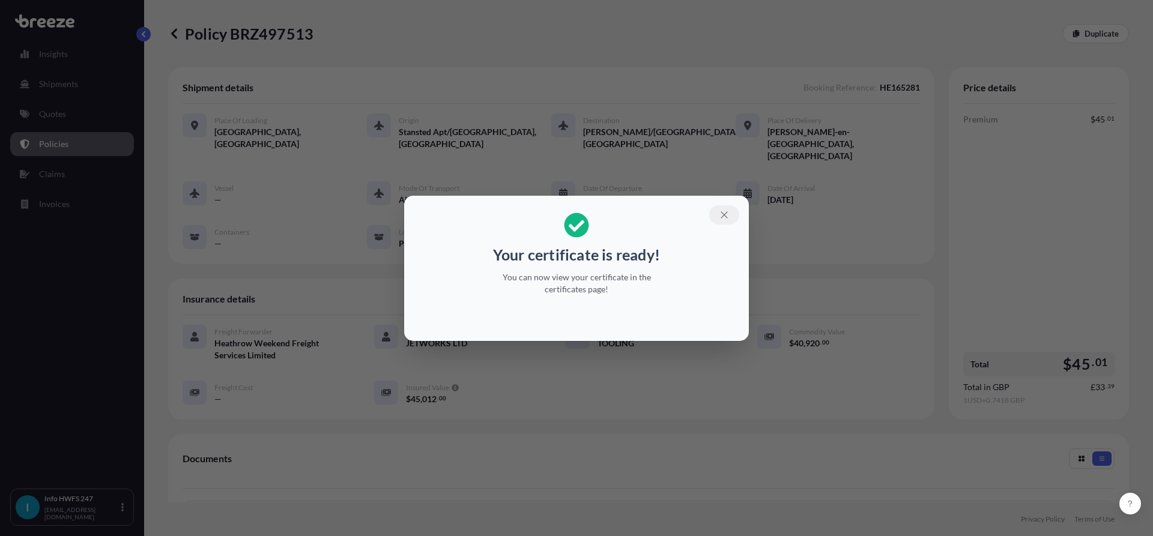
click at [732, 217] on button "button" at bounding box center [724, 214] width 30 height 19
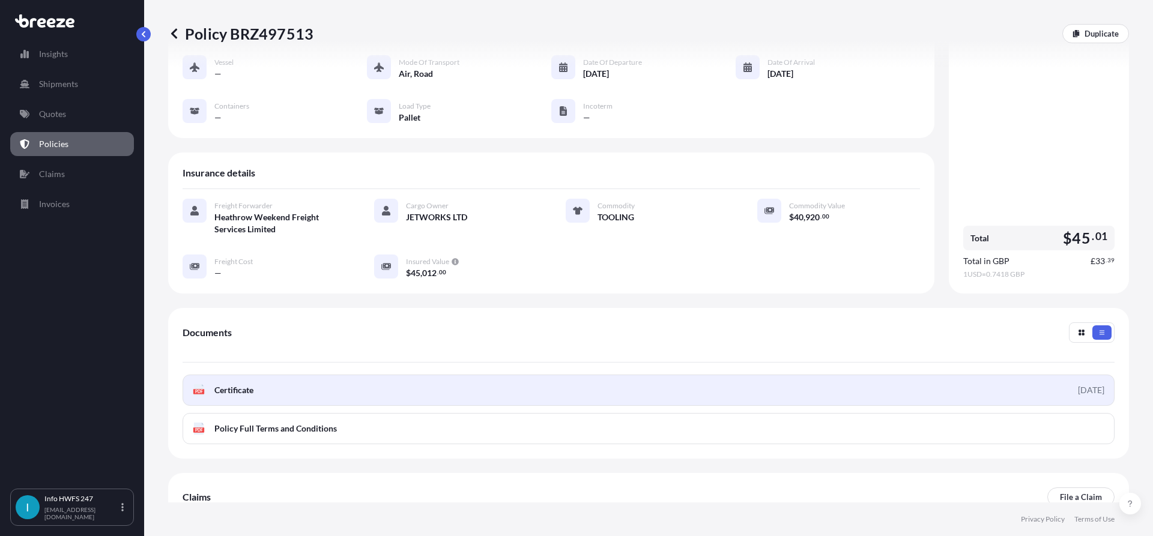
scroll to position [186, 0]
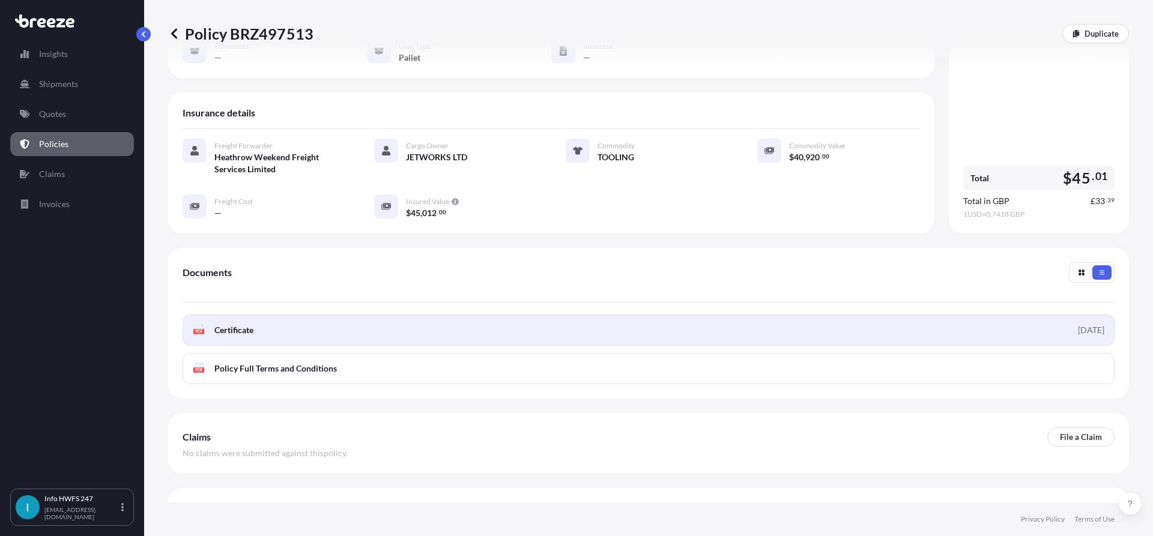
click at [696, 315] on link "PDF Certificate [DATE]" at bounding box center [649, 330] width 932 height 31
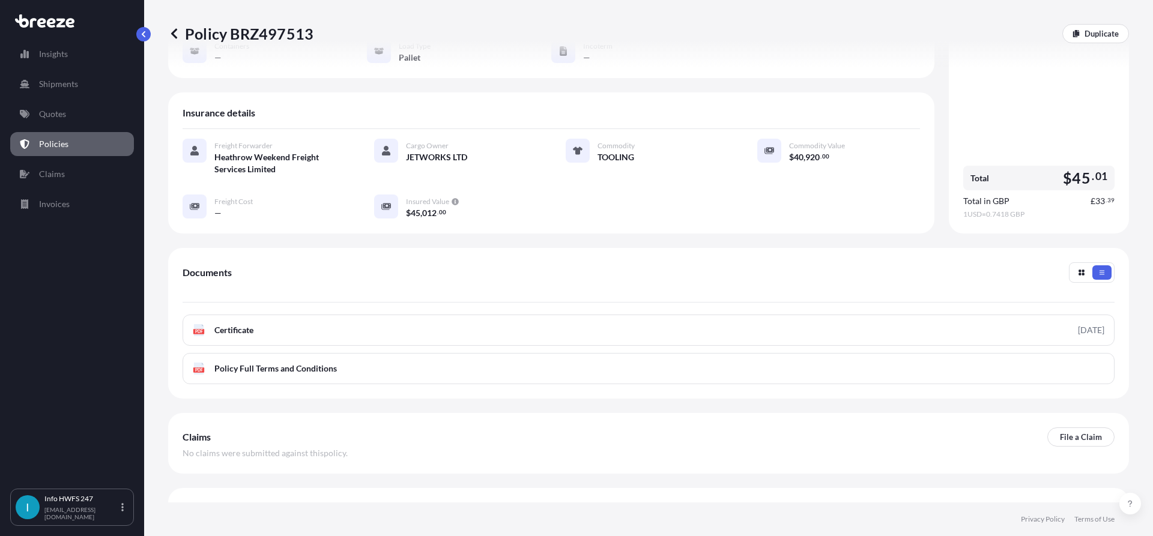
click at [64, 118] on p "Quotes" at bounding box center [52, 114] width 27 height 12
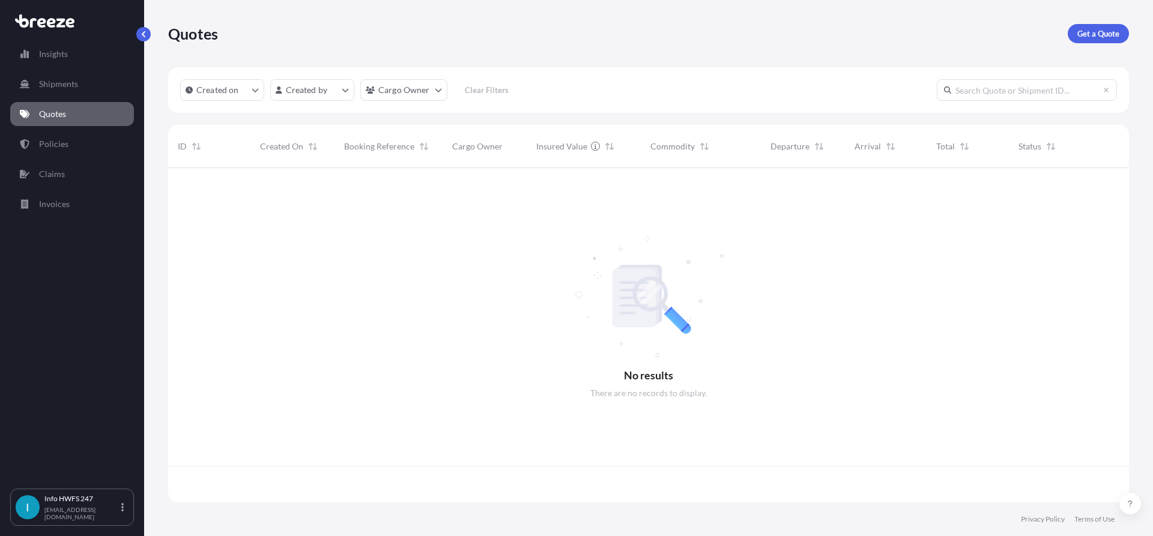
scroll to position [332, 952]
click at [1106, 38] on p "Get a Quote" at bounding box center [1099, 34] width 42 height 12
select select "Air"
select select "1"
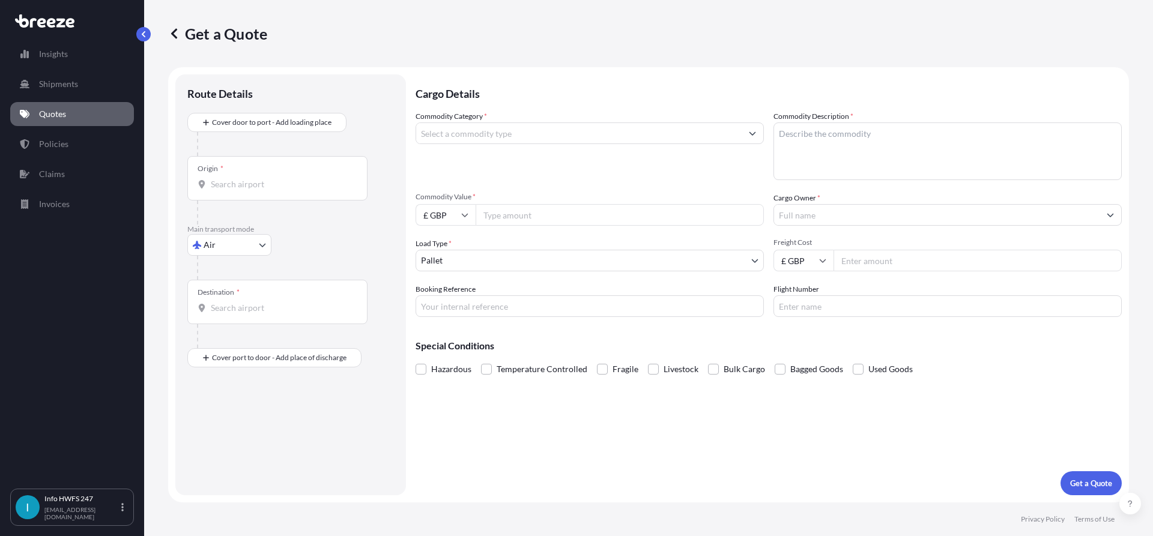
click at [569, 144] on div "Commodity Category *" at bounding box center [590, 146] width 348 height 70
click at [570, 132] on input "Commodity Category *" at bounding box center [579, 134] width 326 height 22
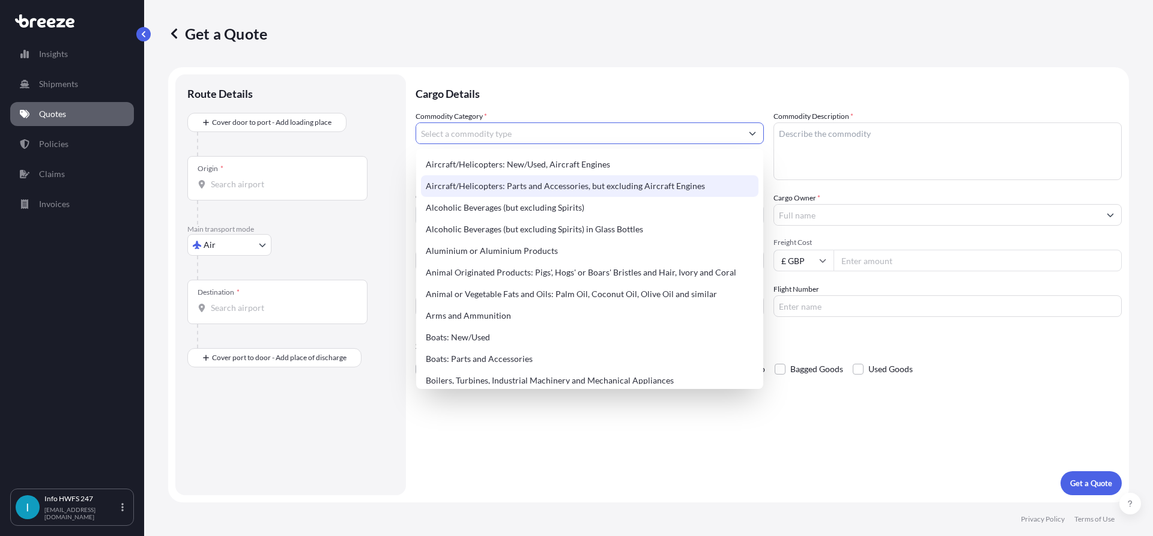
click at [529, 182] on div "Aircraft/Helicopters: Parts and Accessories, but excluding Aircraft Engines" at bounding box center [590, 186] width 338 height 22
type input "Aircraft/Helicopters: Parts and Accessories, but excluding Aircraft Engines"
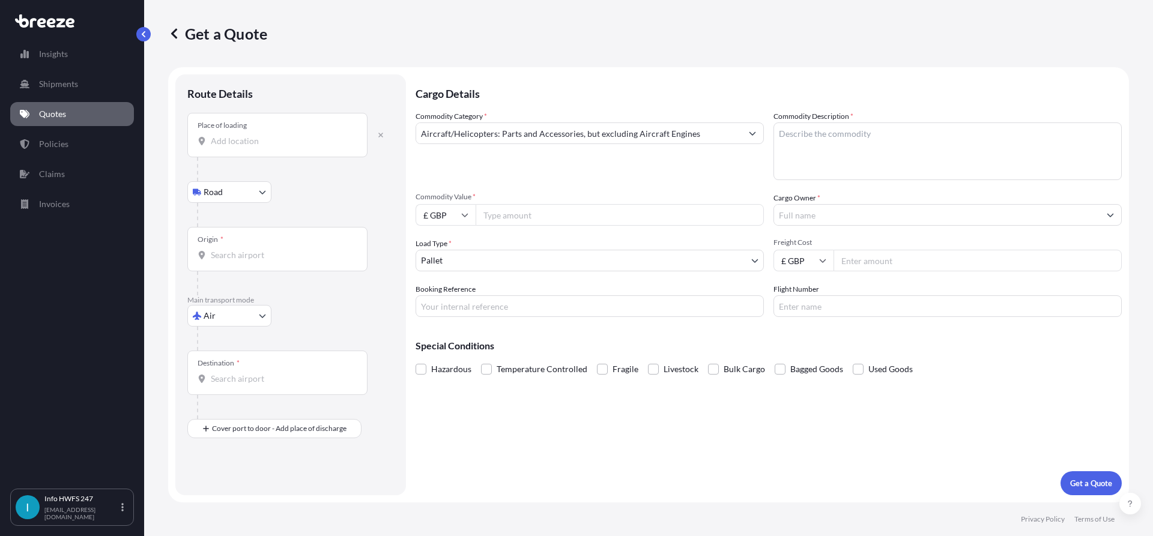
click at [253, 145] on input "Place of loading" at bounding box center [282, 141] width 142 height 12
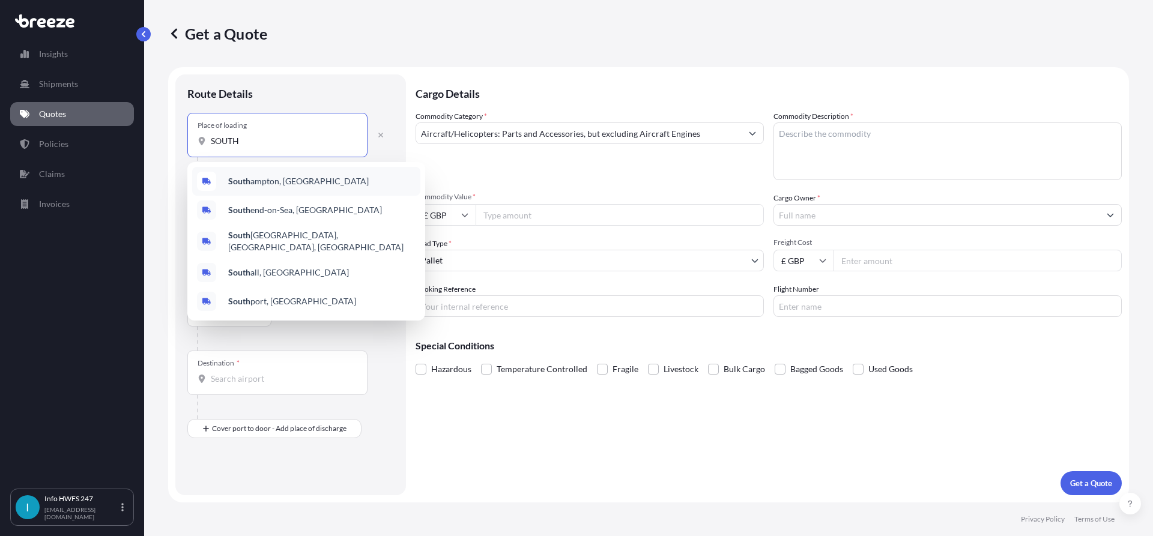
click at [275, 182] on span "[GEOGRAPHIC_DATA], [GEOGRAPHIC_DATA]" at bounding box center [298, 181] width 141 height 12
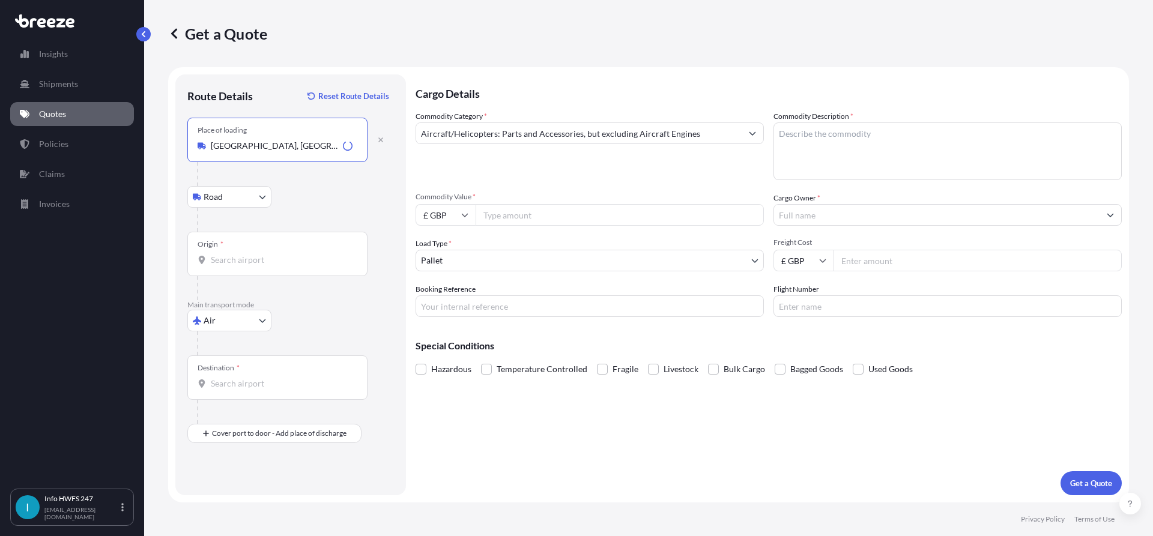
type input "[GEOGRAPHIC_DATA], [GEOGRAPHIC_DATA]"
click at [256, 259] on input "Origin *" at bounding box center [282, 260] width 142 height 12
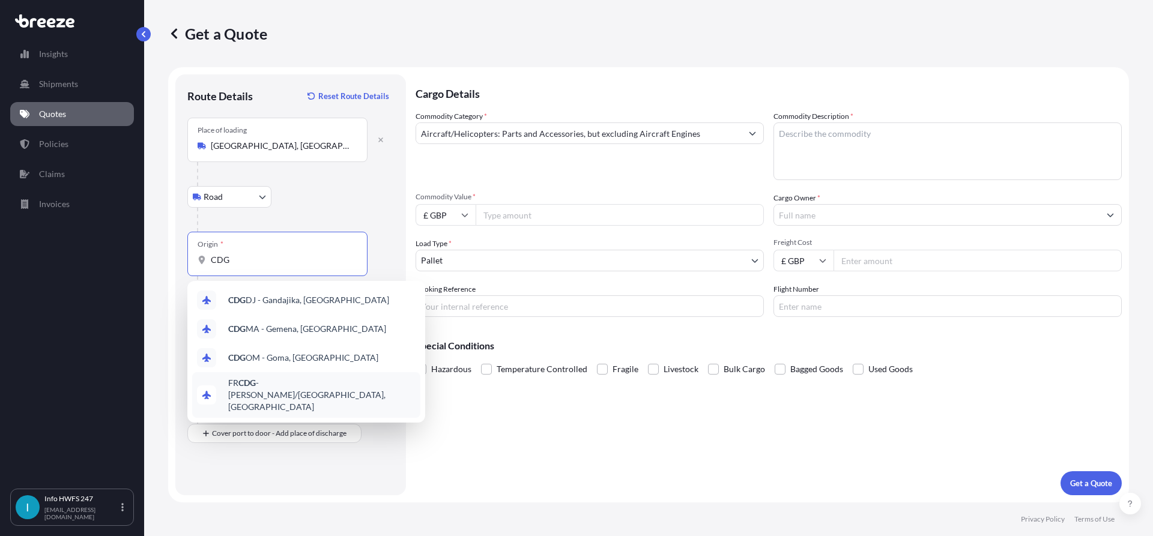
click at [315, 389] on span "FR CDG - [PERSON_NAME]-de-Gaulle Apt/[GEOGRAPHIC_DATA], [GEOGRAPHIC_DATA]" at bounding box center [321, 395] width 187 height 36
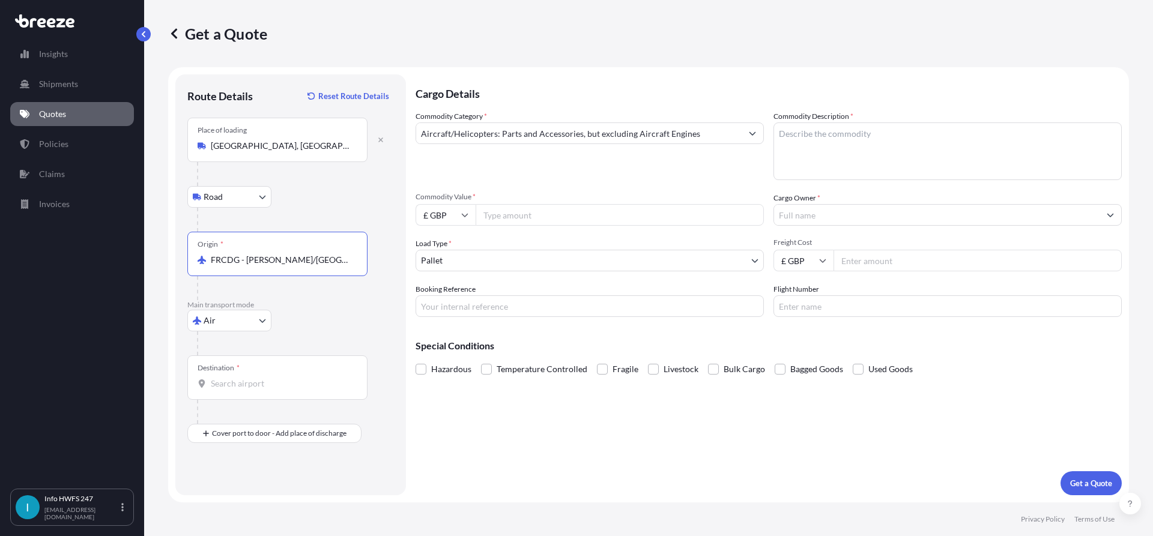
click at [253, 384] on input "Destination *" at bounding box center [282, 384] width 142 height 12
drag, startPoint x: 356, startPoint y: 259, endPoint x: 168, endPoint y: 235, distance: 189.5
click at [168, 235] on form "Route Details Reset Route Details Place of loading [GEOGRAPHIC_DATA], [GEOGRAPH…" at bounding box center [648, 284] width 961 height 435
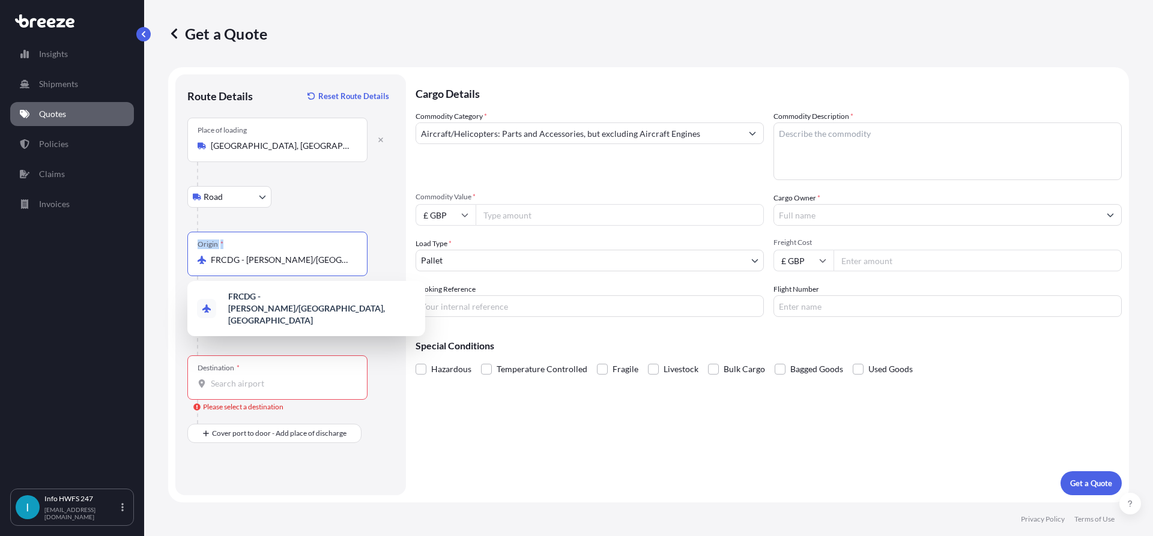
click at [254, 261] on input "FRCDG - [PERSON_NAME]/[GEOGRAPHIC_DATA], [GEOGRAPHIC_DATA]" at bounding box center [282, 260] width 142 height 12
drag, startPoint x: 339, startPoint y: 263, endPoint x: 174, endPoint y: 245, distance: 166.2
click at [174, 245] on form "Route Details Reset Route Details Place of loading [GEOGRAPHIC_DATA], [GEOGRAPH…" at bounding box center [648, 284] width 961 height 435
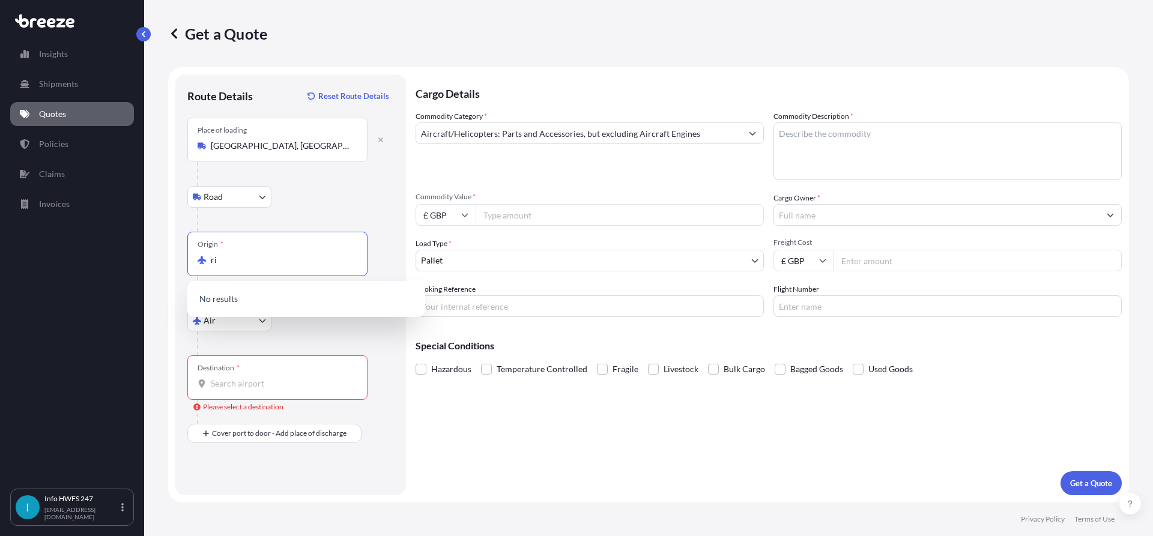
type input "r"
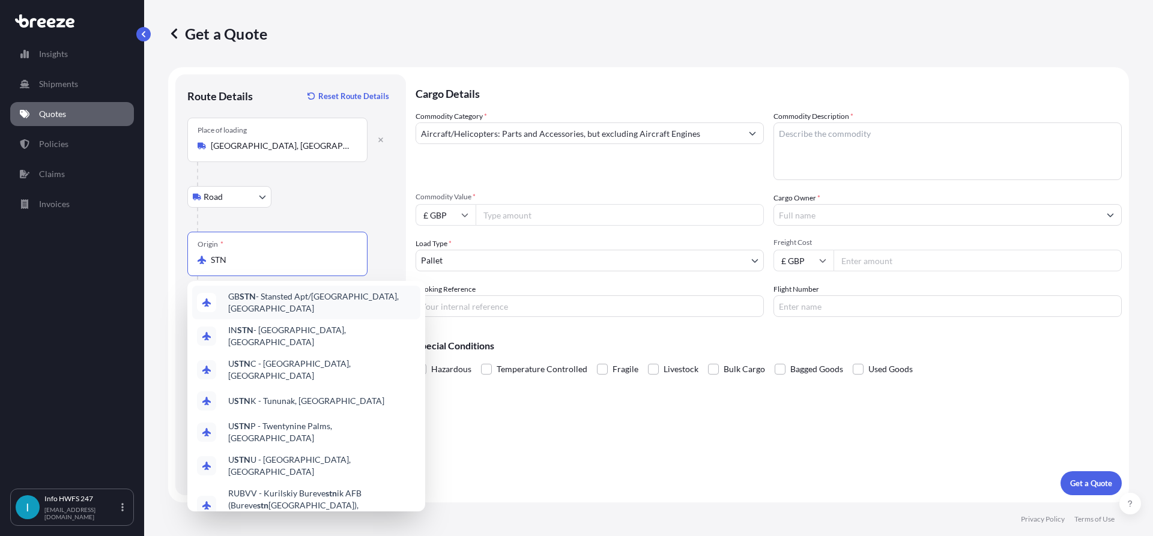
click at [312, 293] on div "GB STN - Stansted Apt/[GEOGRAPHIC_DATA], [GEOGRAPHIC_DATA]" at bounding box center [306, 303] width 228 height 34
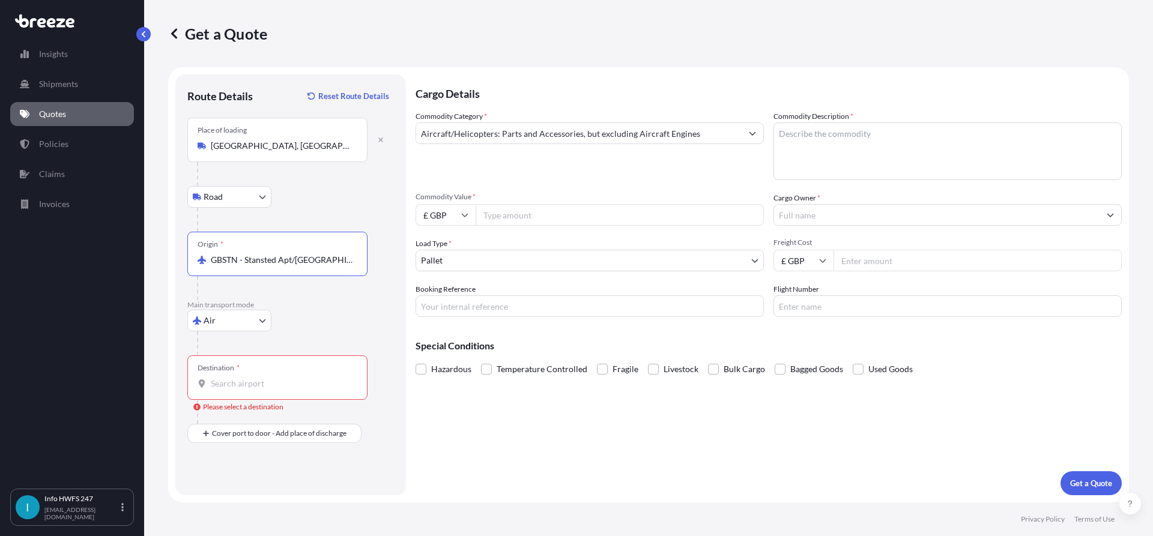
type input "GBSTN - Stansted Apt/[GEOGRAPHIC_DATA], [GEOGRAPHIC_DATA]"
click at [264, 379] on input "Destination * Please select a destination" at bounding box center [282, 384] width 142 height 12
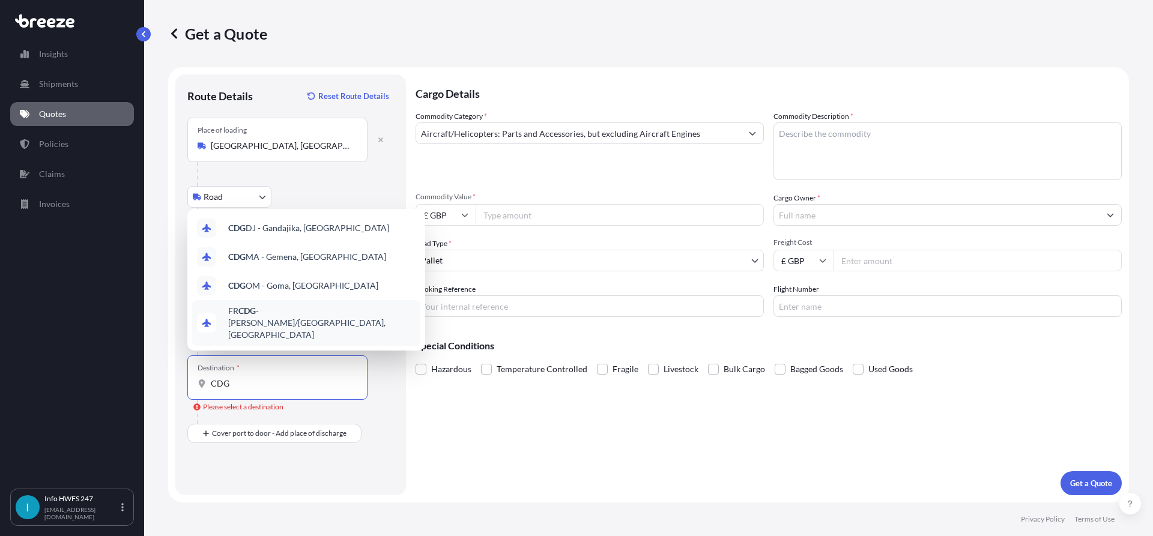
click at [298, 336] on span "FR CDG - [PERSON_NAME]-de-Gaulle Apt/[GEOGRAPHIC_DATA], [GEOGRAPHIC_DATA]" at bounding box center [321, 323] width 187 height 36
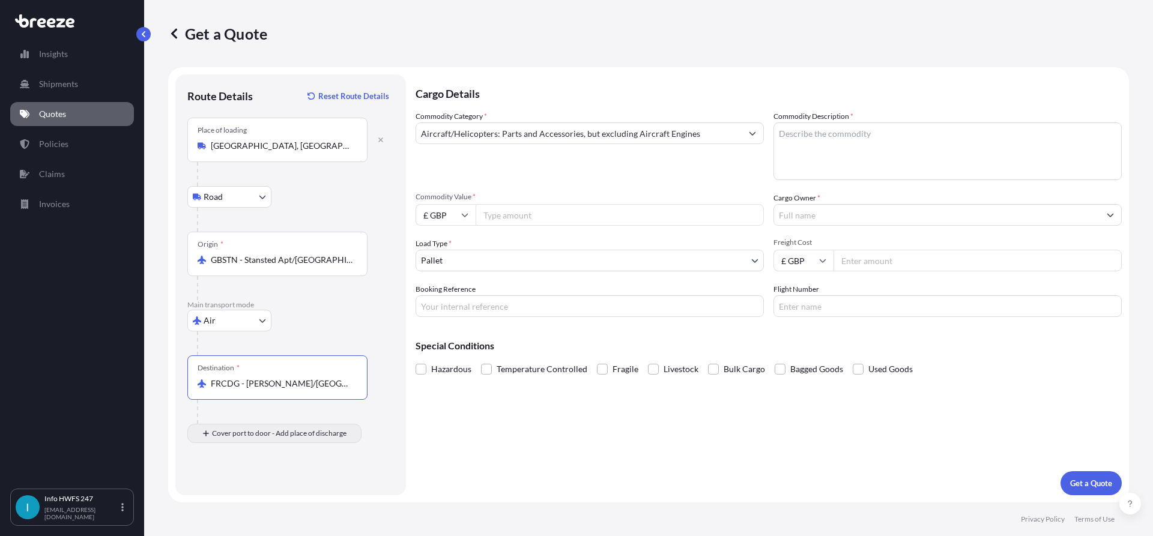
type input "FRCDG - [PERSON_NAME]/[GEOGRAPHIC_DATA], [GEOGRAPHIC_DATA]"
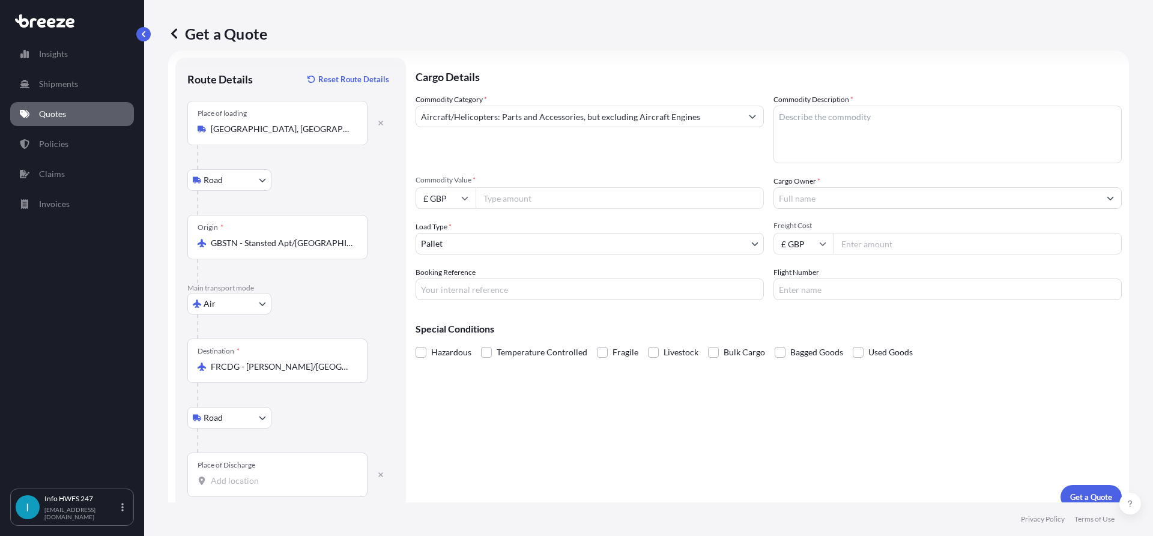
scroll to position [31, 0]
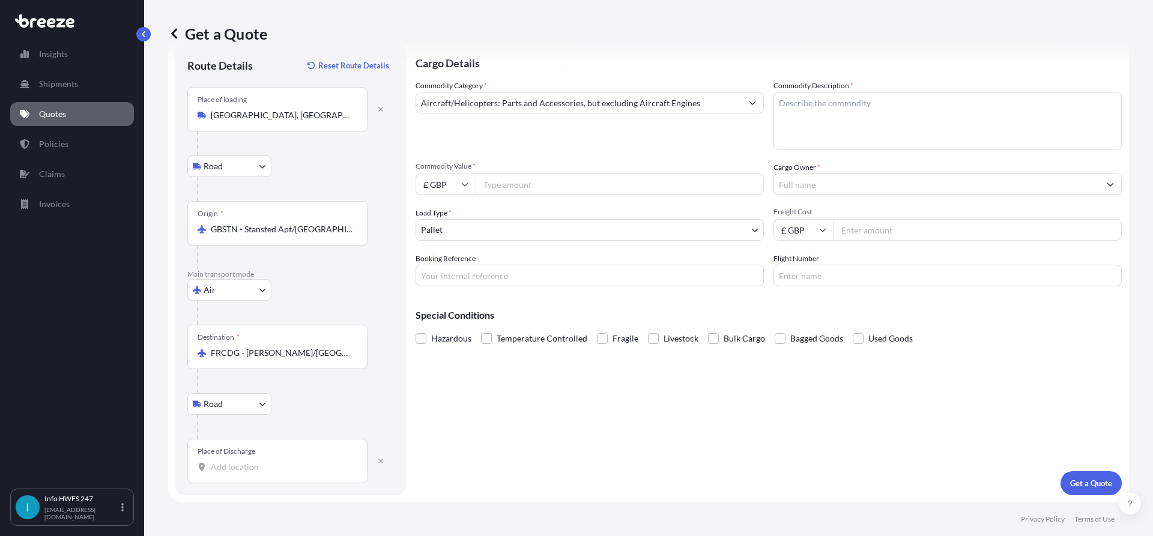
click at [253, 458] on div "Place of Discharge" at bounding box center [277, 461] width 180 height 44
click at [253, 461] on input "Place of Discharge" at bounding box center [282, 467] width 142 height 12
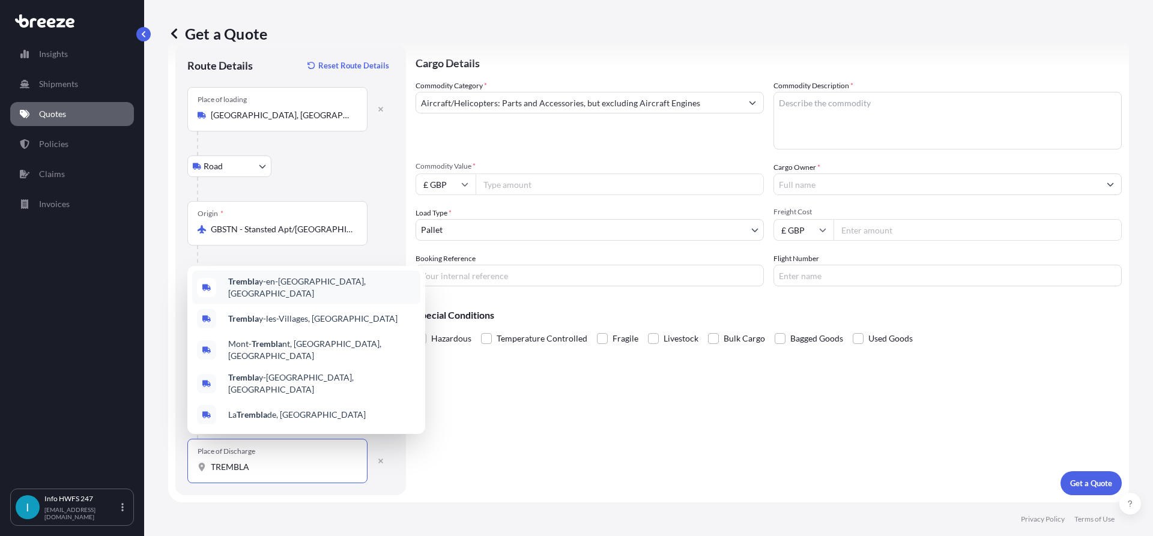
click at [284, 299] on span "Trembla y-en-[GEOGRAPHIC_DATA], [GEOGRAPHIC_DATA]" at bounding box center [321, 288] width 187 height 24
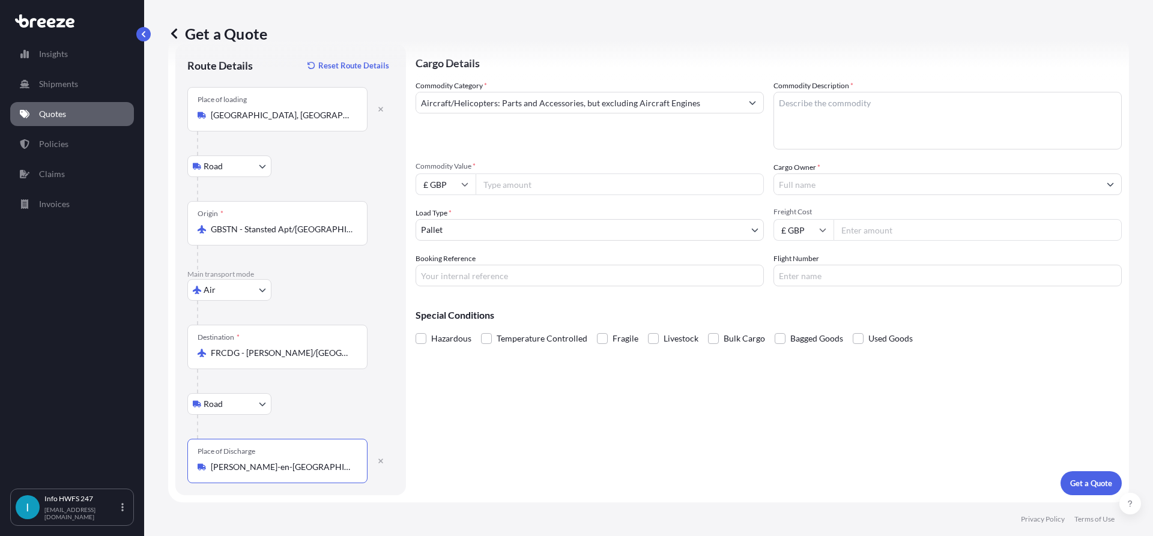
type input "[PERSON_NAME]-en-[GEOGRAPHIC_DATA], [GEOGRAPHIC_DATA]"
click at [824, 105] on textarea "Commodity Description *" at bounding box center [948, 121] width 348 height 58
type textarea "TOOLING"
click at [448, 182] on input "£ GBP" at bounding box center [446, 185] width 60 height 22
click at [435, 263] on div "$ USD" at bounding box center [445, 267] width 50 height 23
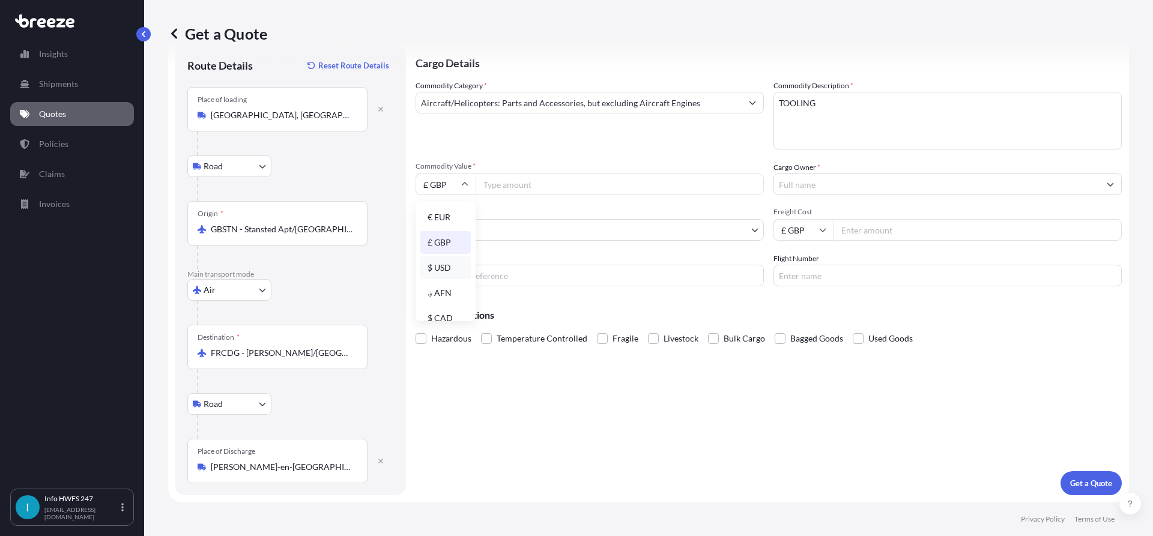
type input "$ USD"
click at [545, 186] on input "Commodity Value *" at bounding box center [620, 185] width 288 height 22
type input "17560"
click at [856, 187] on input "Cargo Owner *" at bounding box center [937, 185] width 326 height 22
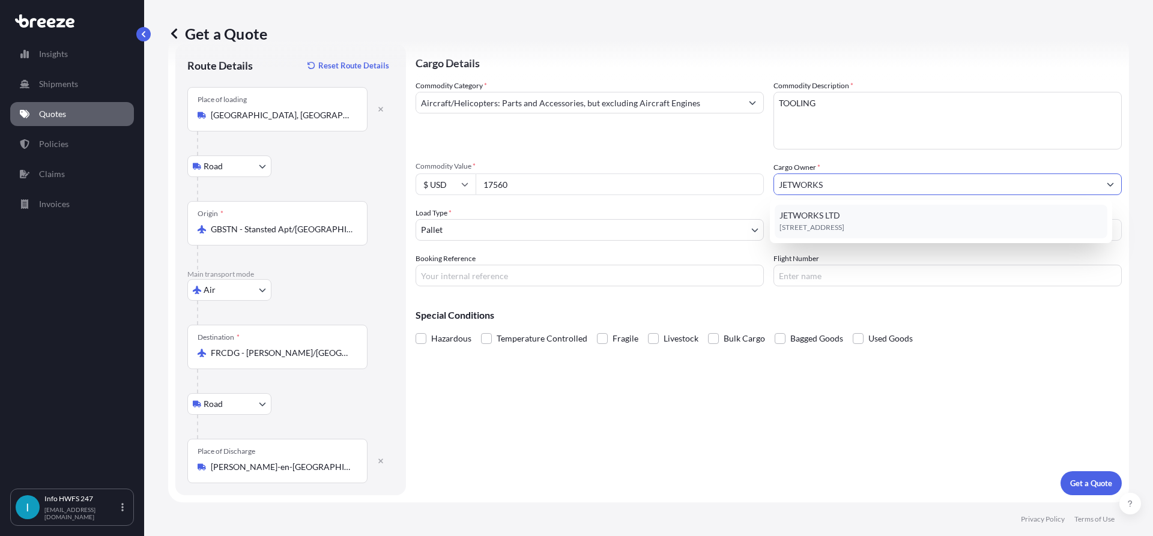
click at [829, 226] on span "[STREET_ADDRESS]" at bounding box center [812, 228] width 65 height 12
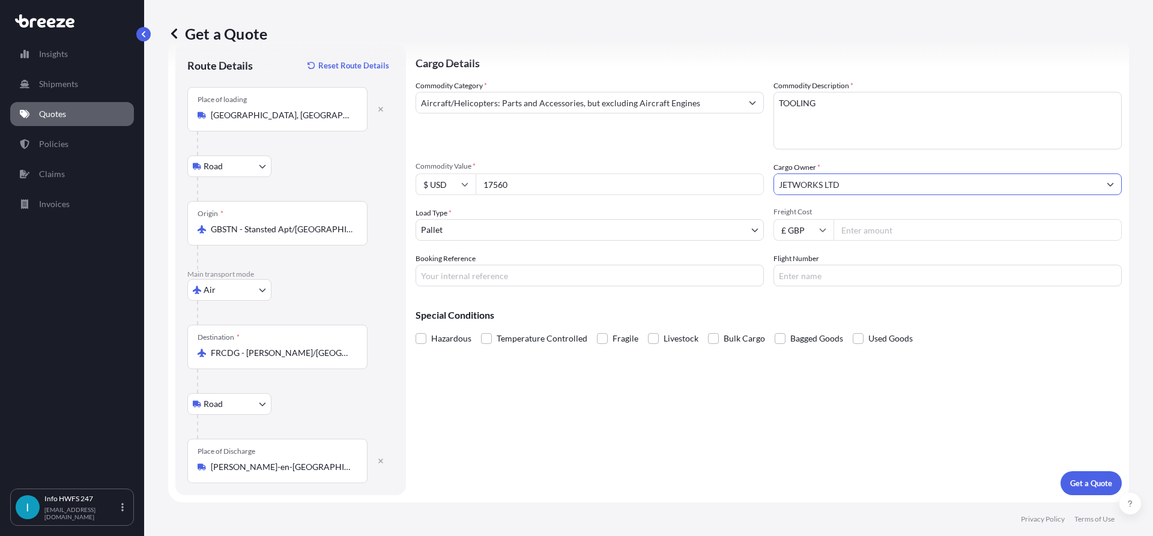
type input "JETWORKS LTD"
click at [553, 270] on input "Booking Reference" at bounding box center [590, 276] width 348 height 22
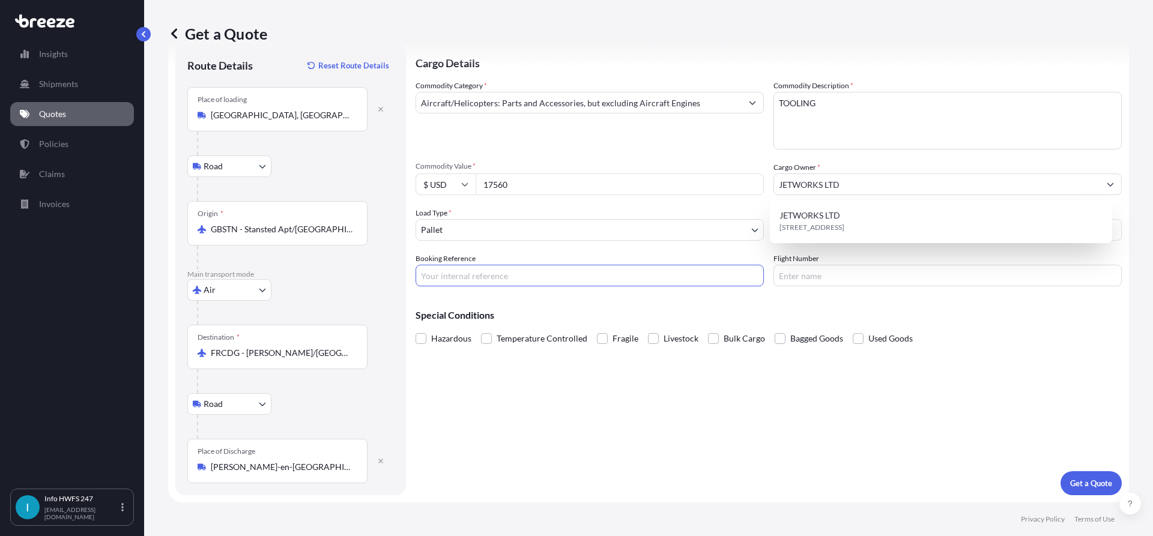
paste input "HE165278"
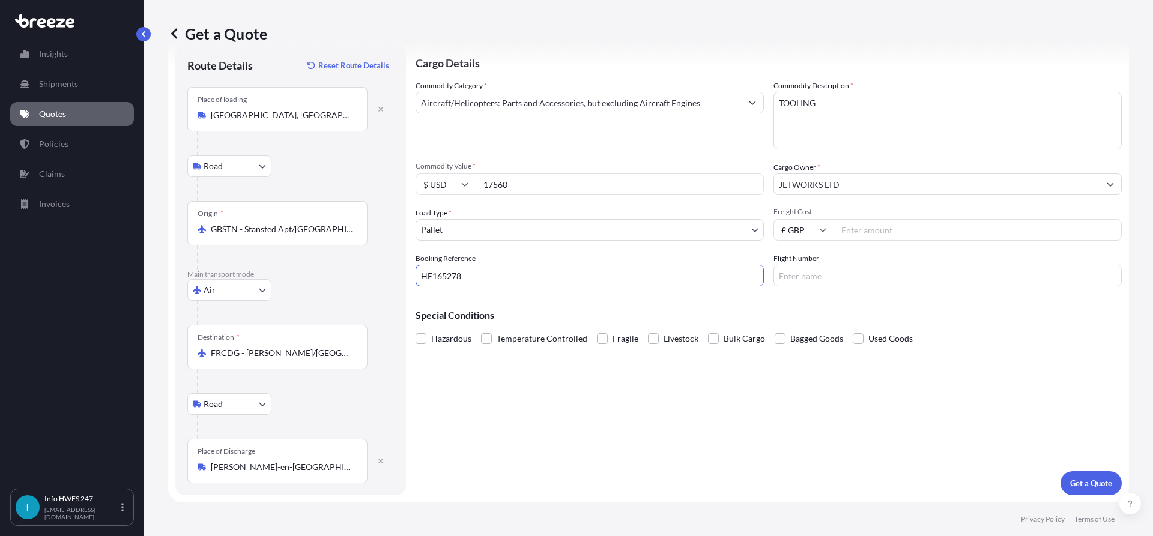
type input "HE165278"
click at [1078, 469] on div "Cargo Details Commodity Category * Aircraft/Helicopters: Parts and Accessories,…" at bounding box center [769, 270] width 706 height 452
click at [1079, 475] on button "Get a Quote" at bounding box center [1091, 484] width 61 height 24
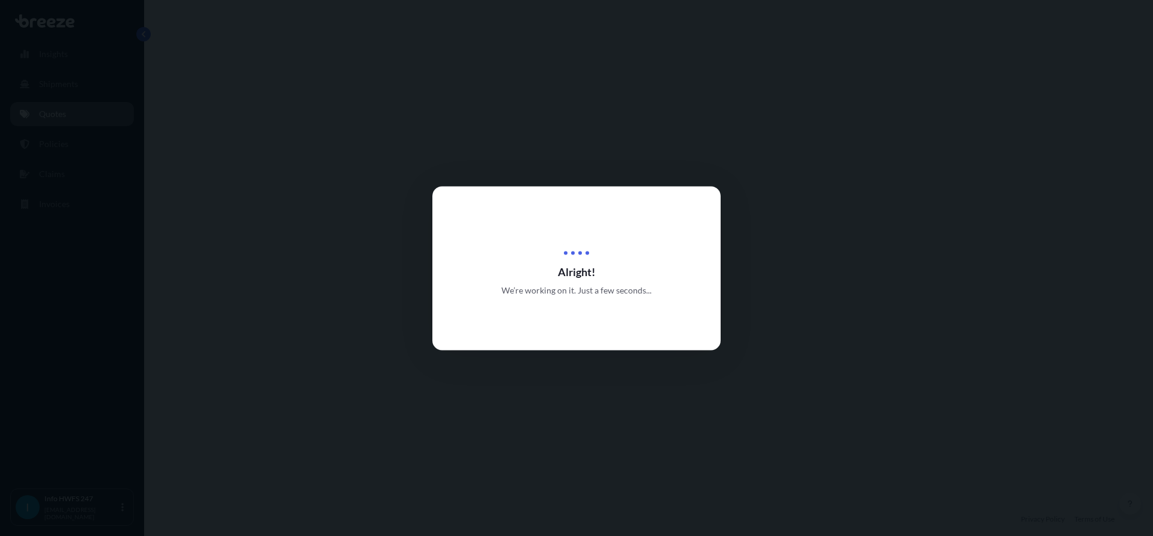
select select "Road"
select select "Air"
select select "Road"
select select "1"
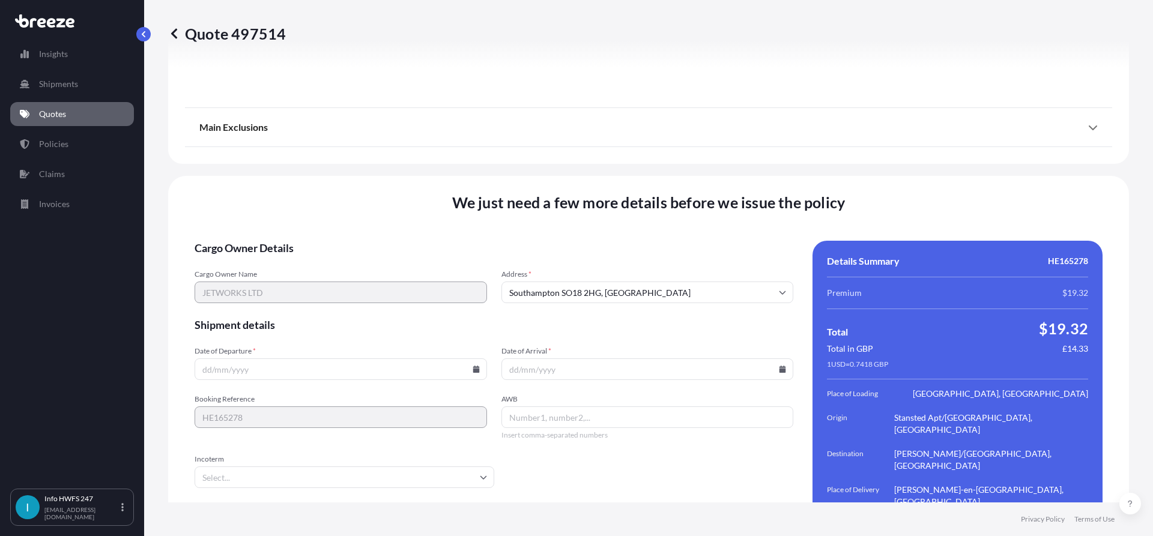
scroll to position [1597, 0]
click at [473, 365] on icon at bounding box center [476, 368] width 7 height 7
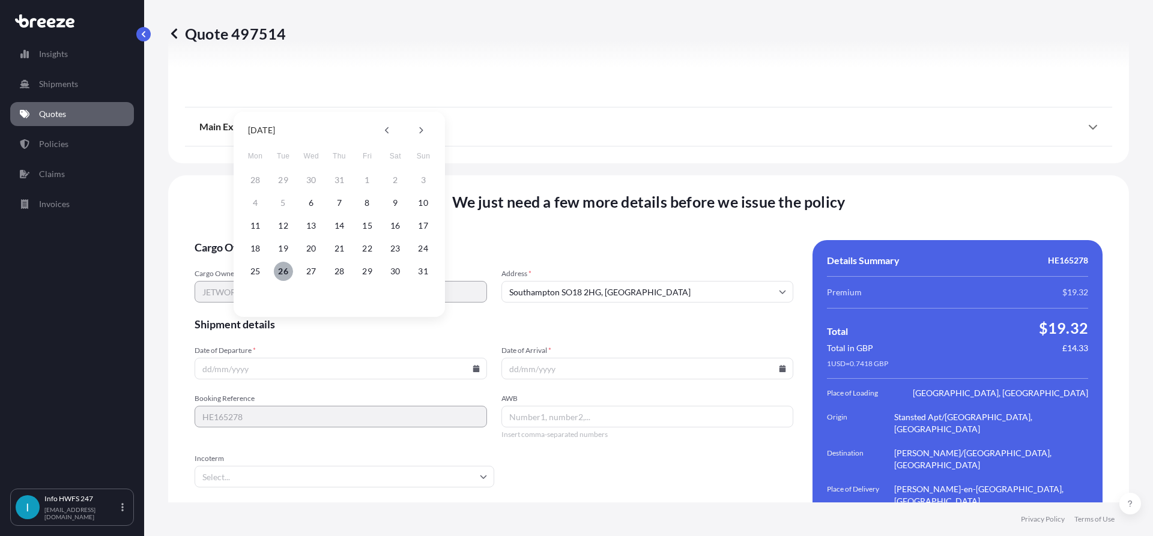
click at [279, 270] on button "26" at bounding box center [283, 271] width 19 height 19
type input "[DATE]"
click at [772, 358] on input "Date of Arrival *" at bounding box center [648, 369] width 293 height 22
click at [780, 365] on icon at bounding box center [783, 368] width 7 height 7
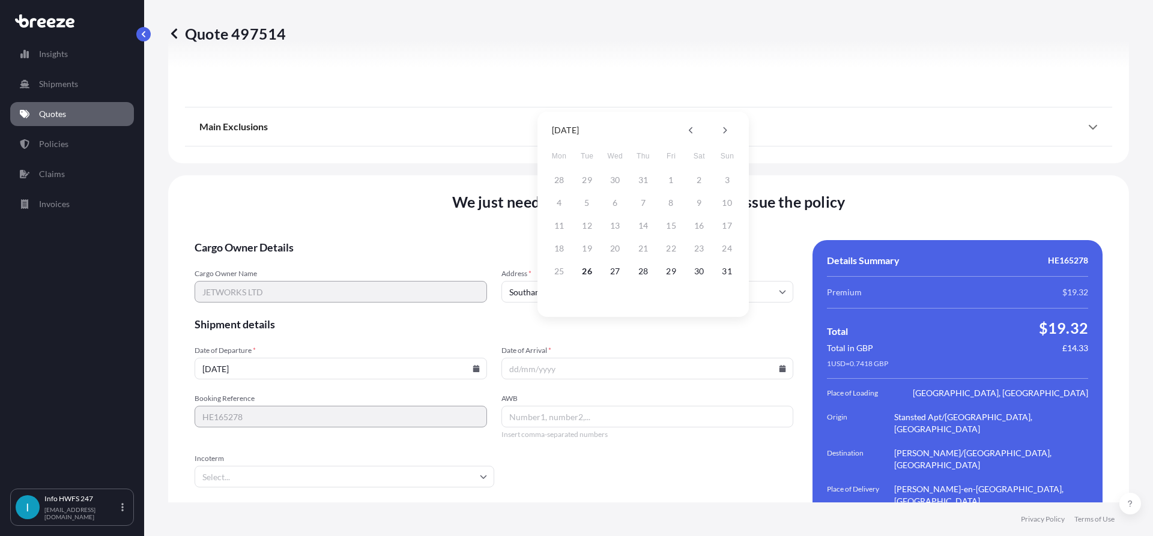
drag, startPoint x: 729, startPoint y: 132, endPoint x: 700, endPoint y: 158, distance: 38.7
click at [728, 132] on button at bounding box center [724, 130] width 19 height 19
click at [584, 178] on button "2" at bounding box center [587, 180] width 19 height 19
type input "[DATE]"
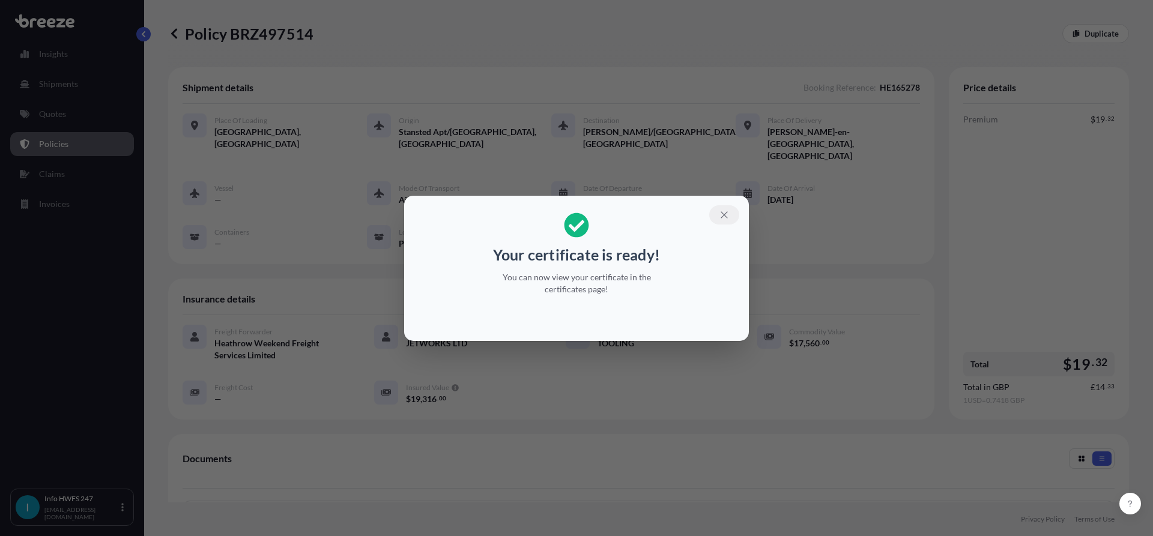
click at [732, 220] on button "button" at bounding box center [724, 214] width 30 height 19
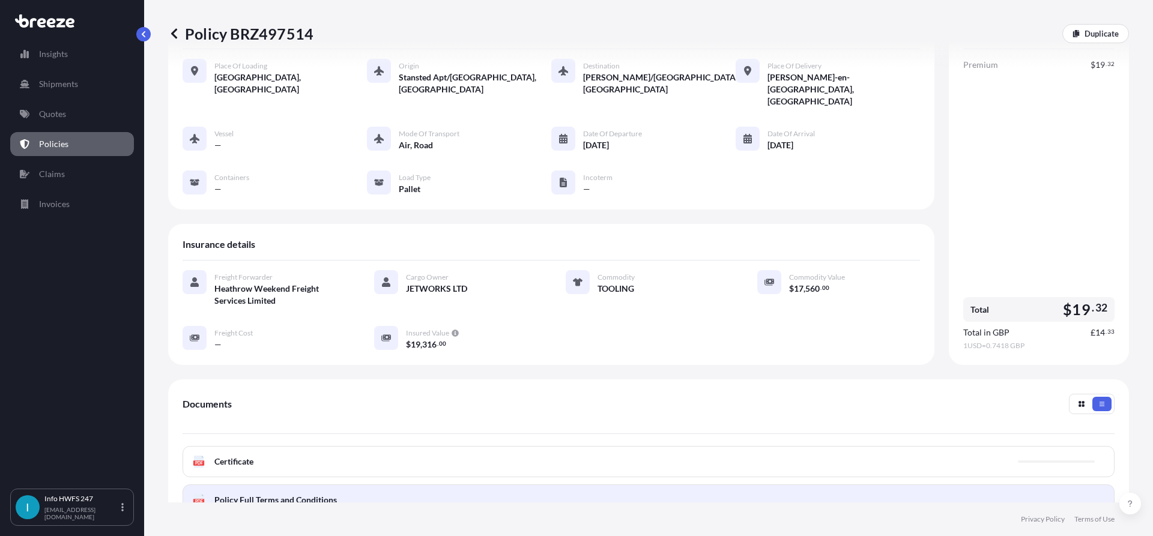
scroll to position [120, 0]
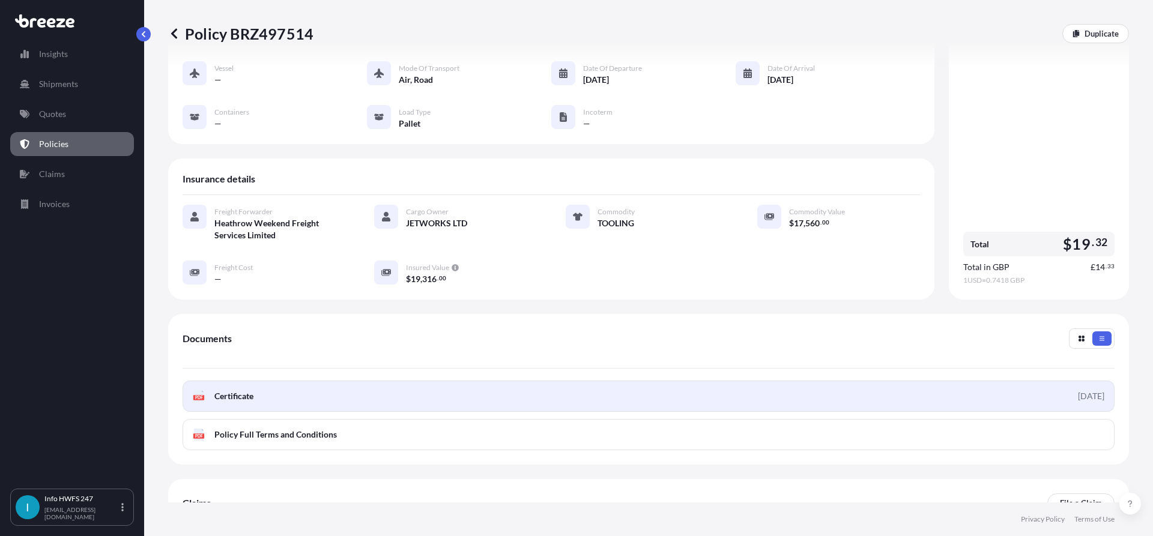
click at [583, 381] on link "PDF Certificate [DATE]" at bounding box center [649, 396] width 932 height 31
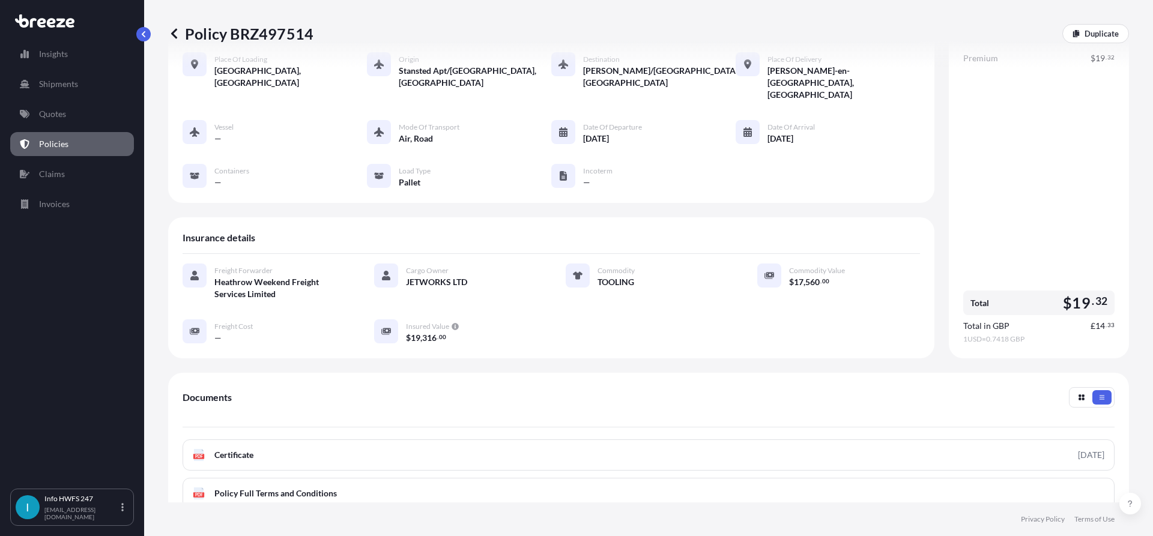
scroll to position [0, 0]
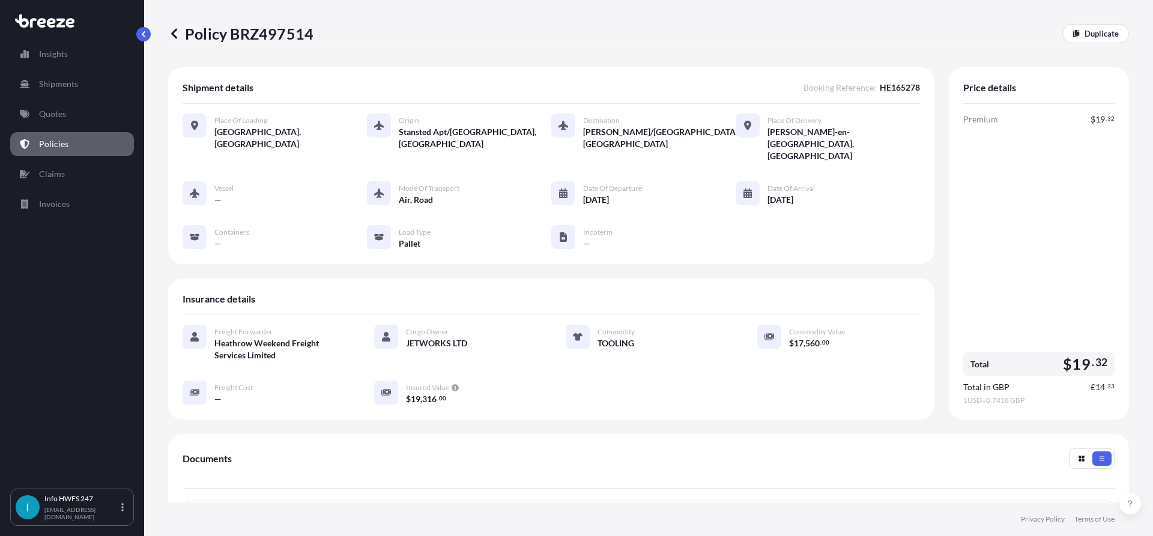
click at [62, 101] on div "Insights Shipments Quotes Policies Claims Invoices" at bounding box center [72, 260] width 124 height 458
click at [67, 108] on link "Quotes" at bounding box center [72, 114] width 124 height 24
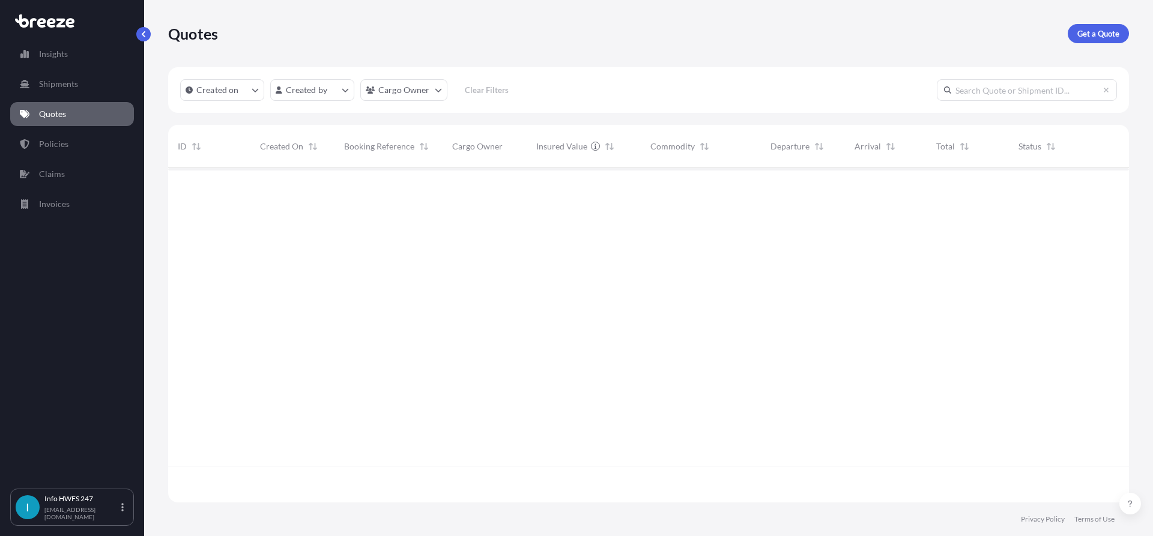
scroll to position [332, 952]
click at [1109, 30] on p "Get a Quote" at bounding box center [1099, 34] width 42 height 12
select select "Road"
select select "Air"
select select "1"
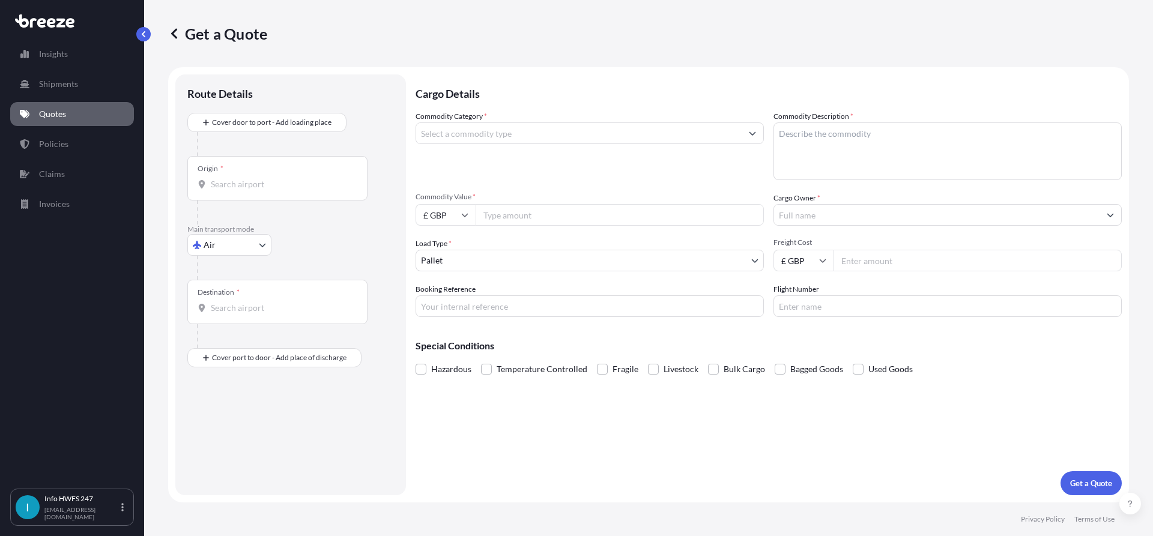
click at [521, 120] on div "Commodity Category *" at bounding box center [590, 146] width 348 height 70
click at [545, 147] on div "Commodity Category *" at bounding box center [590, 146] width 348 height 70
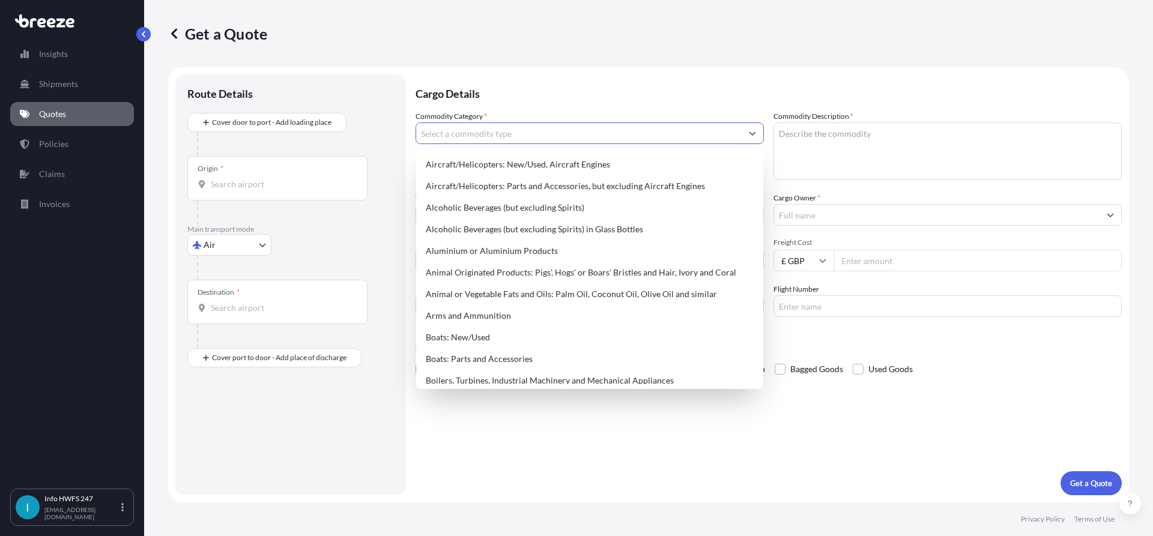
click at [551, 142] on input "Commodity Category *" at bounding box center [579, 134] width 326 height 22
click at [554, 191] on div "Aircraft/Helicopters: Parts and Accessories, but excluding Aircraft Engines" at bounding box center [590, 186] width 338 height 22
type input "Aircraft/Helicopters: Parts and Accessories, but excluding Aircraft Engines"
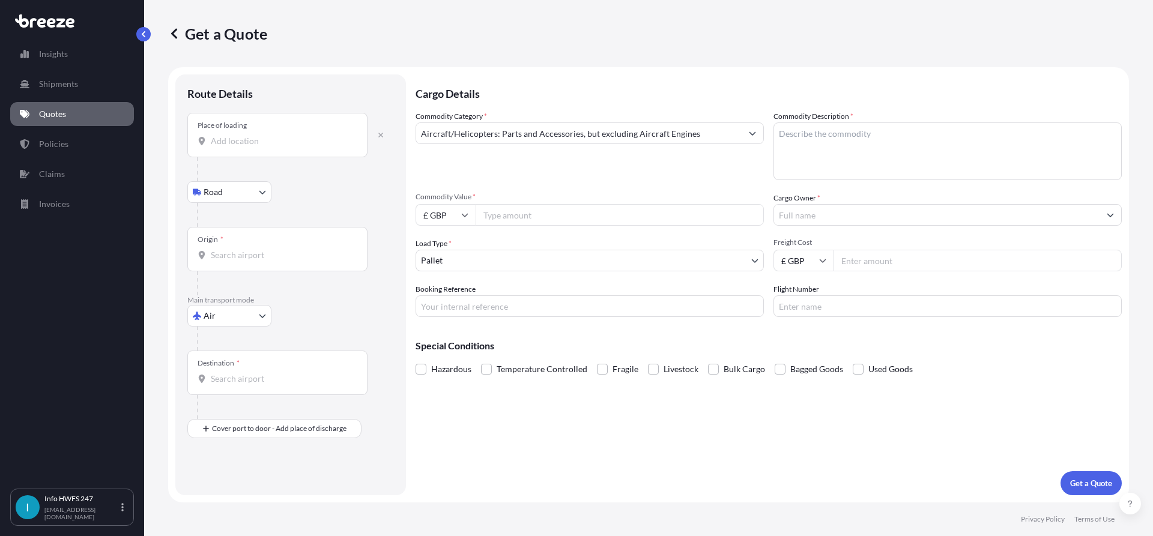
click at [265, 147] on div "Place of loading" at bounding box center [277, 135] width 180 height 44
click at [265, 147] on input "Place of loading" at bounding box center [282, 141] width 142 height 12
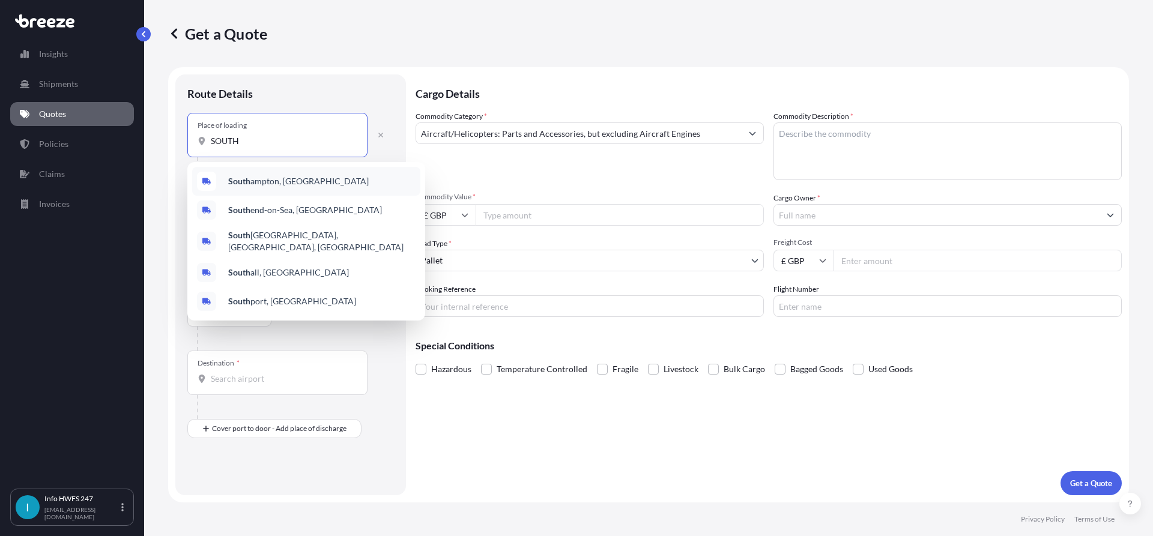
click at [268, 186] on span "[GEOGRAPHIC_DATA], [GEOGRAPHIC_DATA]" at bounding box center [298, 181] width 141 height 12
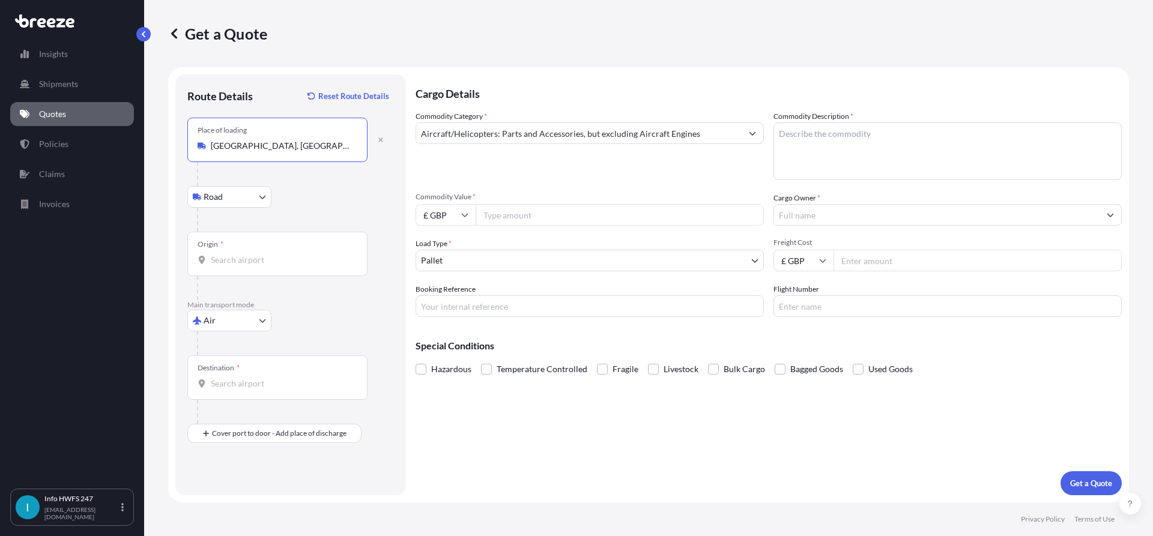
type input "[GEOGRAPHIC_DATA], [GEOGRAPHIC_DATA]"
click at [300, 241] on div "Origin *" at bounding box center [277, 254] width 180 height 44
click at [300, 254] on input "Origin *" at bounding box center [282, 260] width 142 height 12
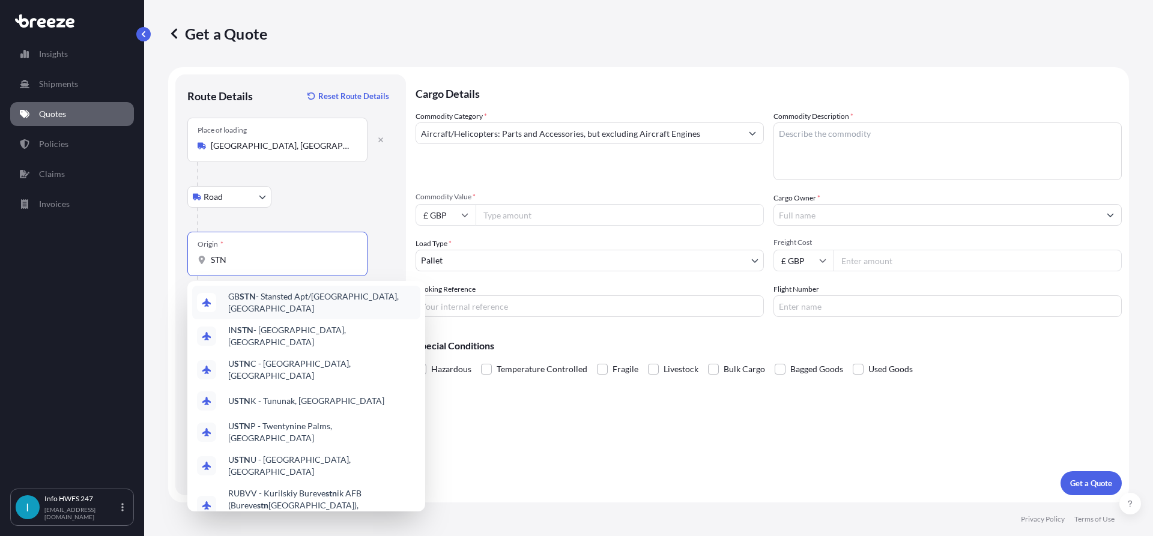
click at [309, 301] on span "GB STN - Stansted Apt/[GEOGRAPHIC_DATA], [GEOGRAPHIC_DATA]" at bounding box center [321, 303] width 187 height 24
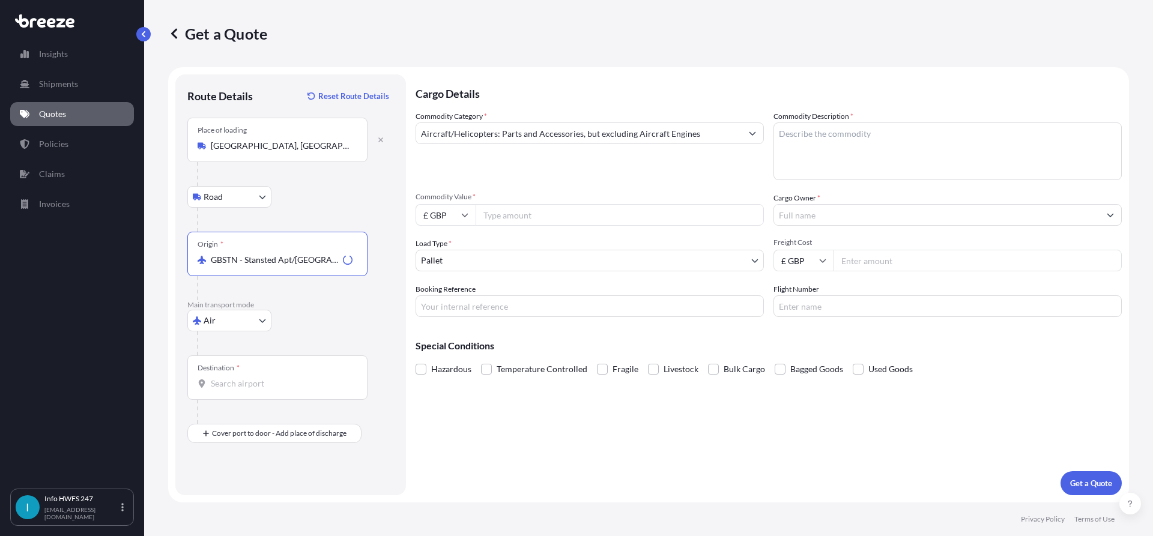
type input "GBSTN - Stansted Apt/[GEOGRAPHIC_DATA], [GEOGRAPHIC_DATA]"
click at [268, 402] on div at bounding box center [282, 412] width 171 height 24
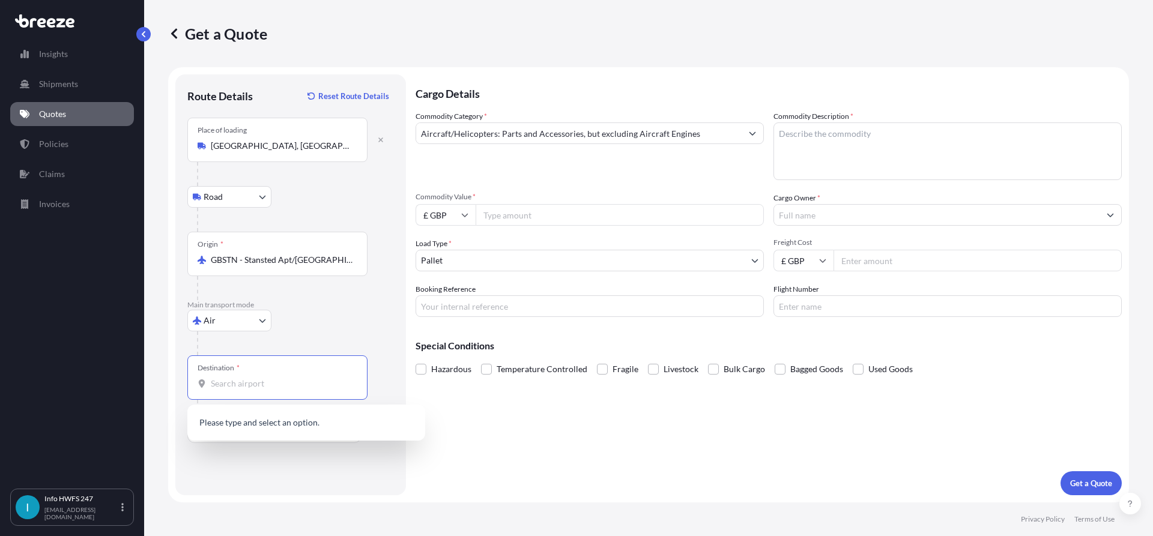
click at [266, 387] on input "Destination *" at bounding box center [282, 384] width 142 height 12
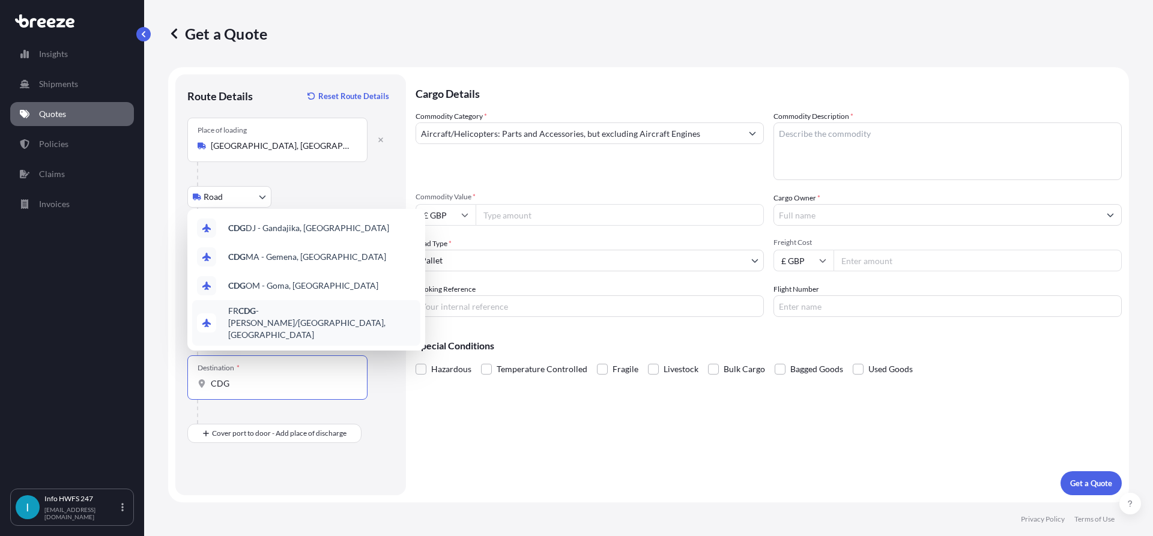
click at [324, 332] on span "FR CDG - [PERSON_NAME]-de-Gaulle Apt/[GEOGRAPHIC_DATA], [GEOGRAPHIC_DATA]" at bounding box center [321, 323] width 187 height 36
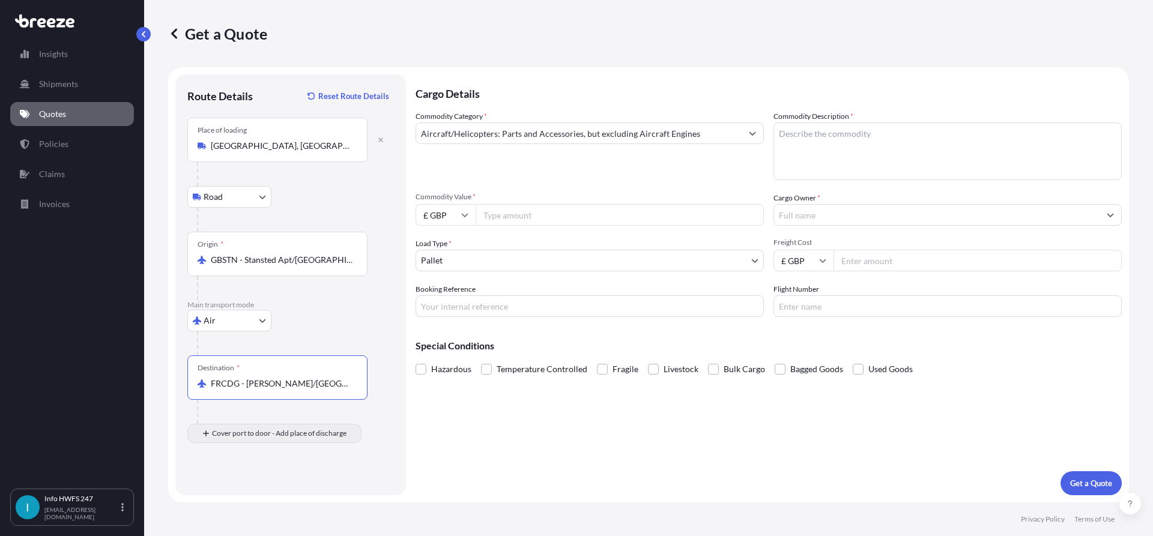
type input "FRCDG - [PERSON_NAME]/[GEOGRAPHIC_DATA], [GEOGRAPHIC_DATA]"
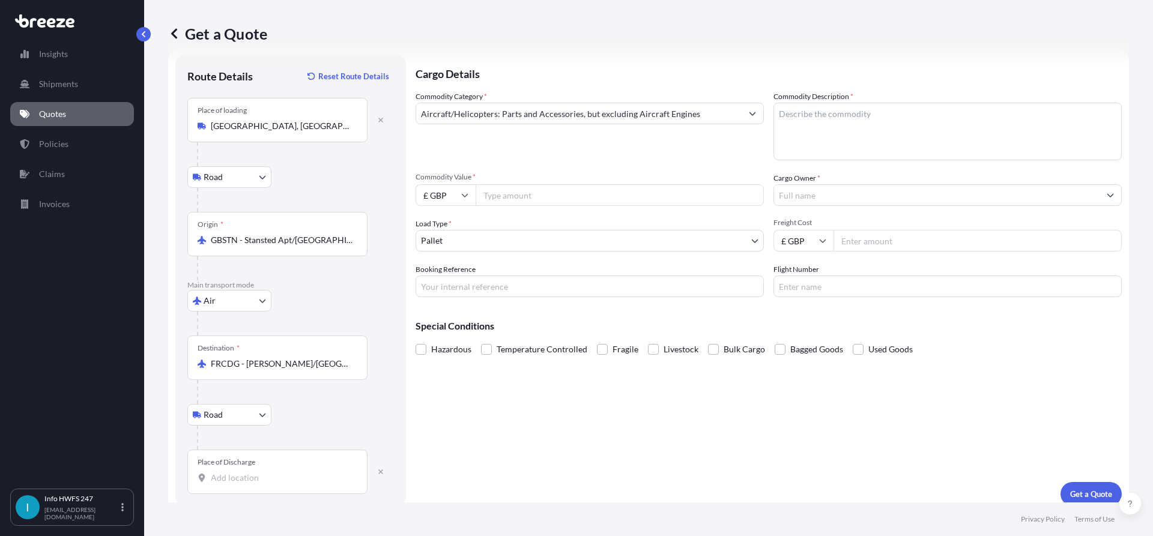
scroll to position [31, 0]
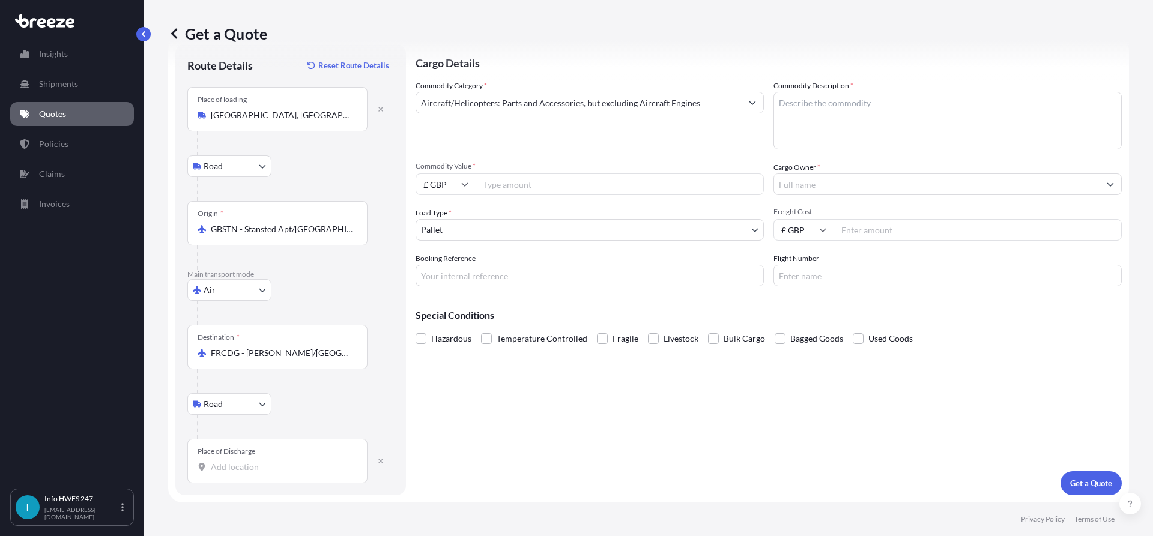
click at [274, 457] on div "Place of Discharge" at bounding box center [277, 461] width 180 height 44
click at [274, 461] on input "Place of Discharge" at bounding box center [282, 467] width 142 height 12
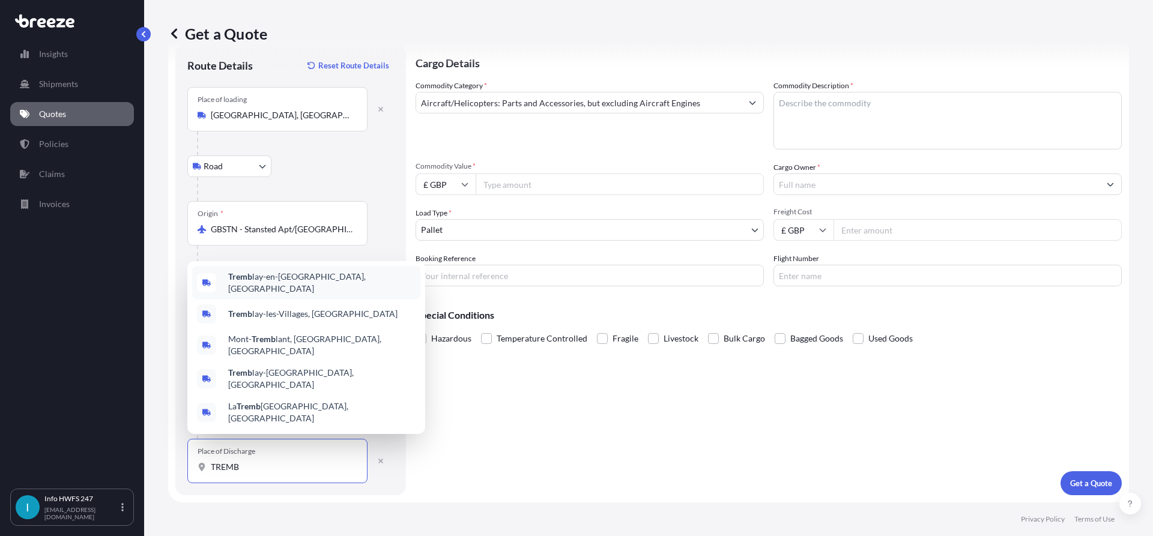
click at [272, 295] on span "Tremb lay-en-[GEOGRAPHIC_DATA], [GEOGRAPHIC_DATA]" at bounding box center [321, 283] width 187 height 24
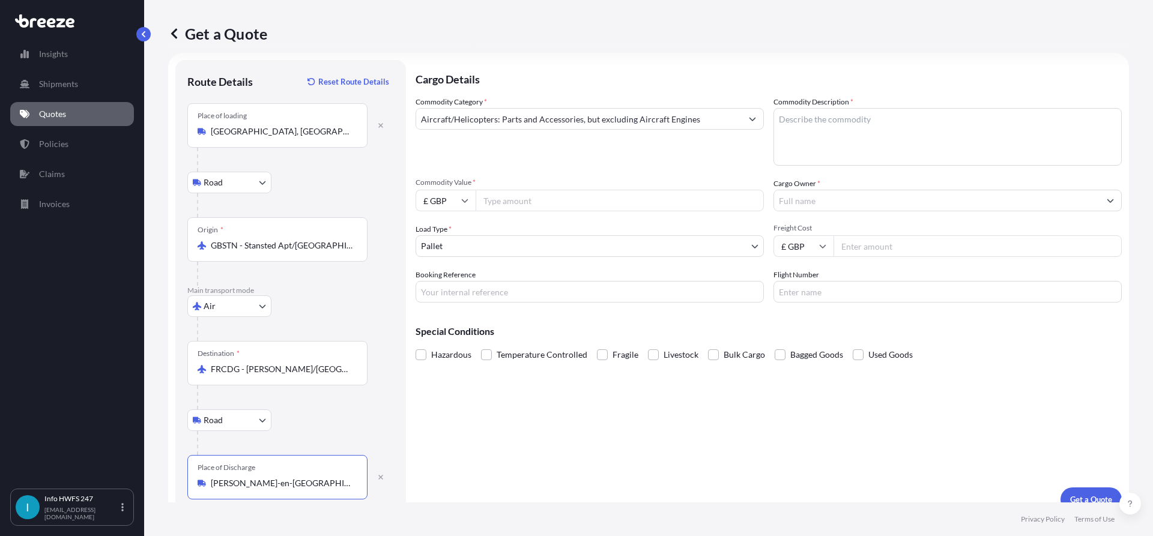
scroll to position [0, 0]
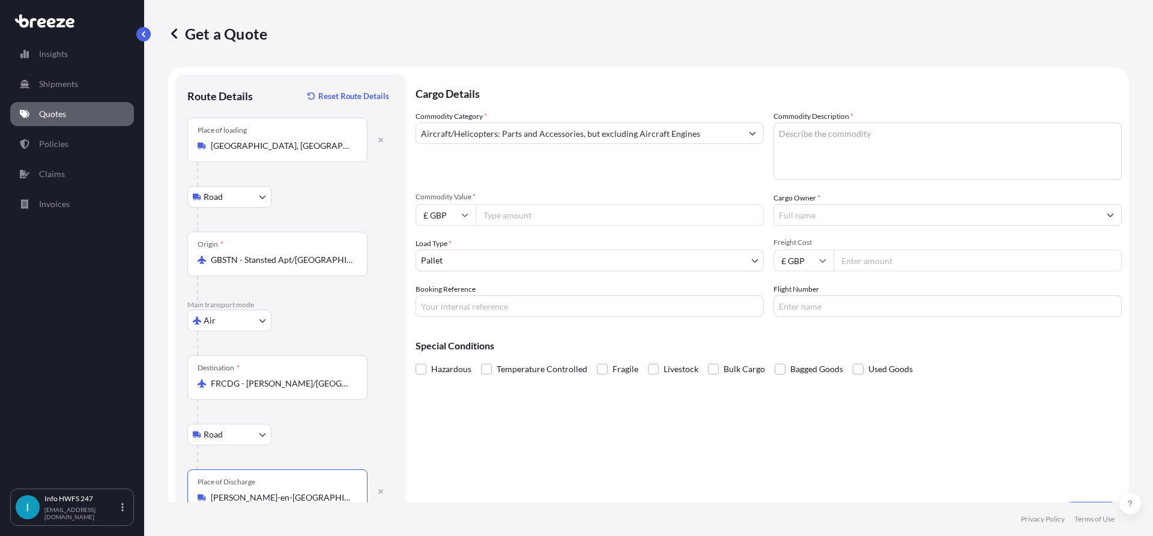
type input "[PERSON_NAME]-en-[GEOGRAPHIC_DATA], [GEOGRAPHIC_DATA]"
click at [787, 136] on textarea "Commodity Description *" at bounding box center [948, 152] width 348 height 58
type textarea "ADAPTER"
click at [430, 217] on input "£ GBP" at bounding box center [446, 215] width 60 height 22
click at [443, 301] on div "$ USD" at bounding box center [445, 298] width 50 height 23
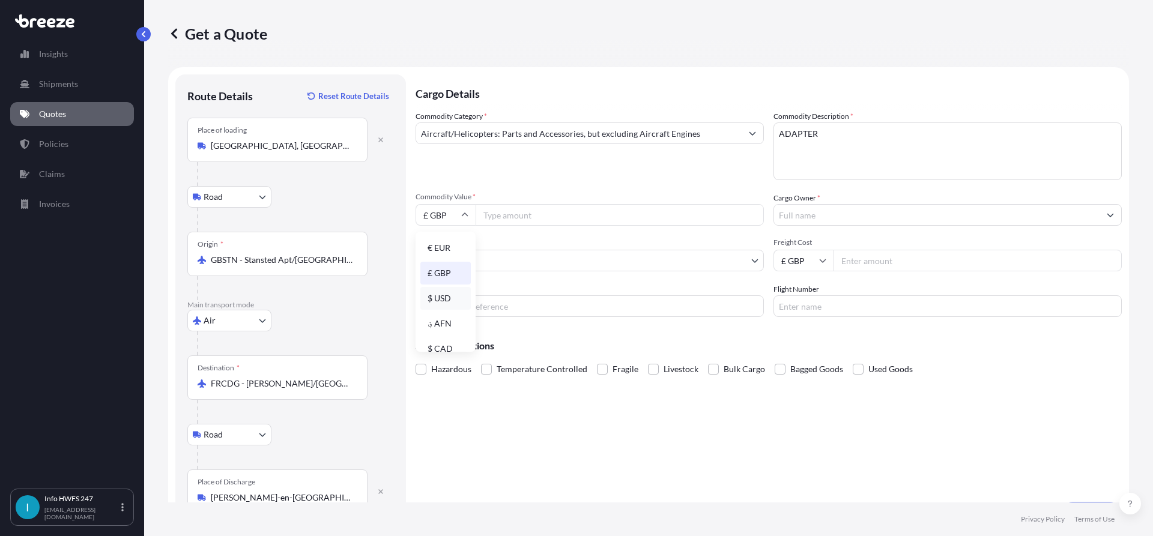
type input "$ USD"
click at [535, 210] on input "Commodity Value *" at bounding box center [620, 215] width 288 height 22
type input "6082"
click at [826, 224] on input "Cargo Owner *" at bounding box center [937, 215] width 326 height 22
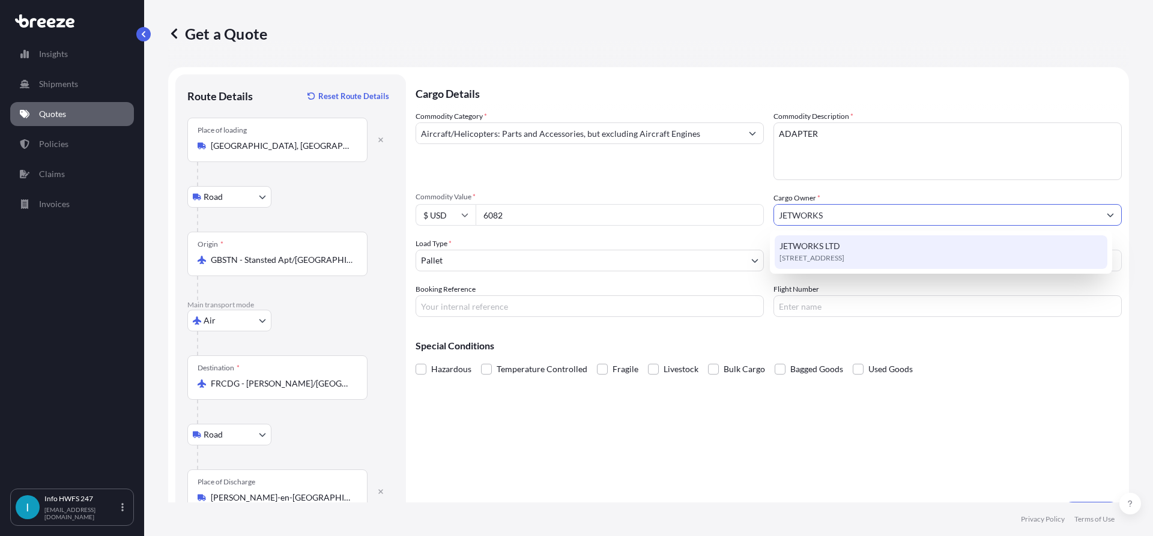
click at [831, 248] on span "JETWORKS LTD" at bounding box center [810, 246] width 61 height 12
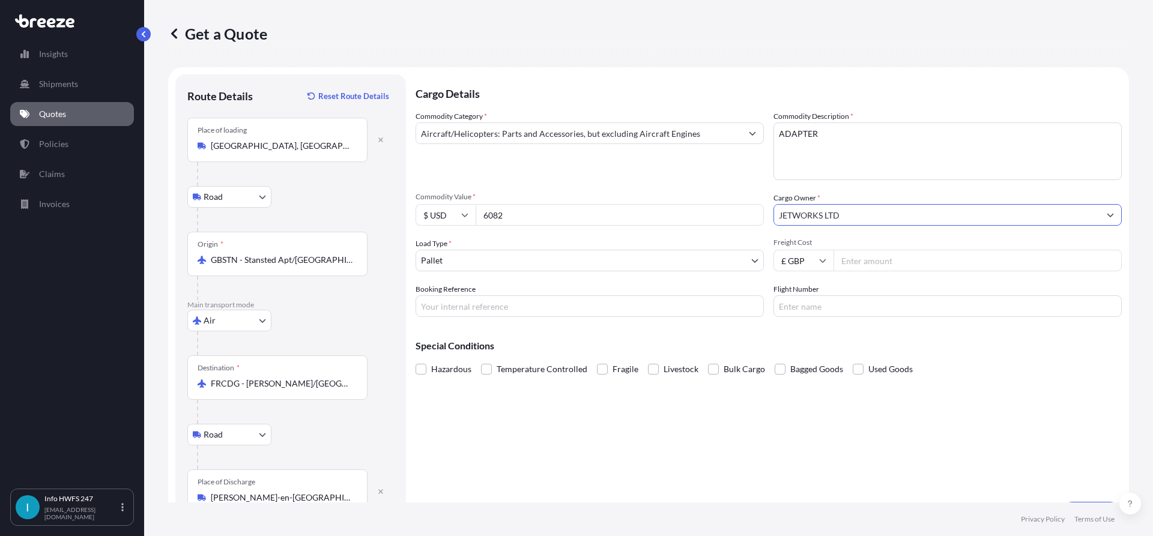
type input "JETWORKS LTD"
drag, startPoint x: 491, startPoint y: 300, endPoint x: 621, endPoint y: 293, distance: 130.0
click at [491, 300] on input "Booking Reference" at bounding box center [590, 307] width 348 height 22
click at [487, 318] on div "Cargo Details Commodity Category * Aircraft/Helicopters: Parts and Accessories,…" at bounding box center [769, 300] width 706 height 452
click at [487, 317] on input "Booking Reference" at bounding box center [590, 307] width 348 height 22
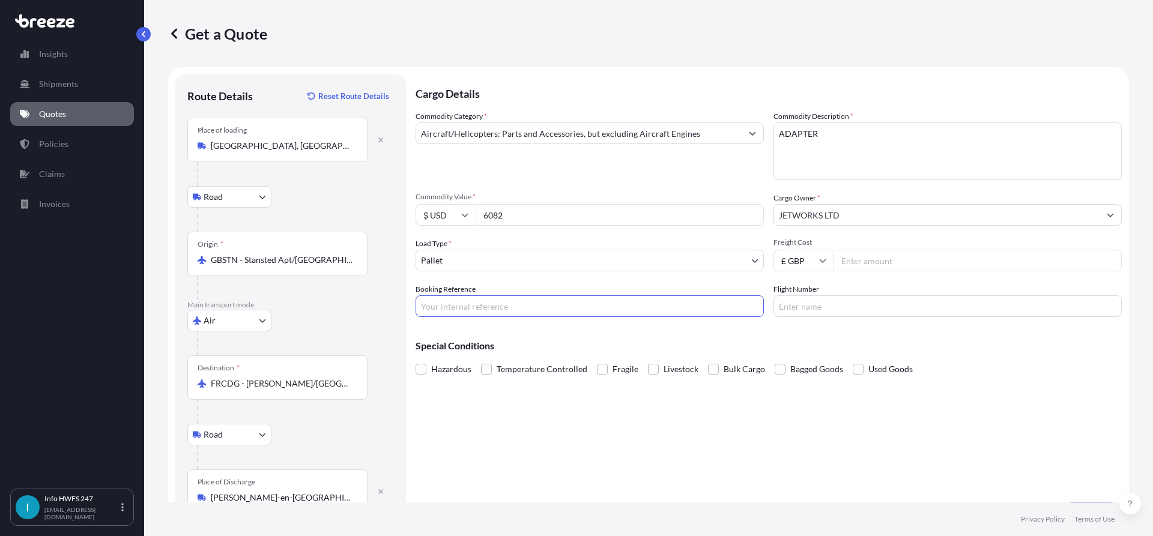
paste input "HE165274"
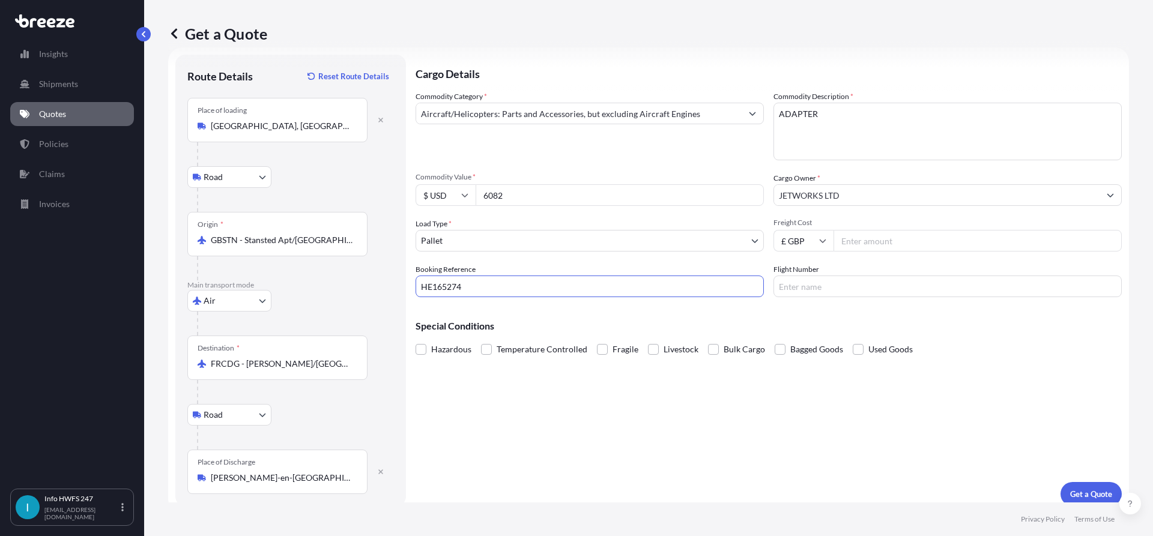
scroll to position [31, 0]
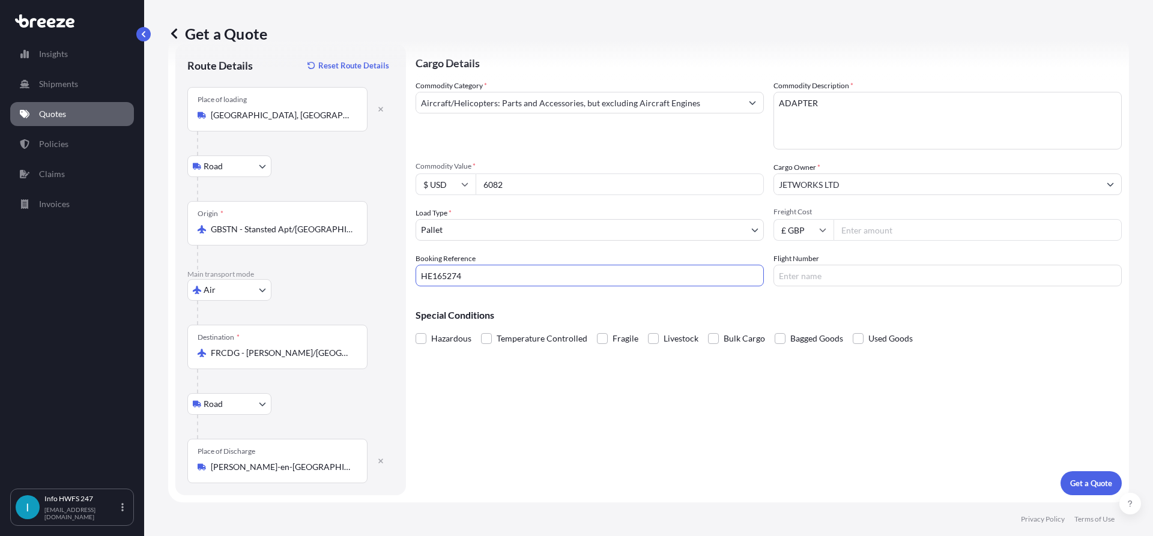
type input "HE165274"
click at [1085, 472] on button "Get a Quote" at bounding box center [1091, 484] width 61 height 24
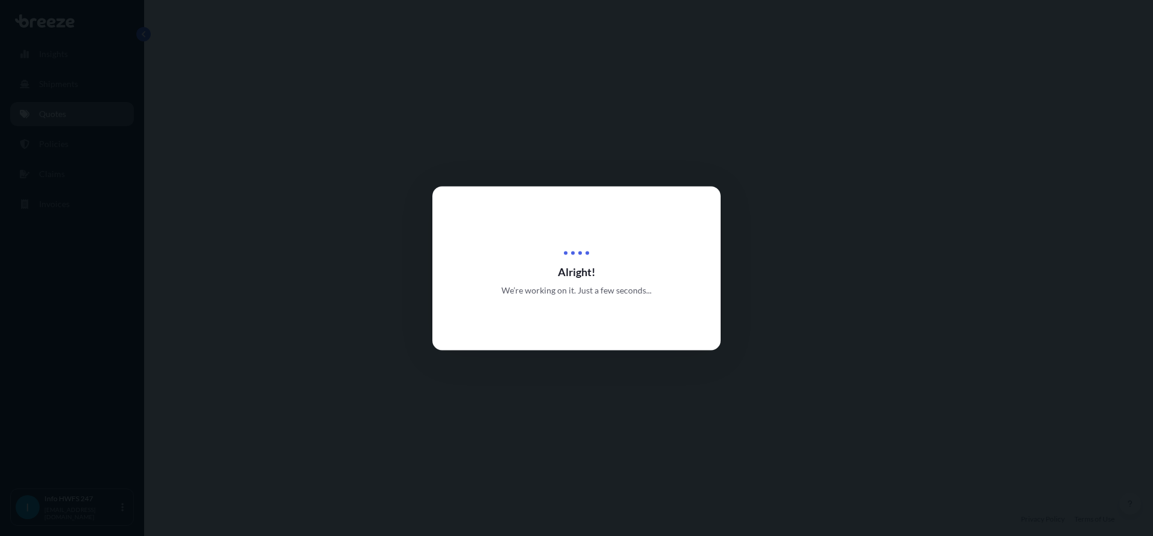
select select "Road"
select select "Air"
select select "Road"
select select "1"
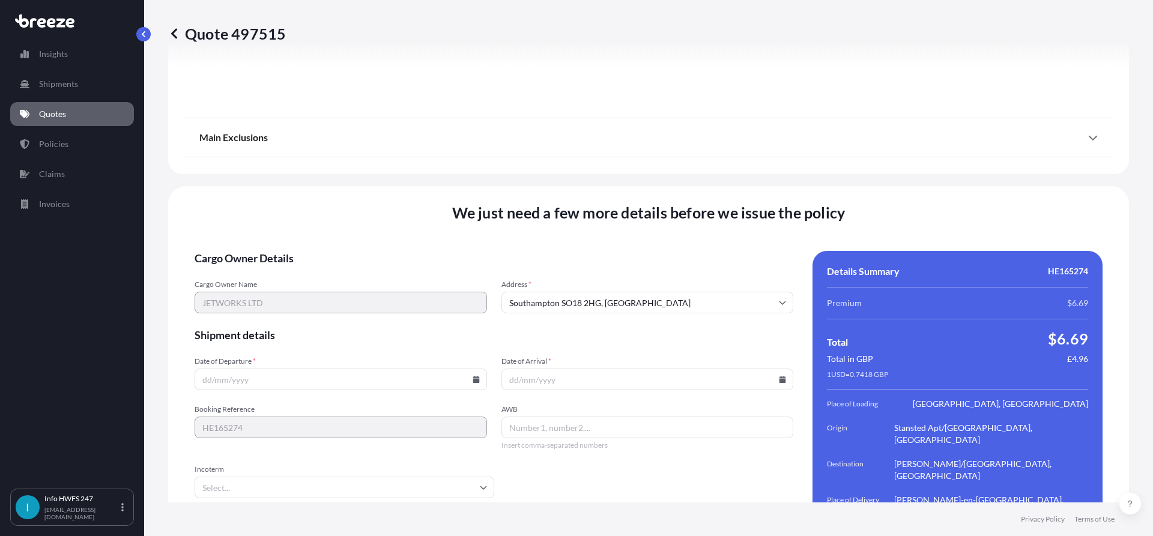
scroll to position [1597, 0]
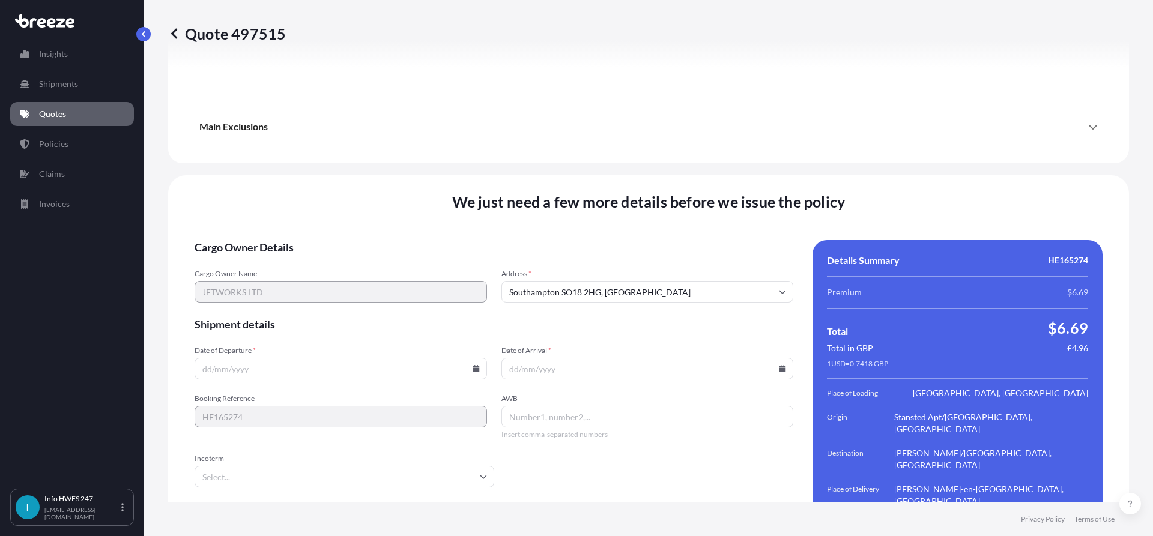
click at [479, 358] on input "Date of Departure *" at bounding box center [341, 369] width 293 height 22
click at [476, 365] on icon at bounding box center [476, 368] width 7 height 7
click at [282, 266] on button "26" at bounding box center [283, 271] width 19 height 19
type input "[DATE]"
click at [780, 365] on icon at bounding box center [782, 368] width 7 height 7
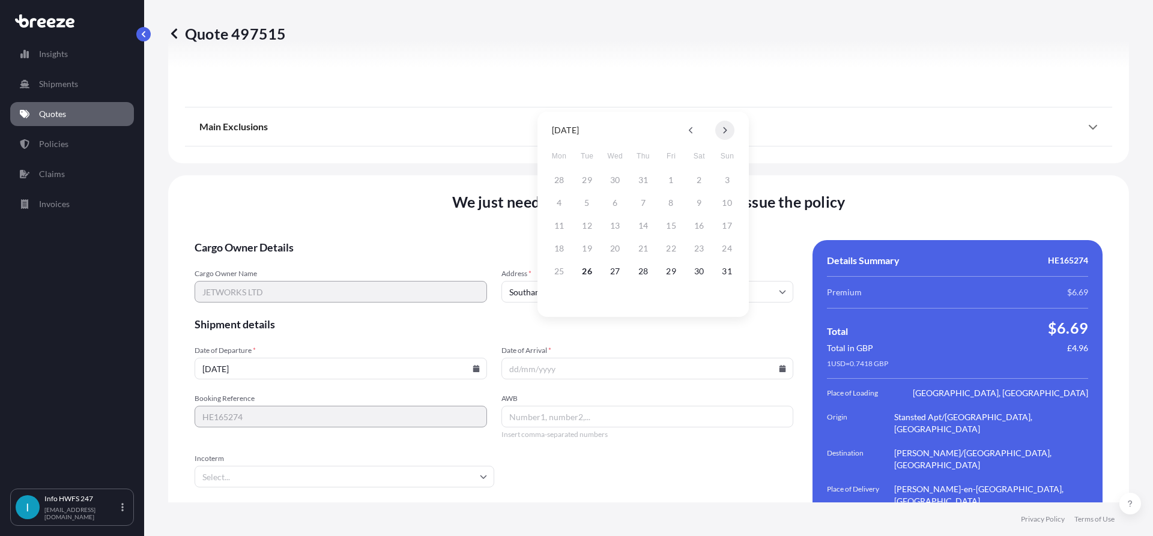
click at [727, 132] on icon at bounding box center [725, 130] width 5 height 7
click at [586, 182] on button "2" at bounding box center [587, 180] width 19 height 19
type input "[DATE]"
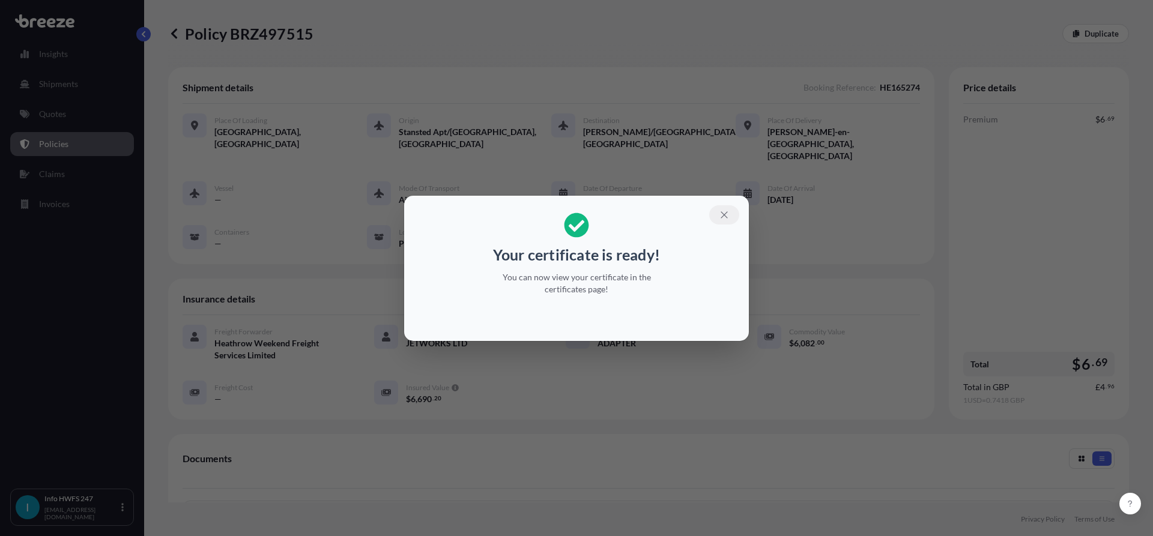
click at [724, 221] on button "button" at bounding box center [724, 214] width 30 height 19
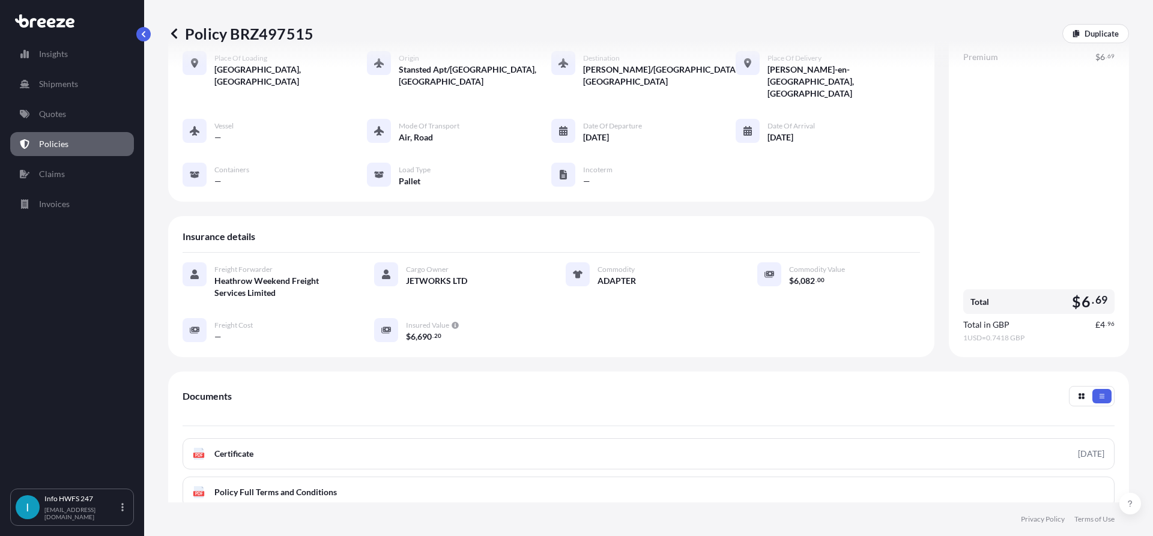
scroll to position [120, 0]
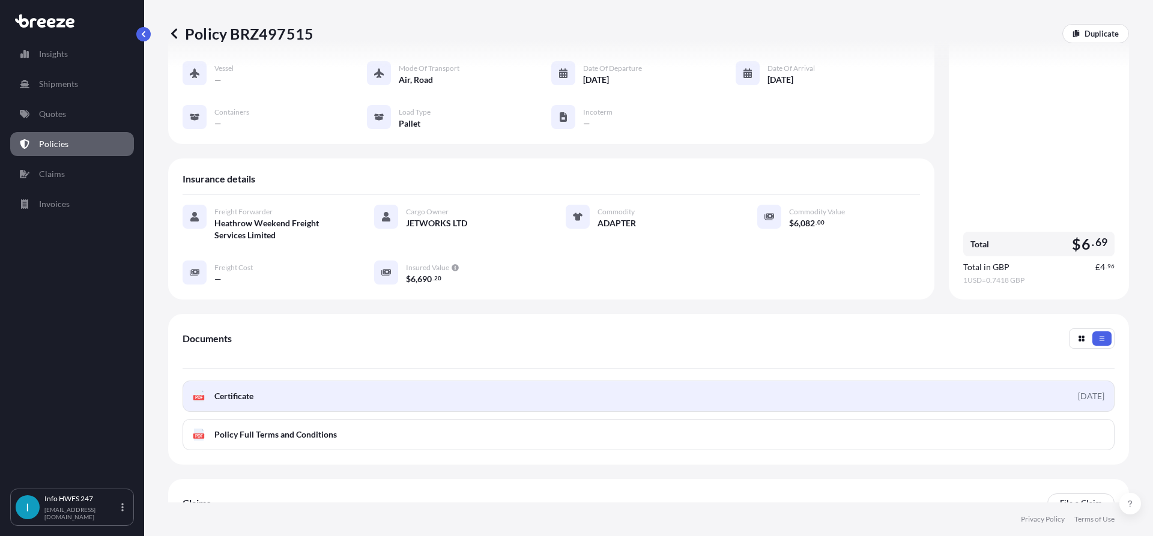
drag, startPoint x: 708, startPoint y: 344, endPoint x: 716, endPoint y: 370, distance: 27.0
click at [709, 356] on div "Documents PDF Certificate [DATE] PDF Policy Full Terms and Conditions" at bounding box center [649, 390] width 932 height 122
click at [715, 381] on link "PDF Certificate [DATE]" at bounding box center [649, 396] width 932 height 31
